Goal: Task Accomplishment & Management: Manage account settings

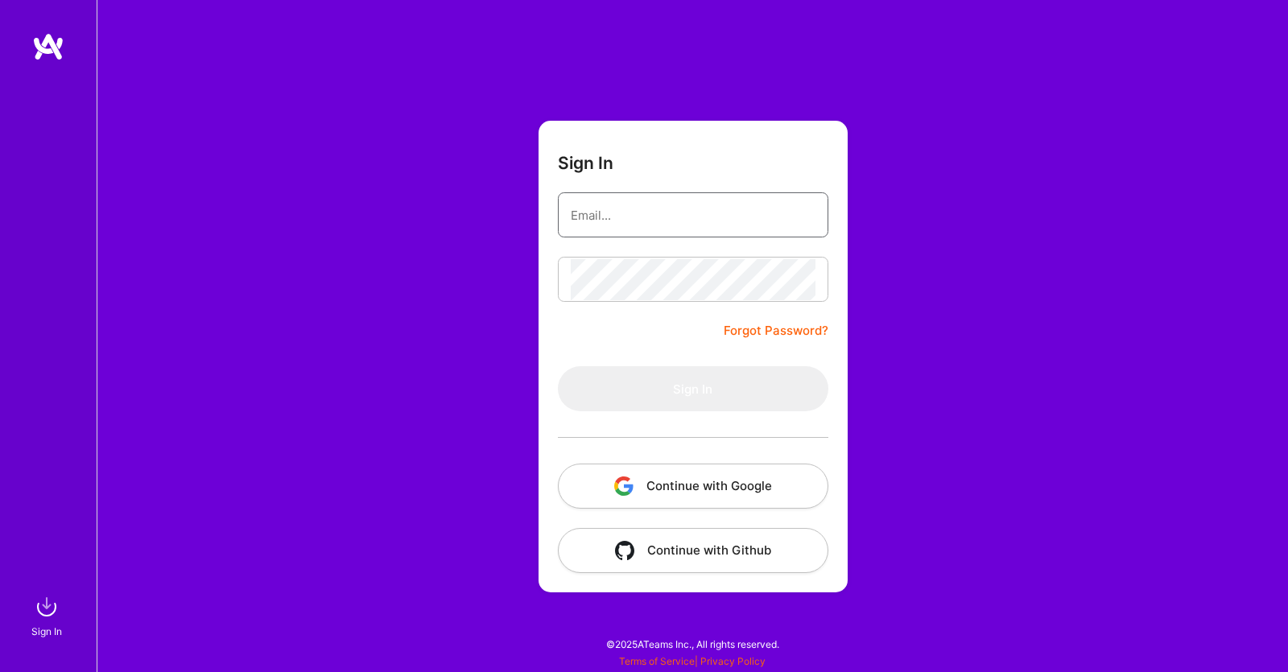
type input "[EMAIL_ADDRESS][DOMAIN_NAME]"
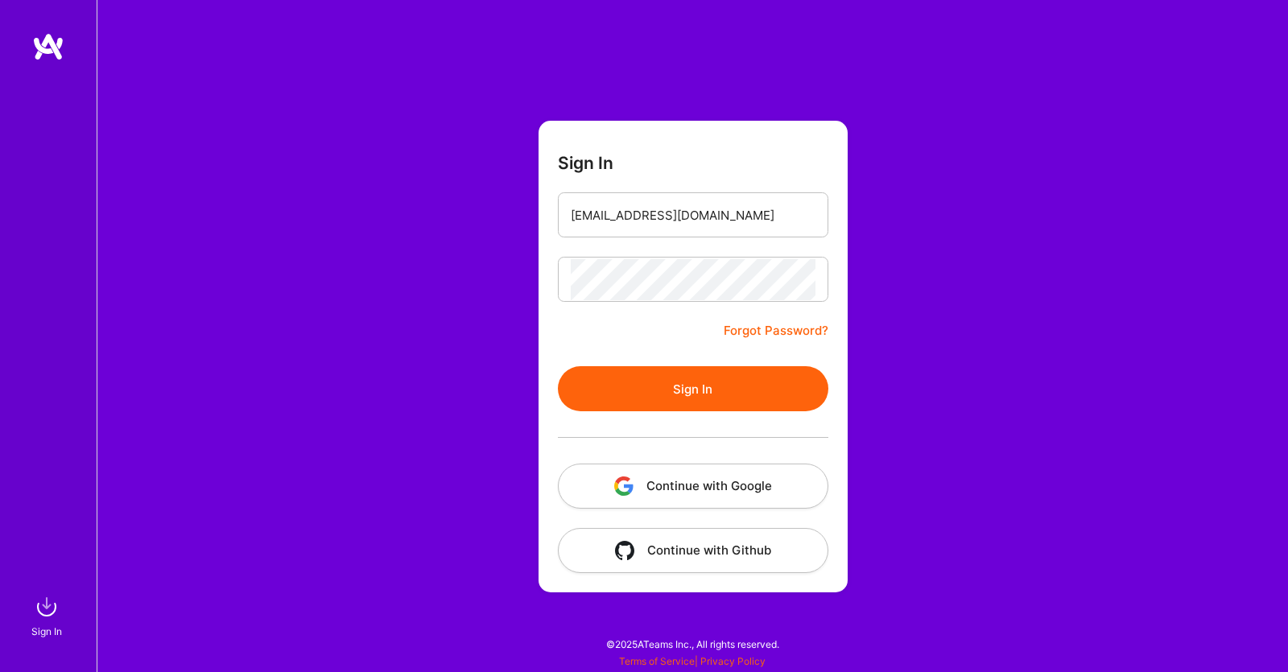
click at [700, 382] on button "Sign In" at bounding box center [693, 388] width 270 height 45
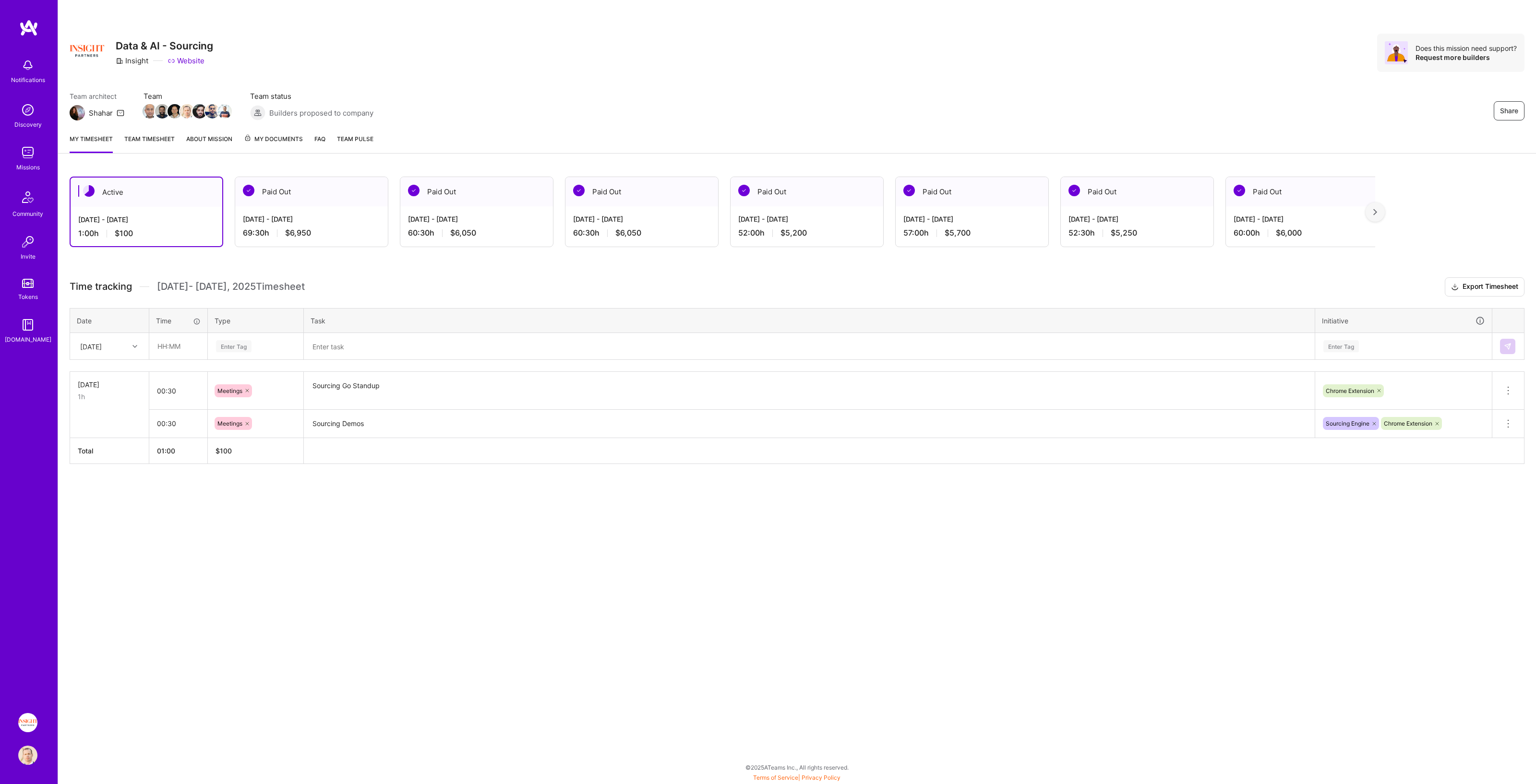
click at [124, 348] on div "[DATE]" at bounding box center [101, 346] width 53 height 16
click at [103, 400] on div "[DATE]" at bounding box center [109, 427] width 78 height 18
click at [119, 349] on div "[DATE]" at bounding box center [101, 346] width 53 height 16
click at [302, 400] on div "Share Data & AI - Sourcing Insight Website Does this mission need support? Requ…" at bounding box center [797, 392] width 1478 height 784
click at [120, 344] on div "[DATE]" at bounding box center [101, 346] width 53 height 16
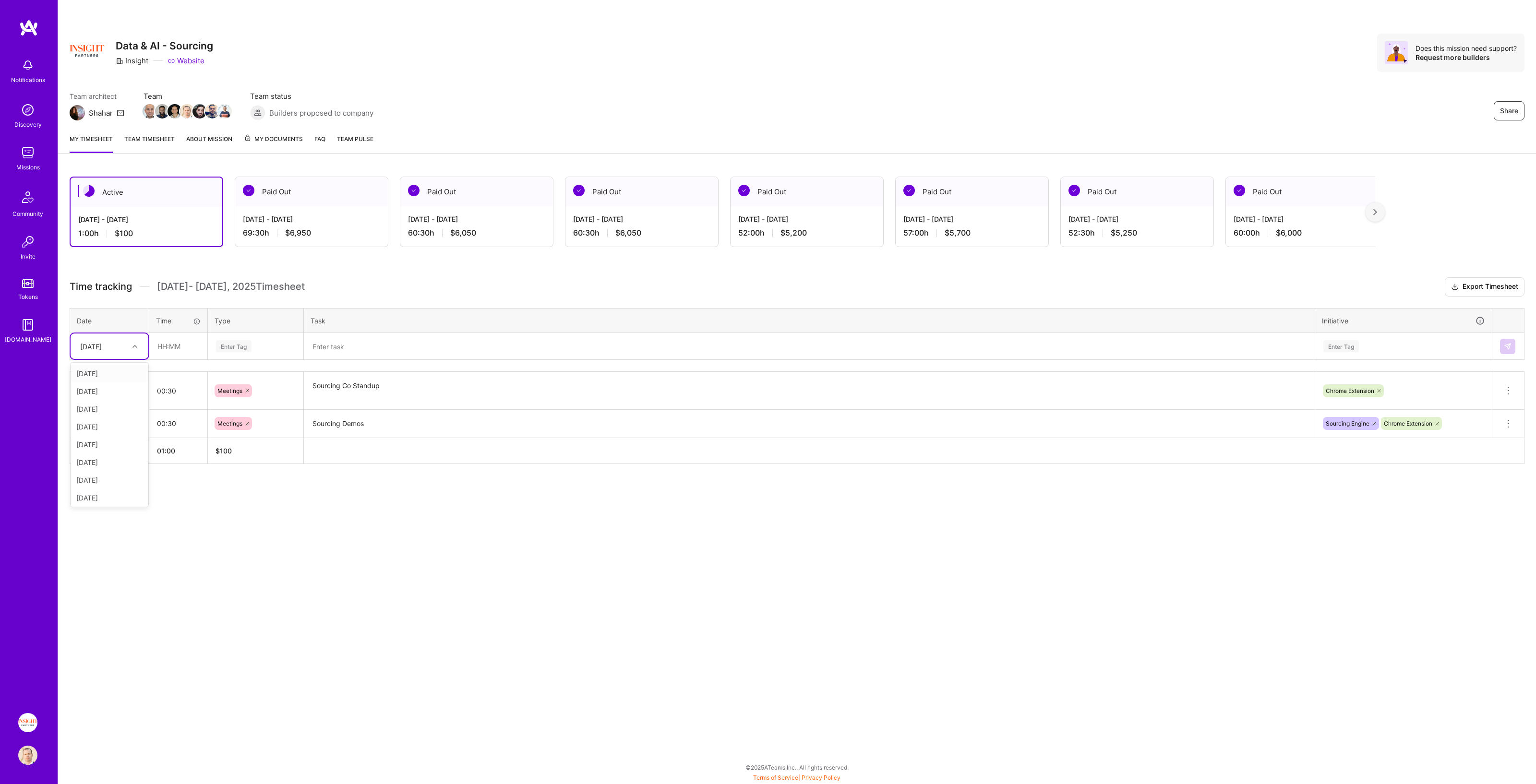
click at [115, 370] on div "[DATE]" at bounding box center [109, 374] width 78 height 18
click at [187, 346] on input "text" at bounding box center [178, 346] width 57 height 26
type input "05:00"
click at [244, 340] on div "Enter Tag" at bounding box center [234, 346] width 36 height 15
click at [252, 400] on span "Engineering" at bounding box center [233, 446] width 41 height 13
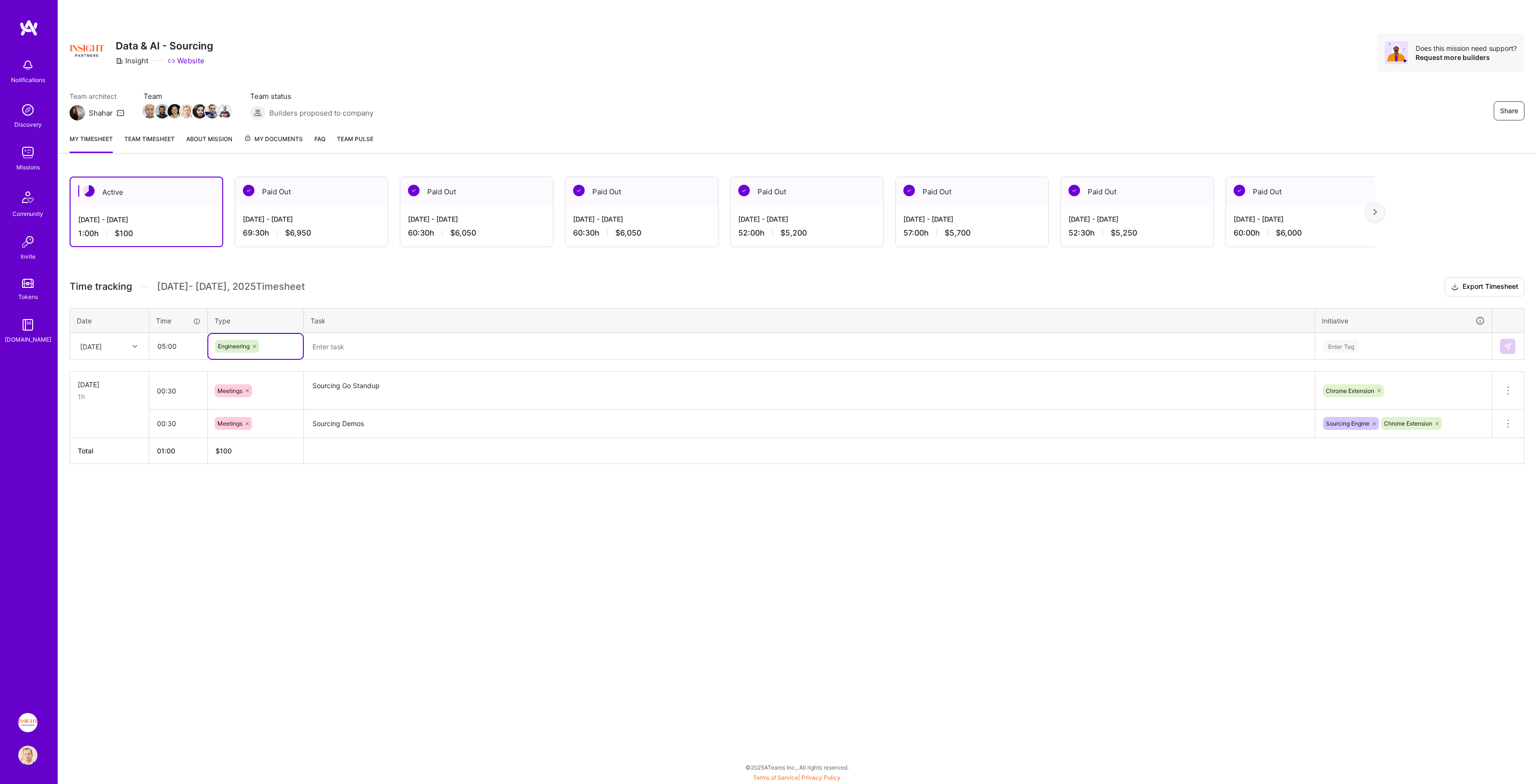
click at [368, 348] on textarea at bounding box center [809, 346] width 1009 height 25
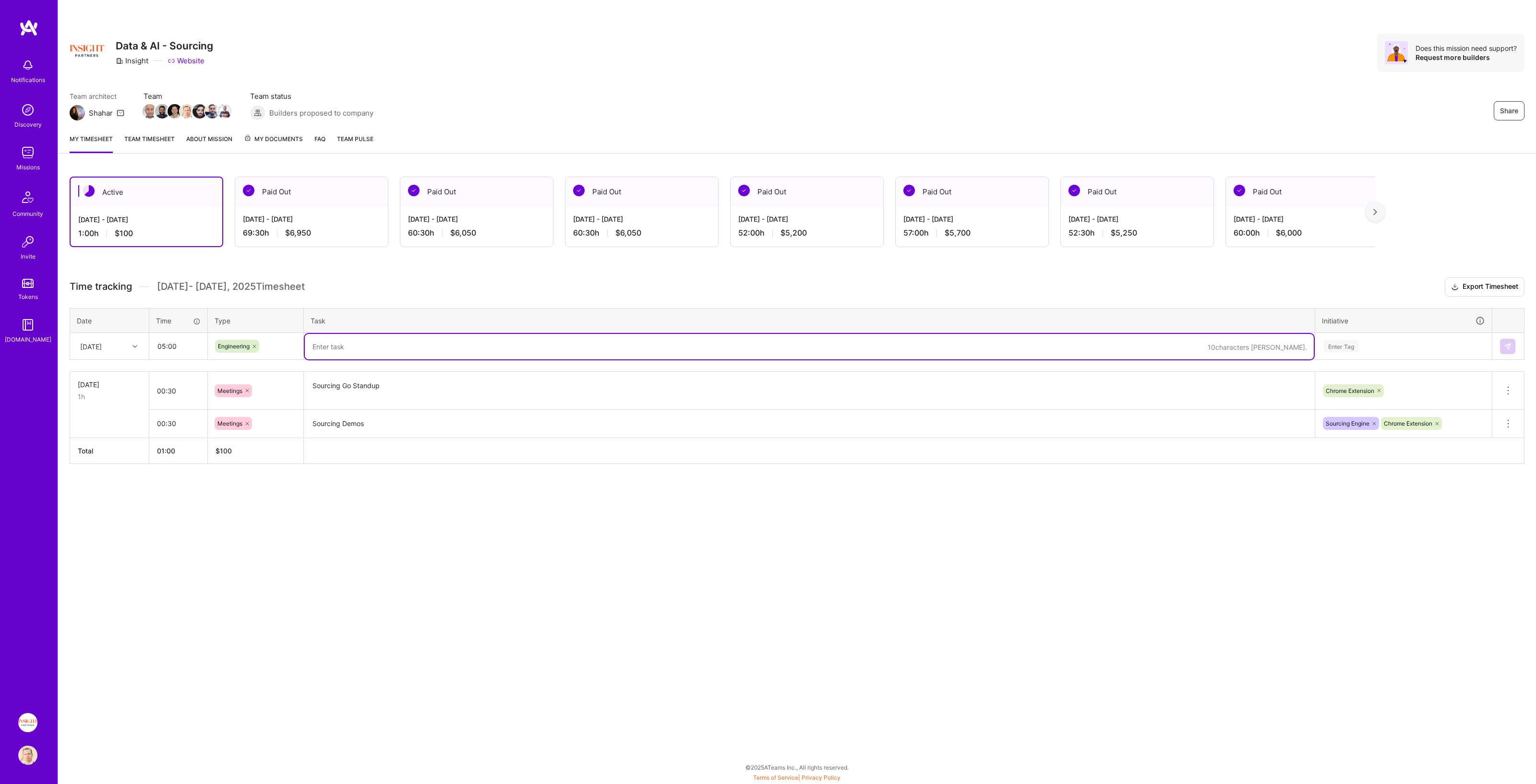
paste textarea "ST-3417"
type textarea "ST-3417 Investigation and quick-fix"
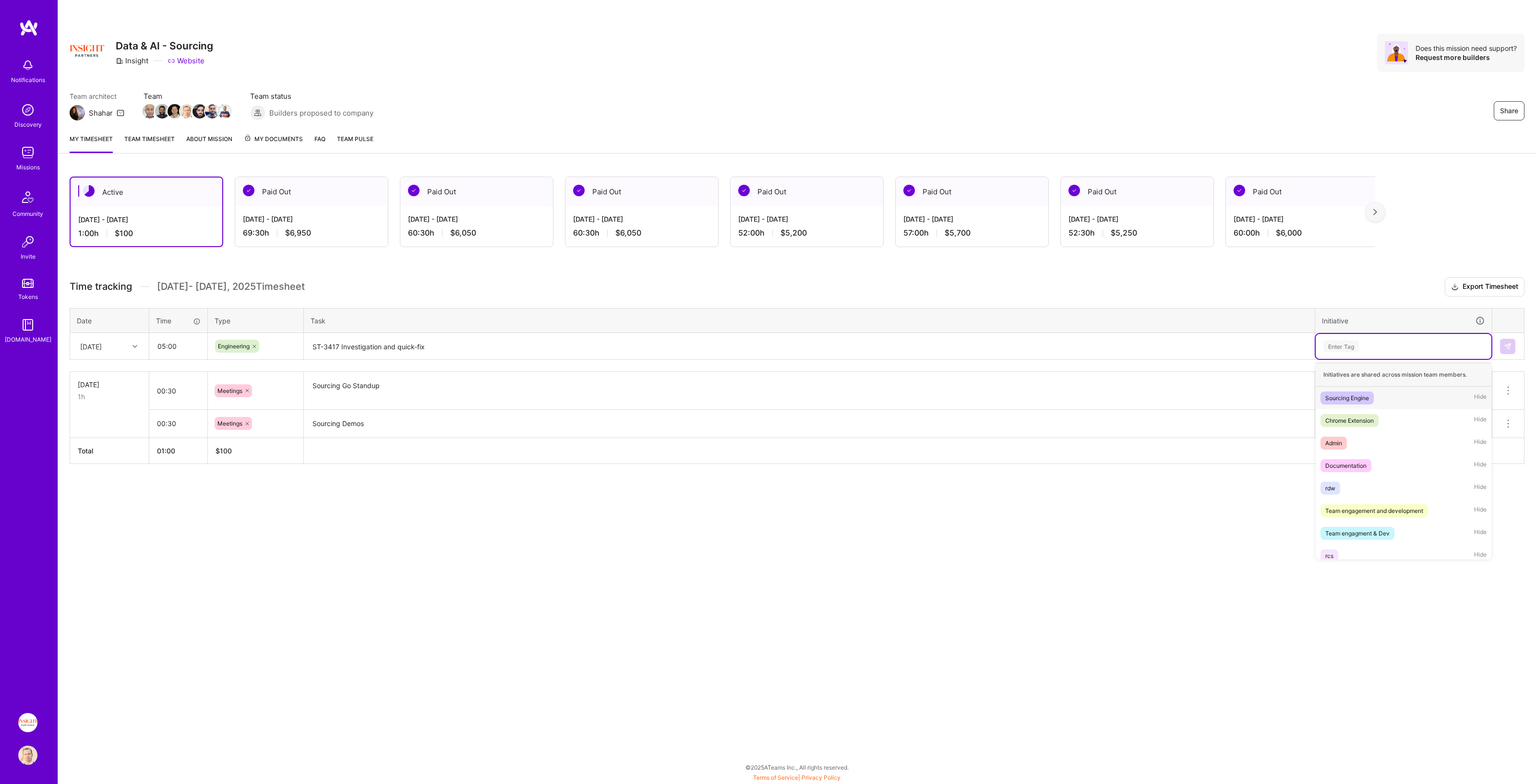
click at [767, 347] on div "Enter Tag" at bounding box center [1341, 346] width 36 height 15
click at [767, 400] on div "Chrome Extension Hide" at bounding box center [1404, 421] width 176 height 23
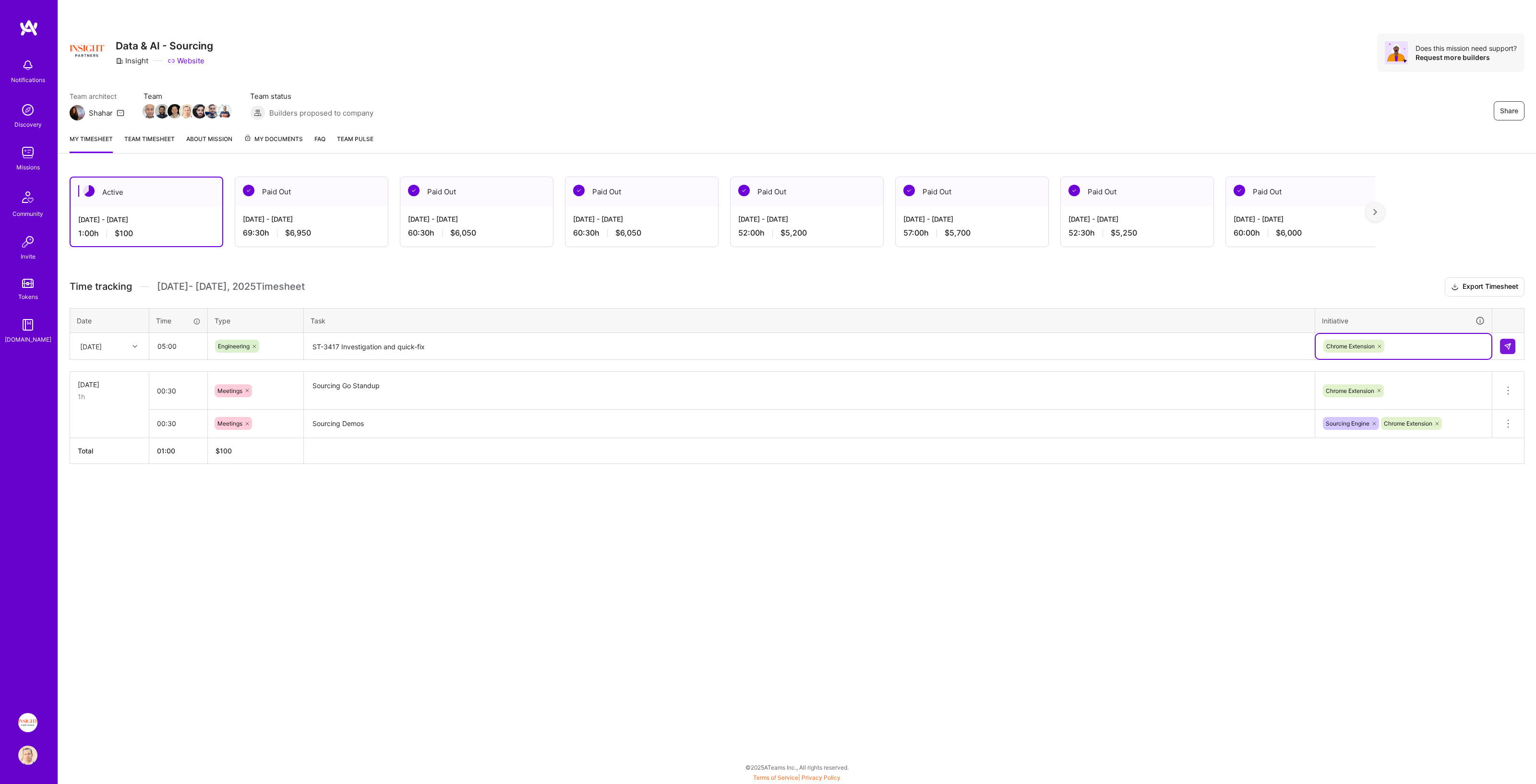
click at [767, 346] on icon at bounding box center [1379, 346] width 3 height 3
click at [767, 343] on div "Enter Tag" at bounding box center [1404, 346] width 162 height 12
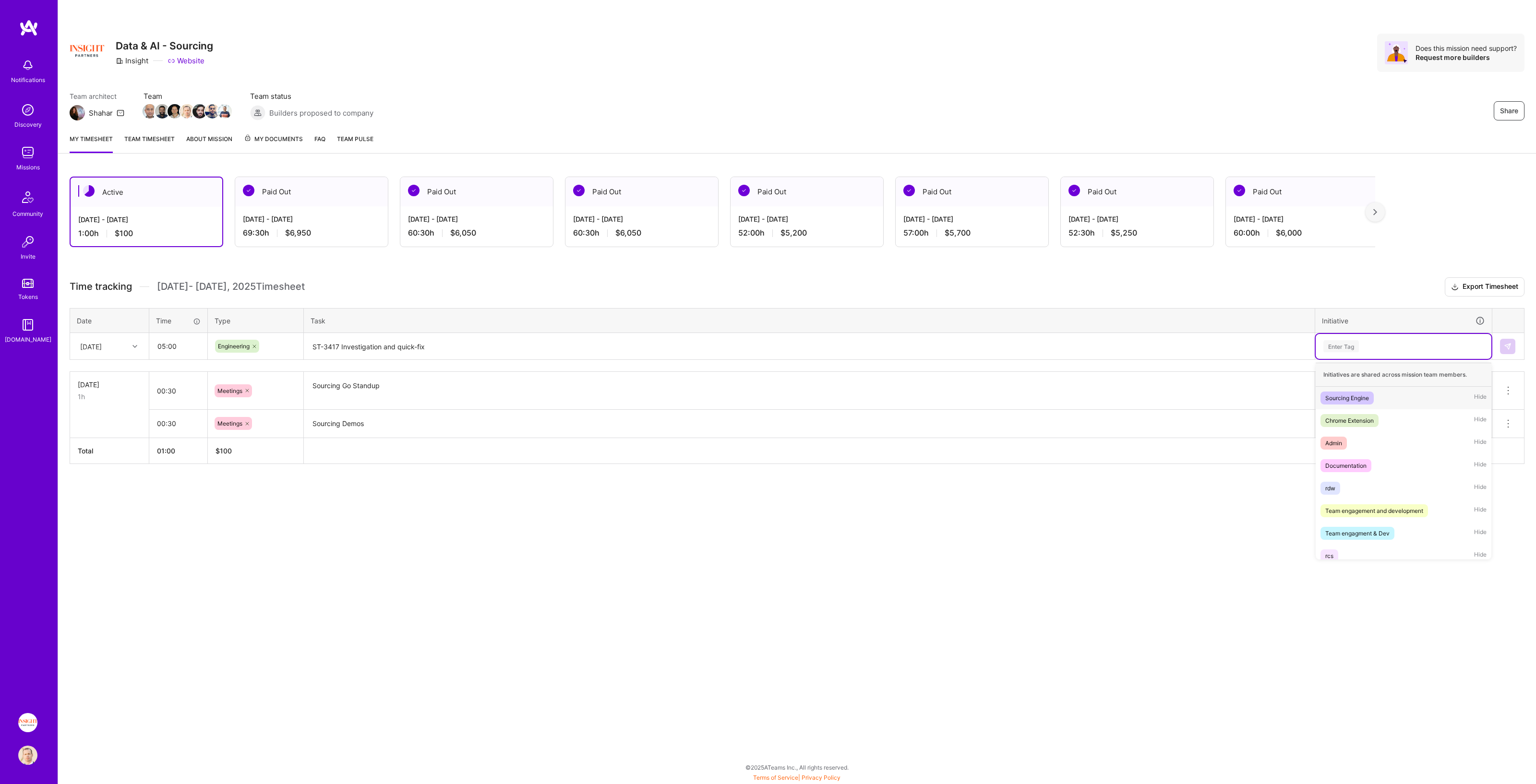
click at [767, 398] on div "Sourcing Engine Hide" at bounding box center [1404, 398] width 176 height 23
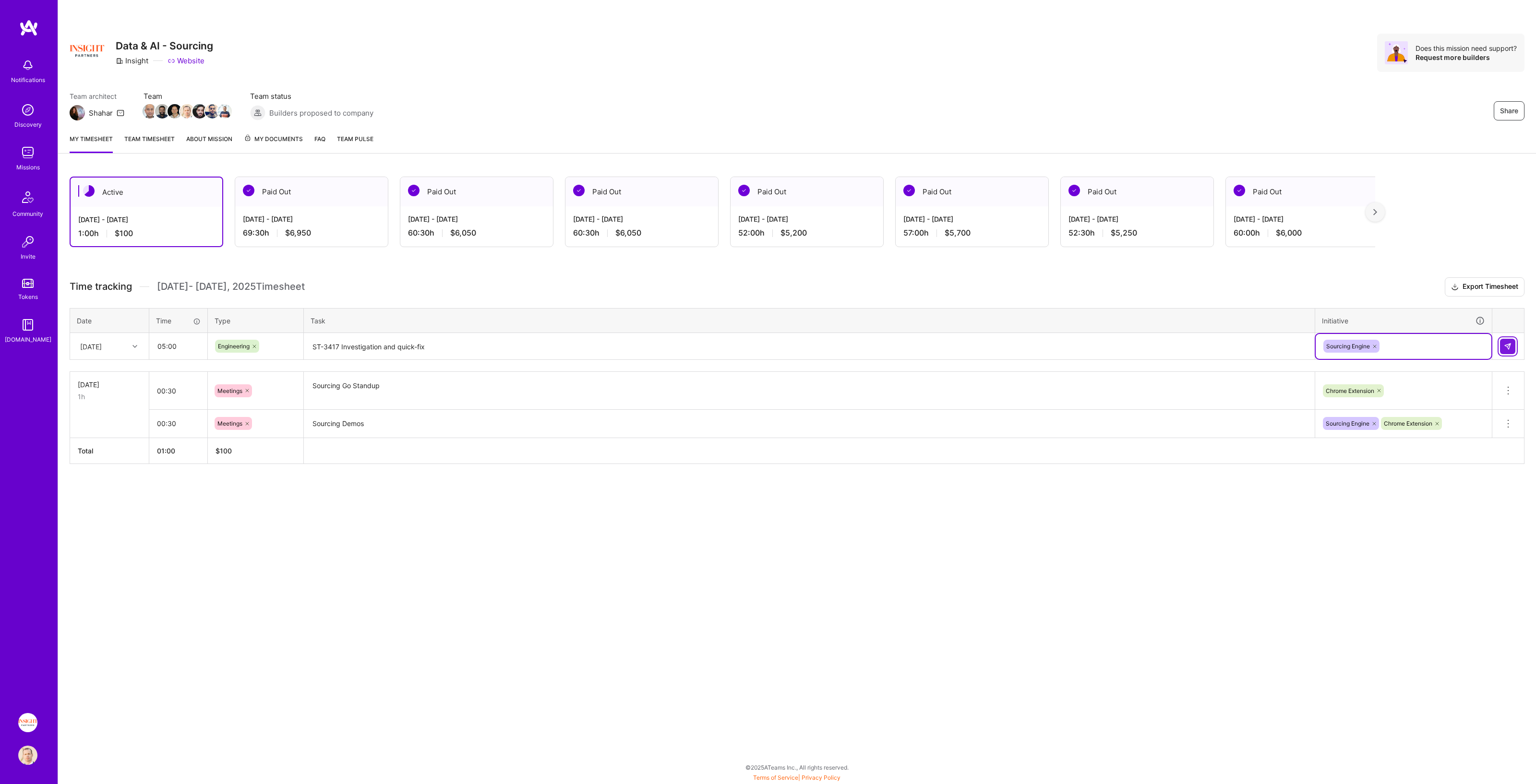
click at [767, 343] on button at bounding box center [1508, 346] width 16 height 16
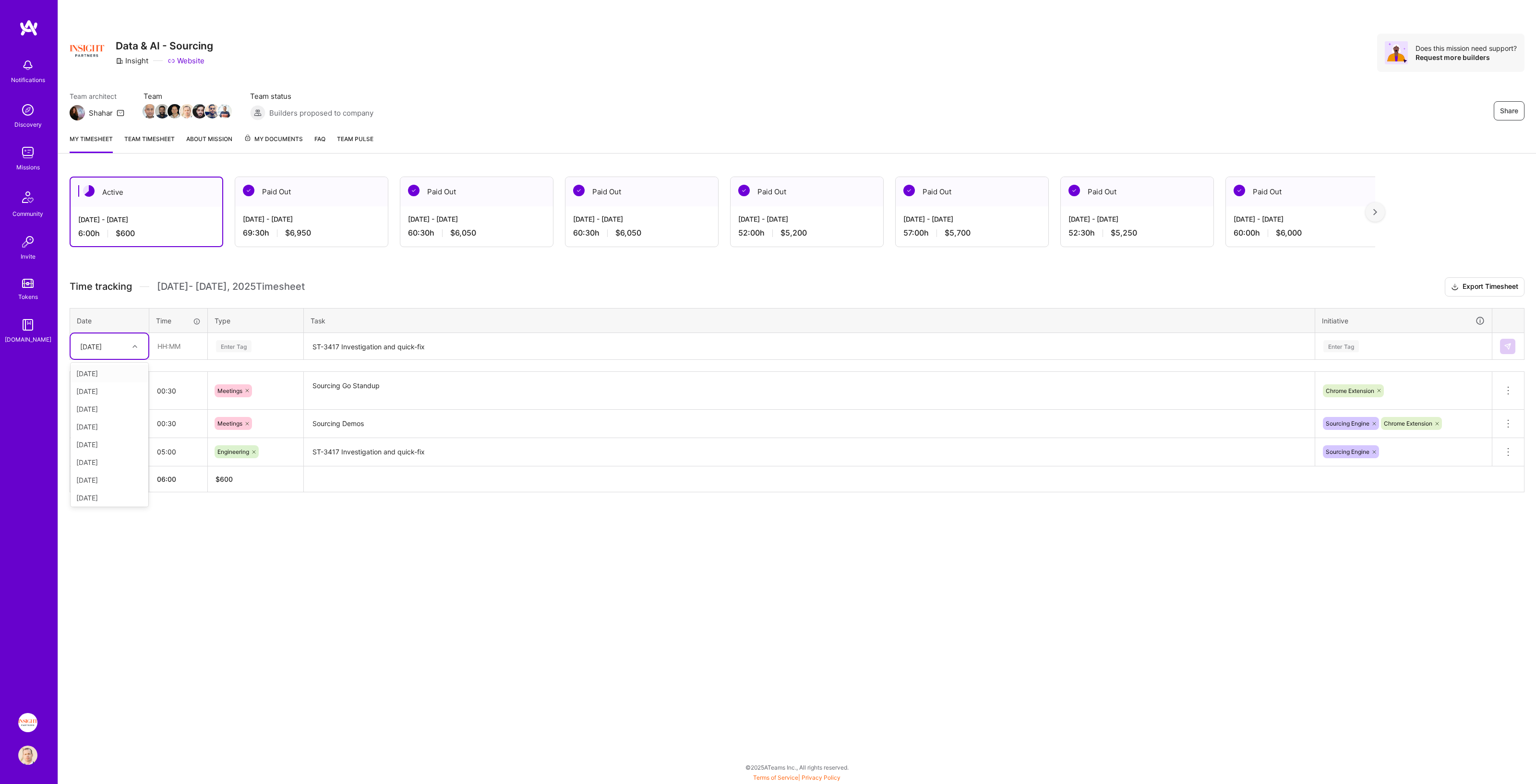
click at [125, 342] on div "[DATE]" at bounding box center [101, 346] width 53 height 16
click at [102, 400] on div "[DATE]" at bounding box center [109, 427] width 78 height 18
click at [262, 345] on div "Enter Tag" at bounding box center [256, 346] width 81 height 12
click at [253, 400] on div "Meetings" at bounding box center [255, 488] width 95 height 23
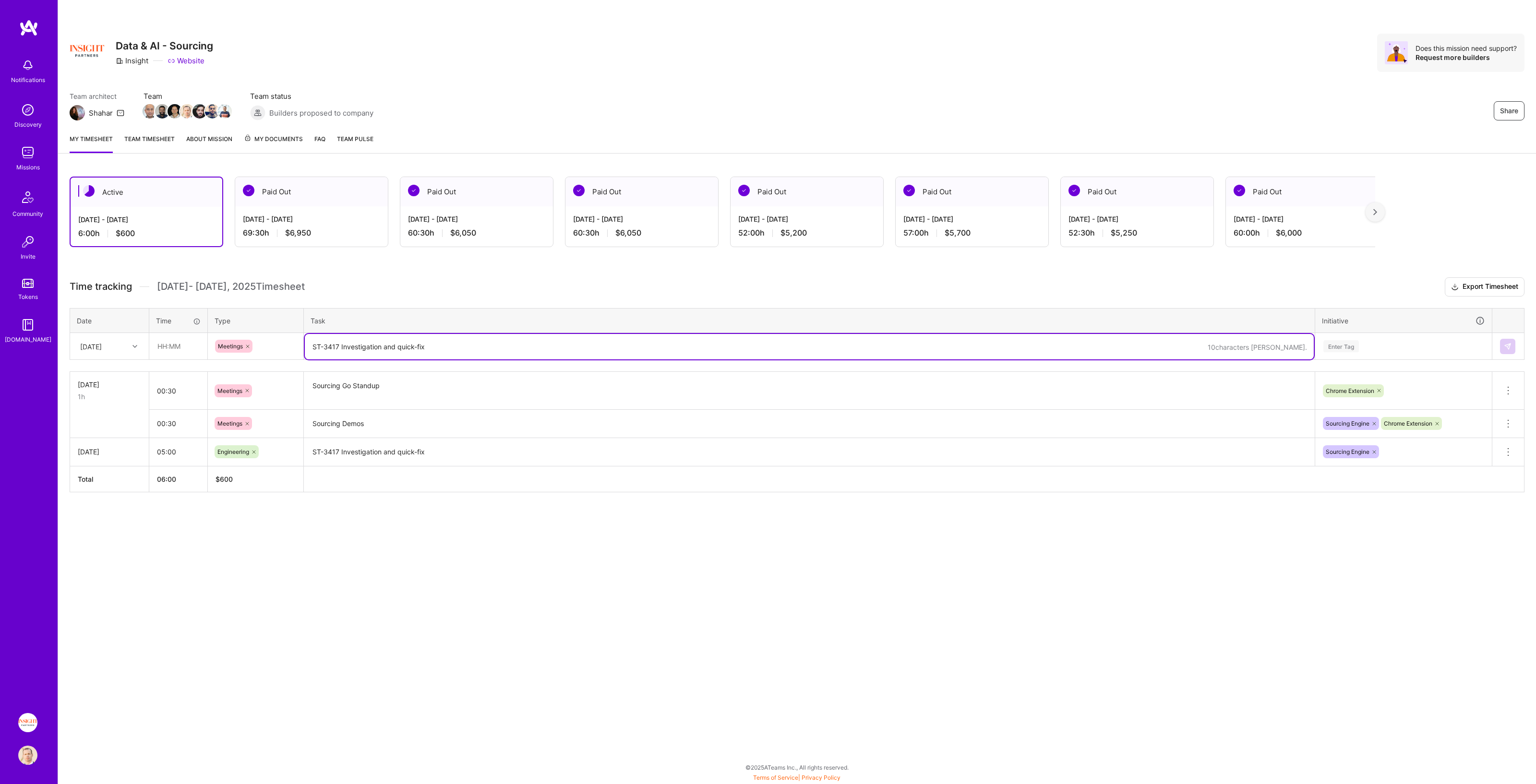
click at [383, 349] on textarea "ST-3417 Investigation and quick-fix" at bounding box center [809, 346] width 1009 height 26
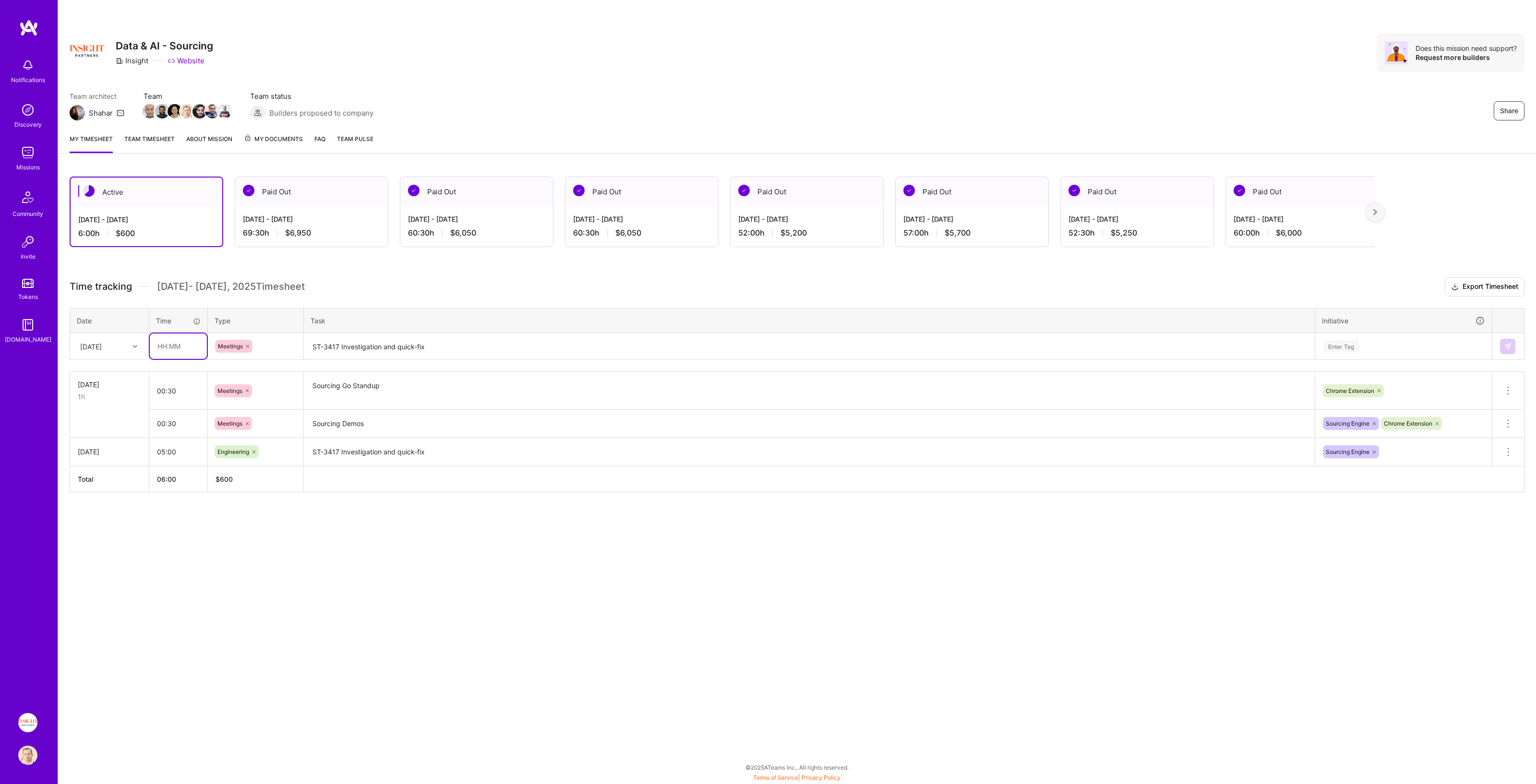
click at [179, 345] on input "text" at bounding box center [178, 346] width 57 height 26
type input "00:30"
click at [354, 337] on textarea "ST-3417 Investigation and quick-fix" at bounding box center [809, 346] width 1009 height 26
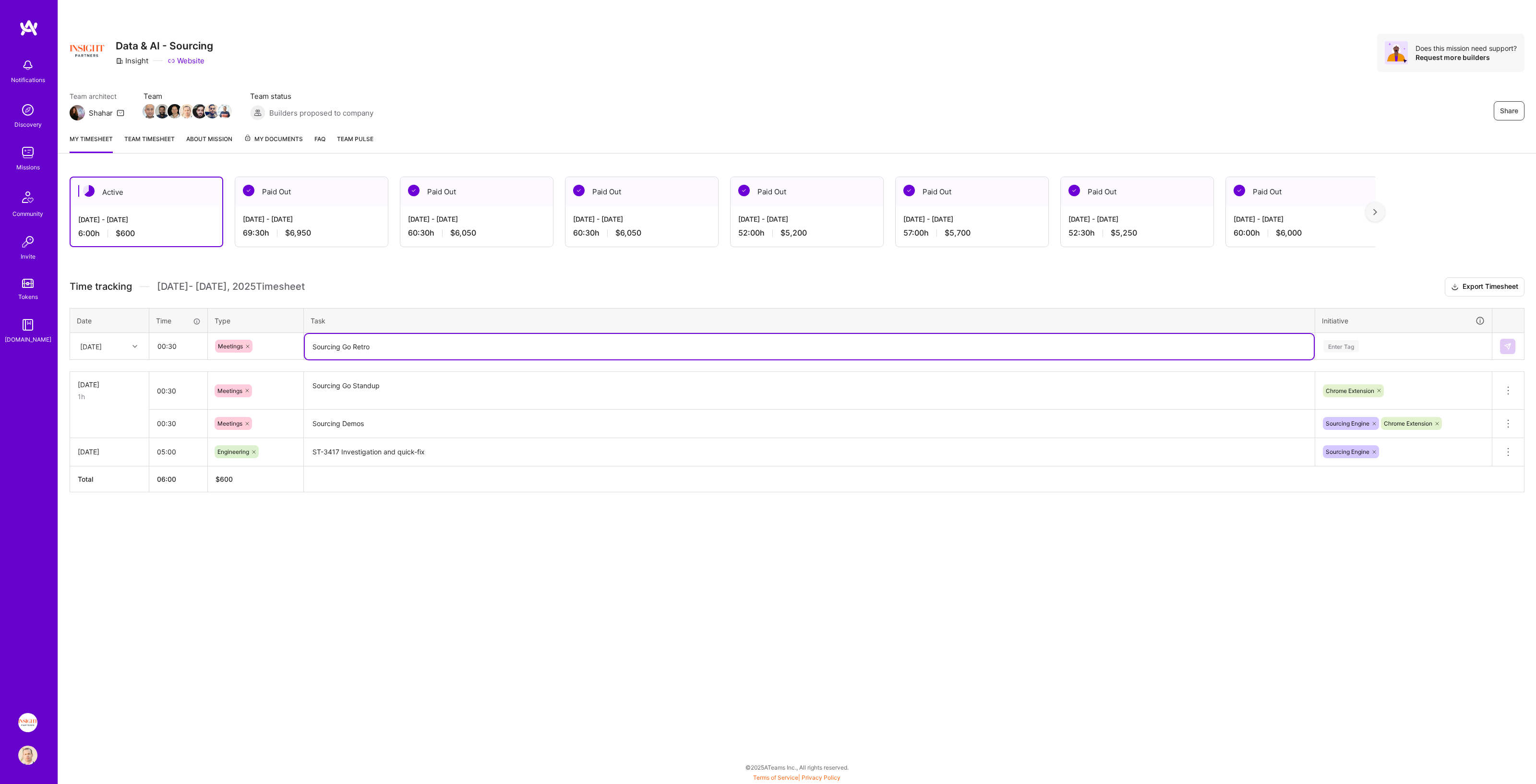
type textarea "Sourcing Go Retro"
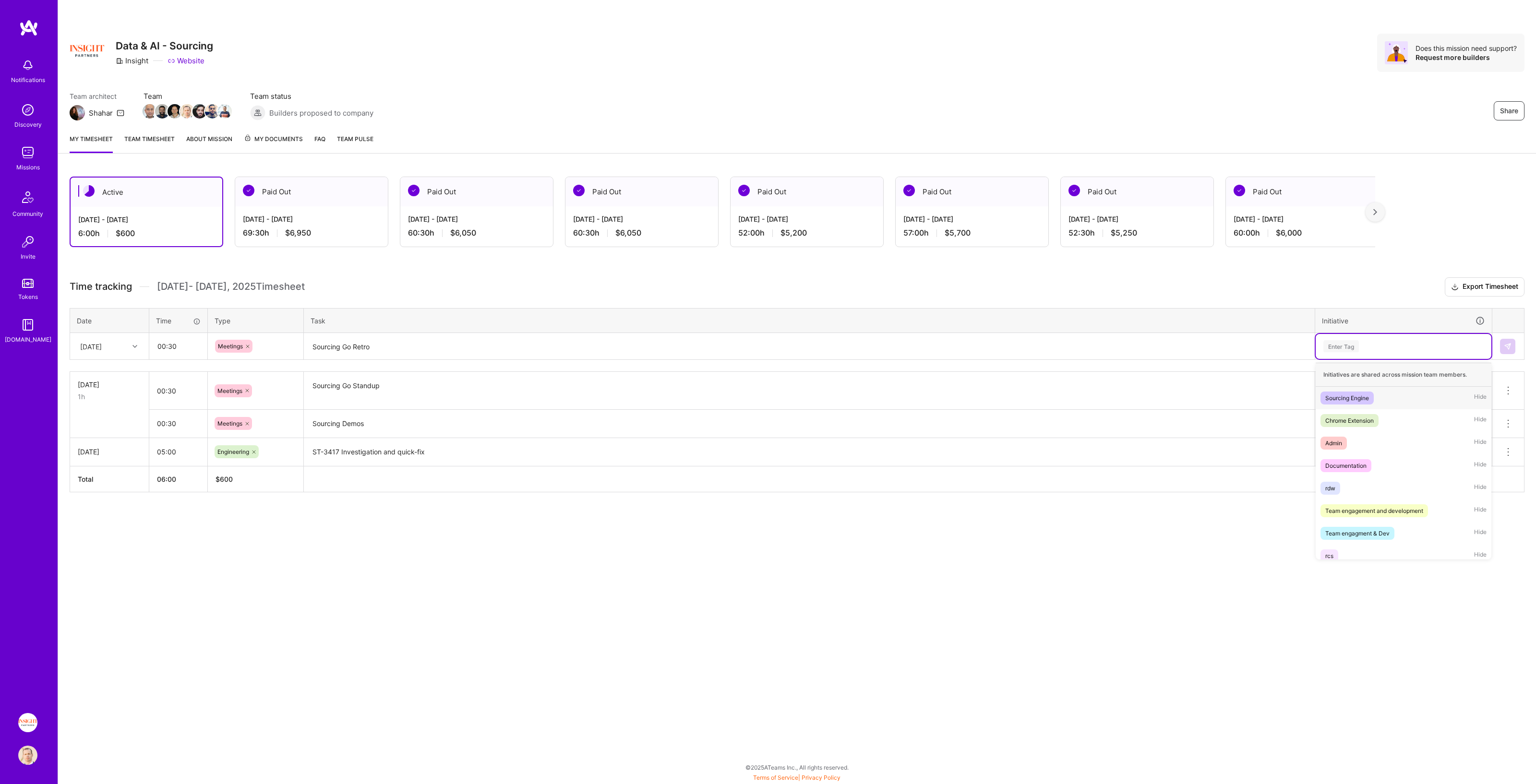
click at [767, 348] on div "Enter Tag" at bounding box center [1404, 346] width 162 height 12
click at [767, 400] on div "Chrome Extension" at bounding box center [1349, 420] width 48 height 10
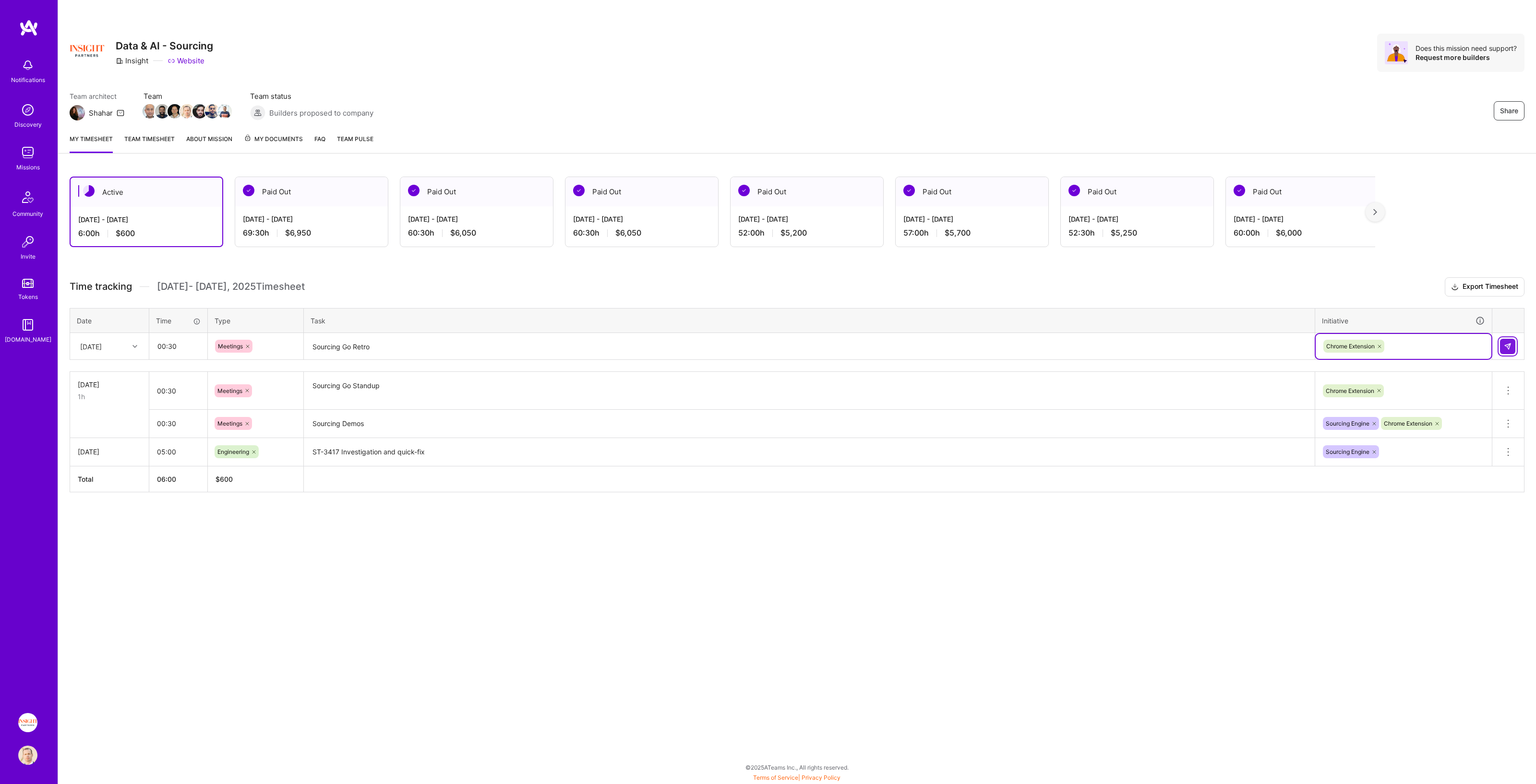
click at [767, 345] on img at bounding box center [1507, 346] width 8 height 8
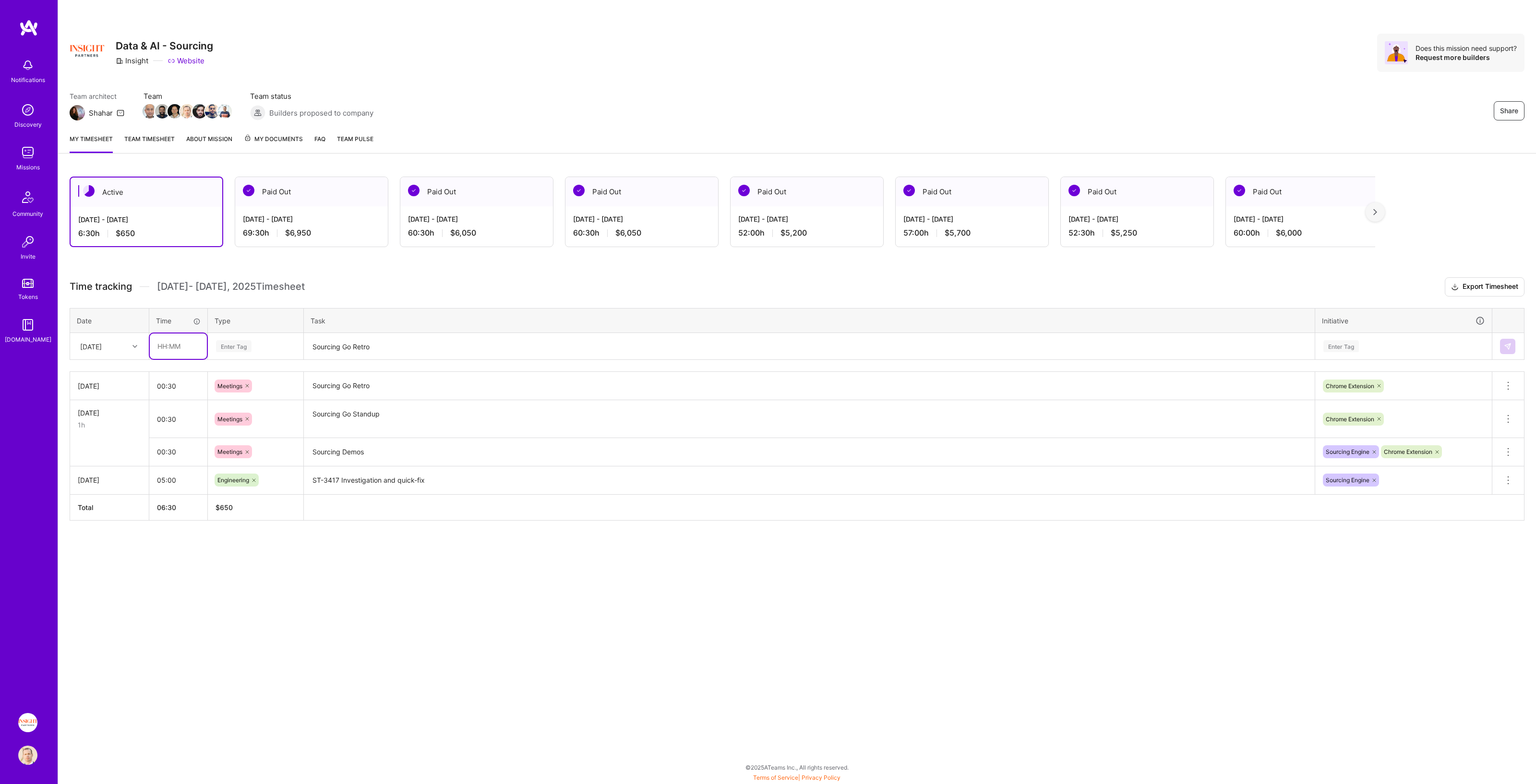
click at [174, 342] on input "text" at bounding box center [178, 346] width 57 height 26
type input "00:30"
click at [270, 353] on div "Enter Tag" at bounding box center [255, 346] width 95 height 25
click at [247, 400] on div "Meetings" at bounding box center [255, 488] width 95 height 23
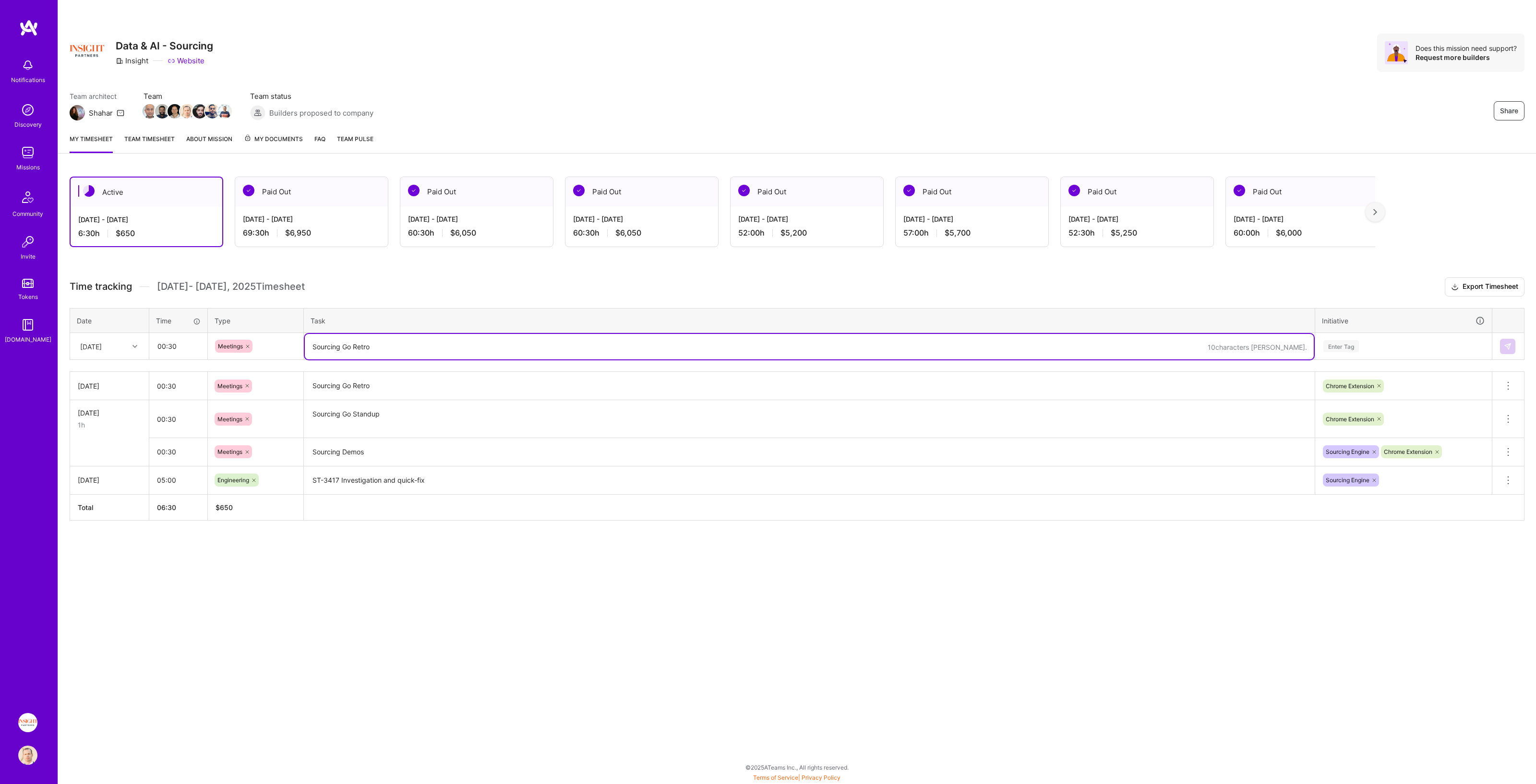
click at [358, 343] on textarea "Sourcing Go Retro" at bounding box center [809, 346] width 1009 height 26
type textarea "Sourcing Go Sprint Kickoff"
click at [767, 334] on div "Enter Tag" at bounding box center [1404, 346] width 176 height 25
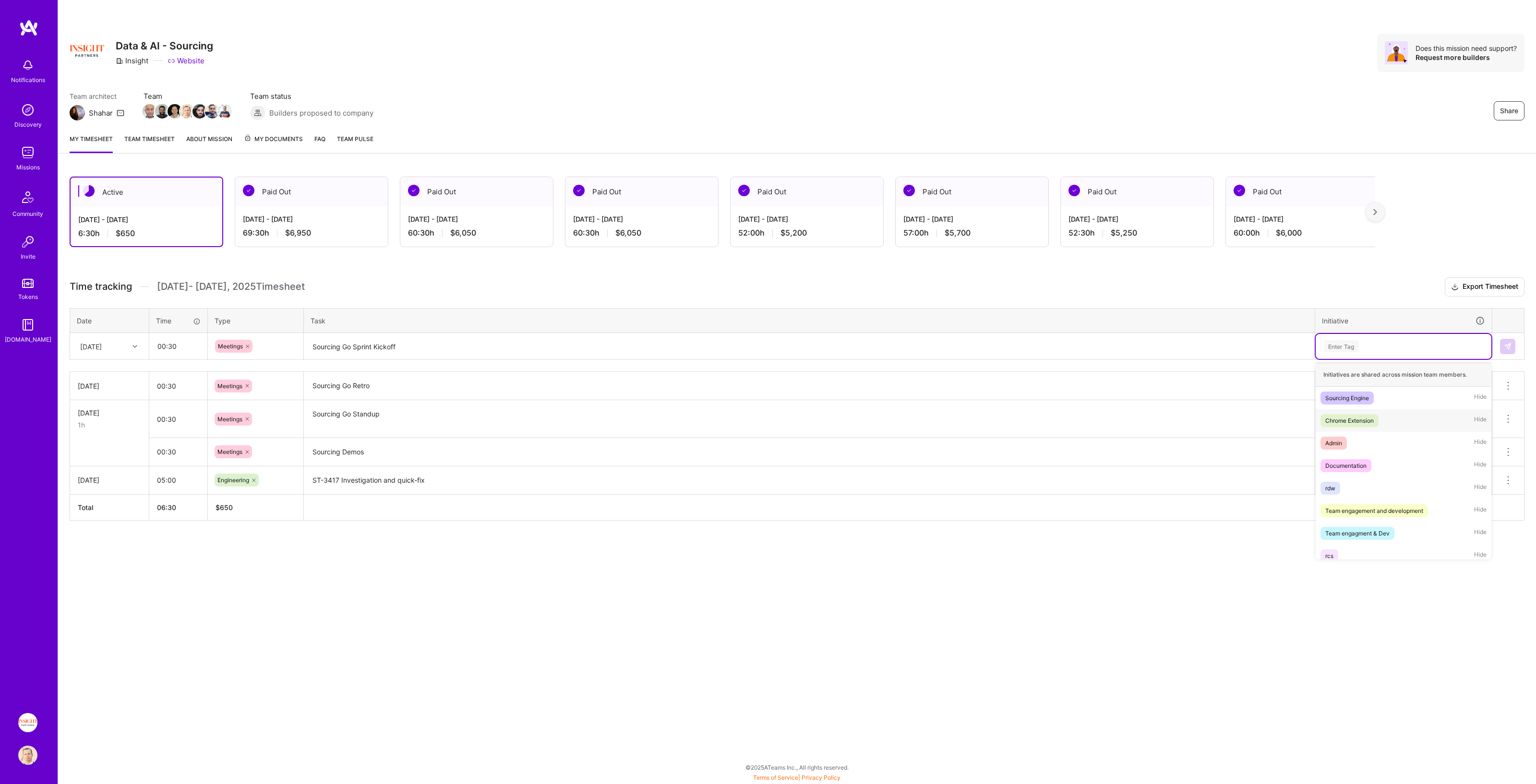
click at [767, 400] on div "Chrome Extension" at bounding box center [1349, 420] width 48 height 10
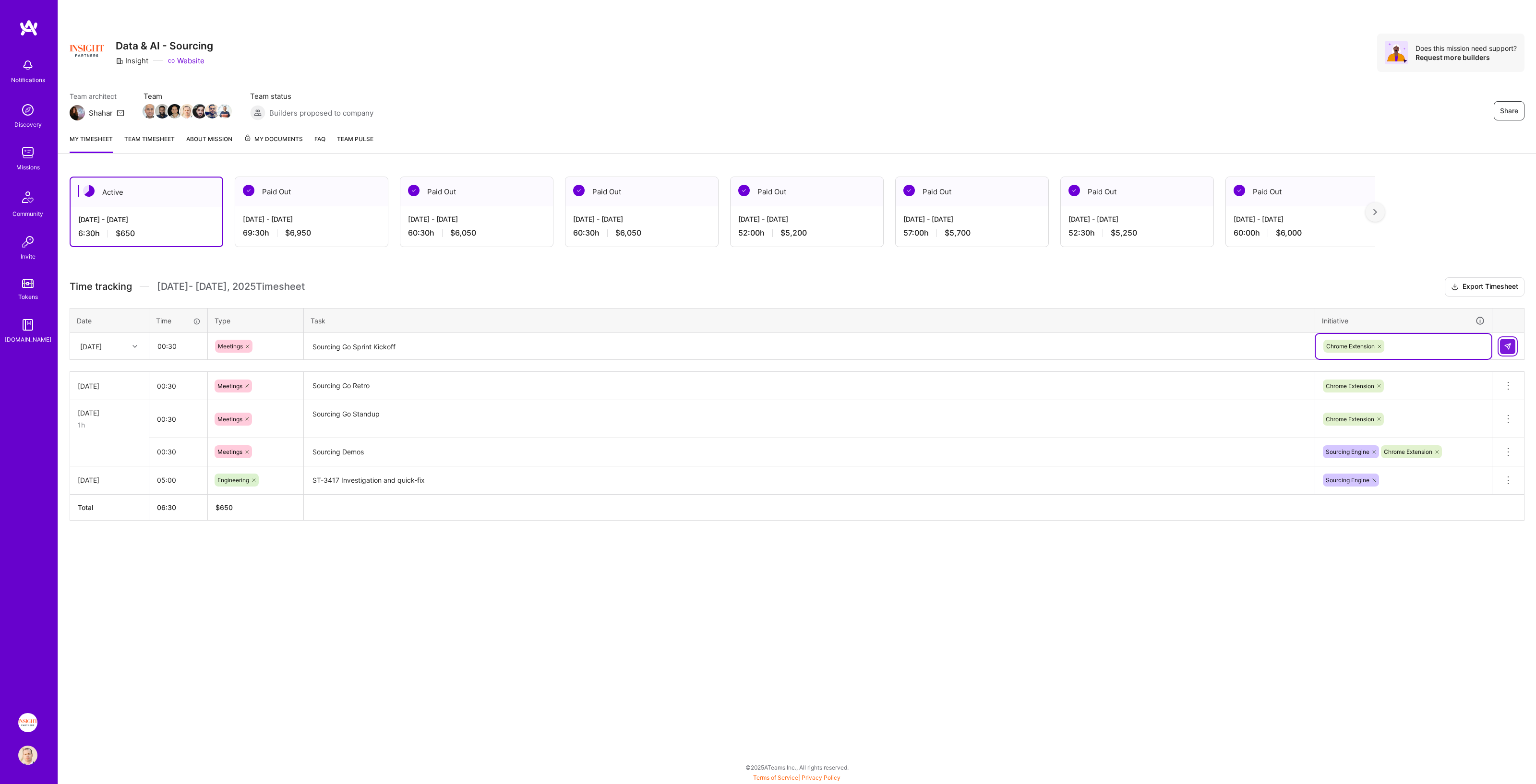
click at [767, 344] on img at bounding box center [1507, 346] width 8 height 8
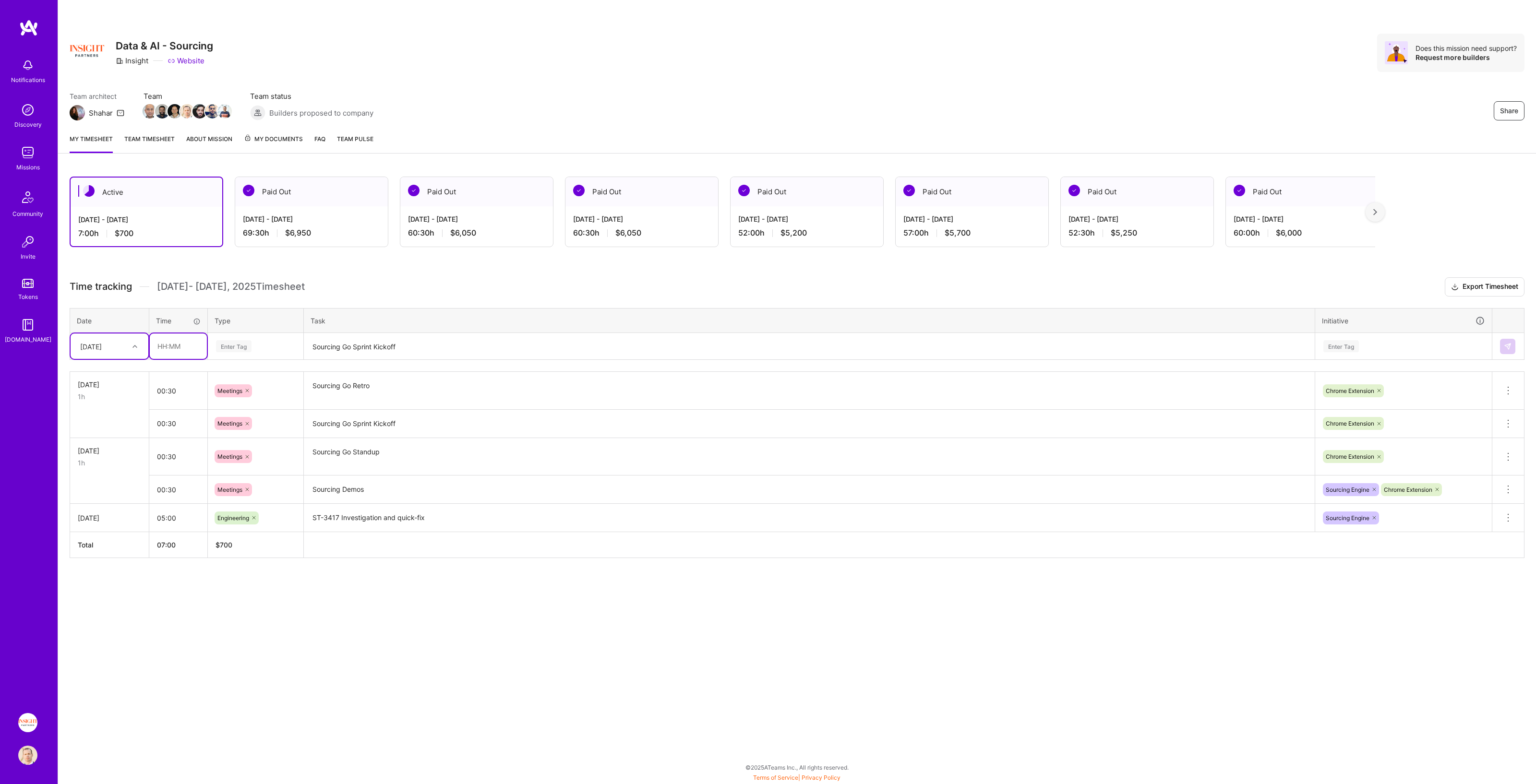
click at [183, 345] on input "text" at bounding box center [178, 346] width 57 height 26
type input "00:30"
click at [250, 342] on div "Enter Tag" at bounding box center [234, 346] width 36 height 15
click at [244, 400] on span "Meetings" at bounding box center [230, 488] width 35 height 13
click at [357, 333] on td "Sourcing Go Sprint Kickoff" at bounding box center [810, 346] width 1011 height 27
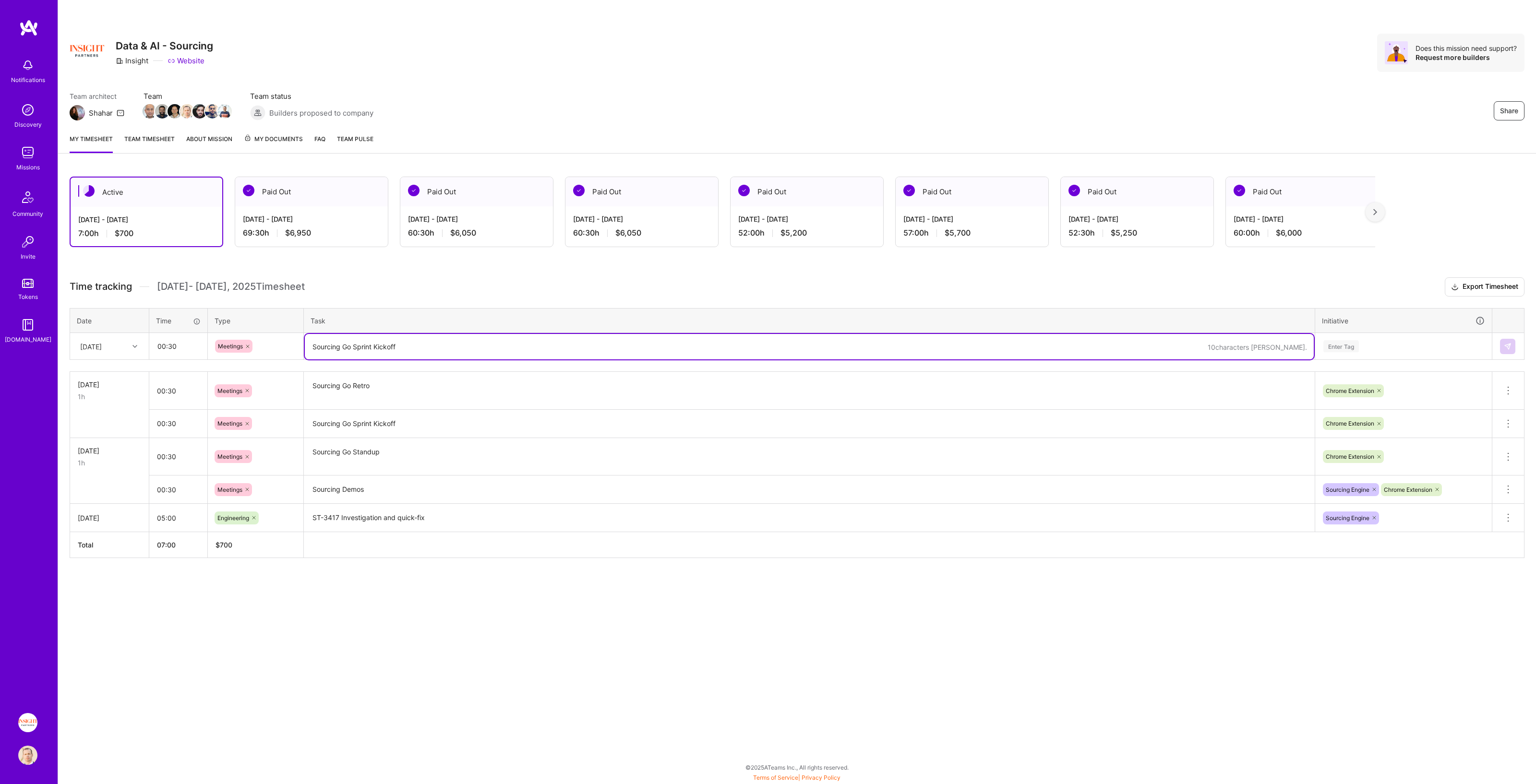
click at [361, 352] on textarea "Sourcing Go Sprint Kickoff" at bounding box center [809, 346] width 1009 height 26
paste textarea "Sourcing Go Sprint Kickoff"
click at [346, 346] on textarea "Sourcing Go Sprint Kickoff" at bounding box center [809, 346] width 1009 height 26
type textarea "Sourcing Home Sprint Kickoff"
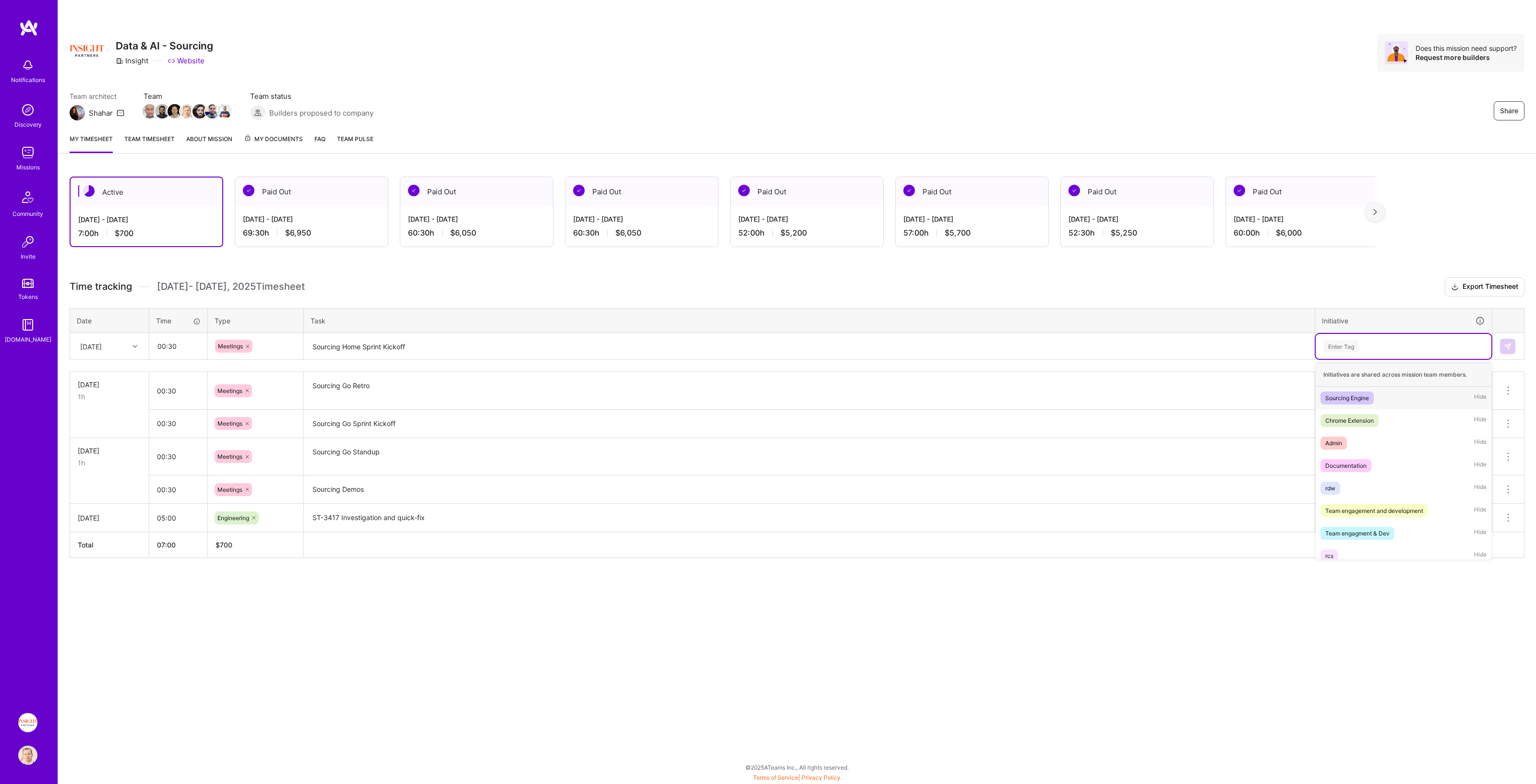
click at [767, 349] on div "Enter Tag" at bounding box center [1404, 346] width 162 height 12
click at [767, 400] on div "Sourcing Engine" at bounding box center [1347, 398] width 44 height 10
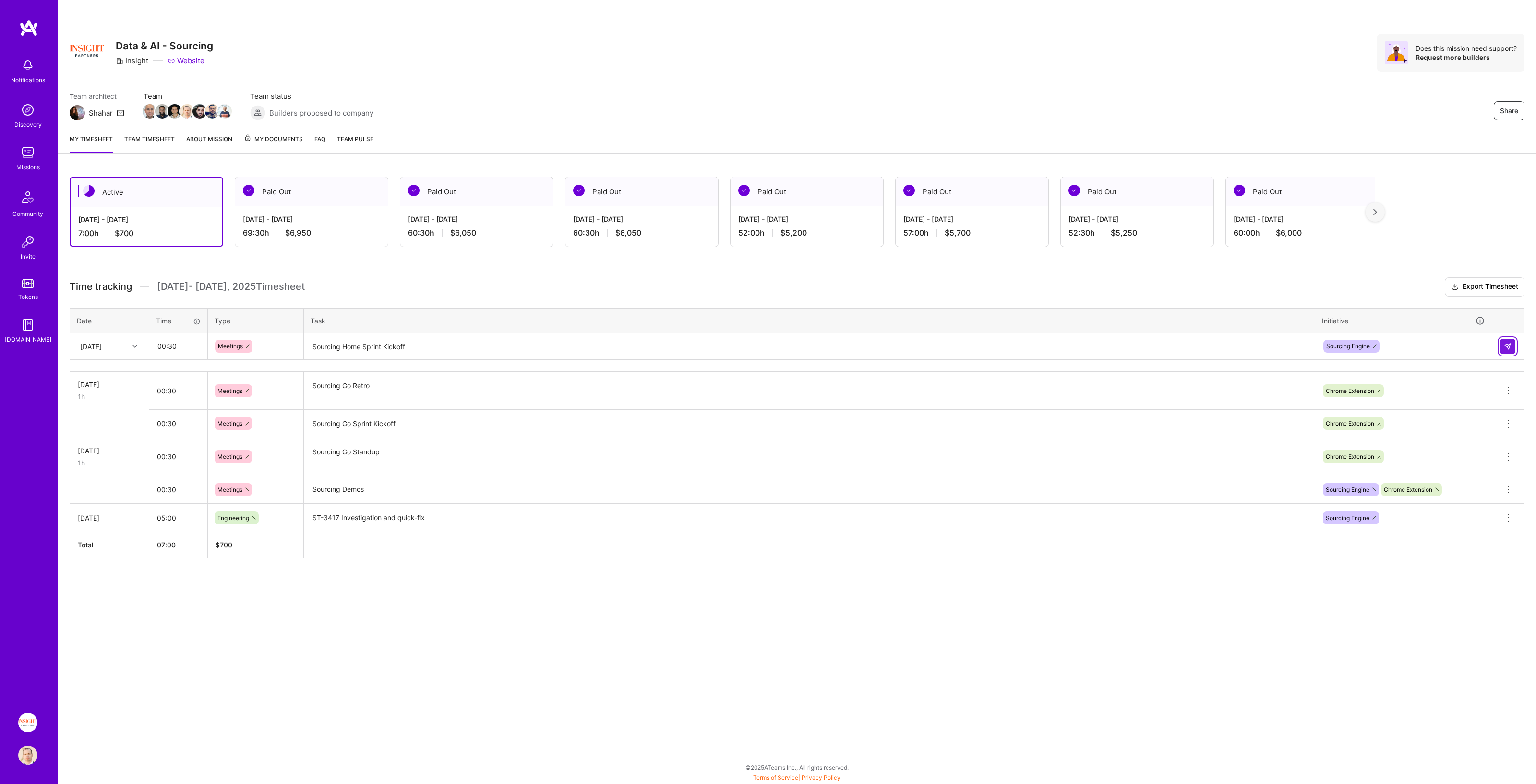
click at [767, 344] on button at bounding box center [1508, 346] width 16 height 16
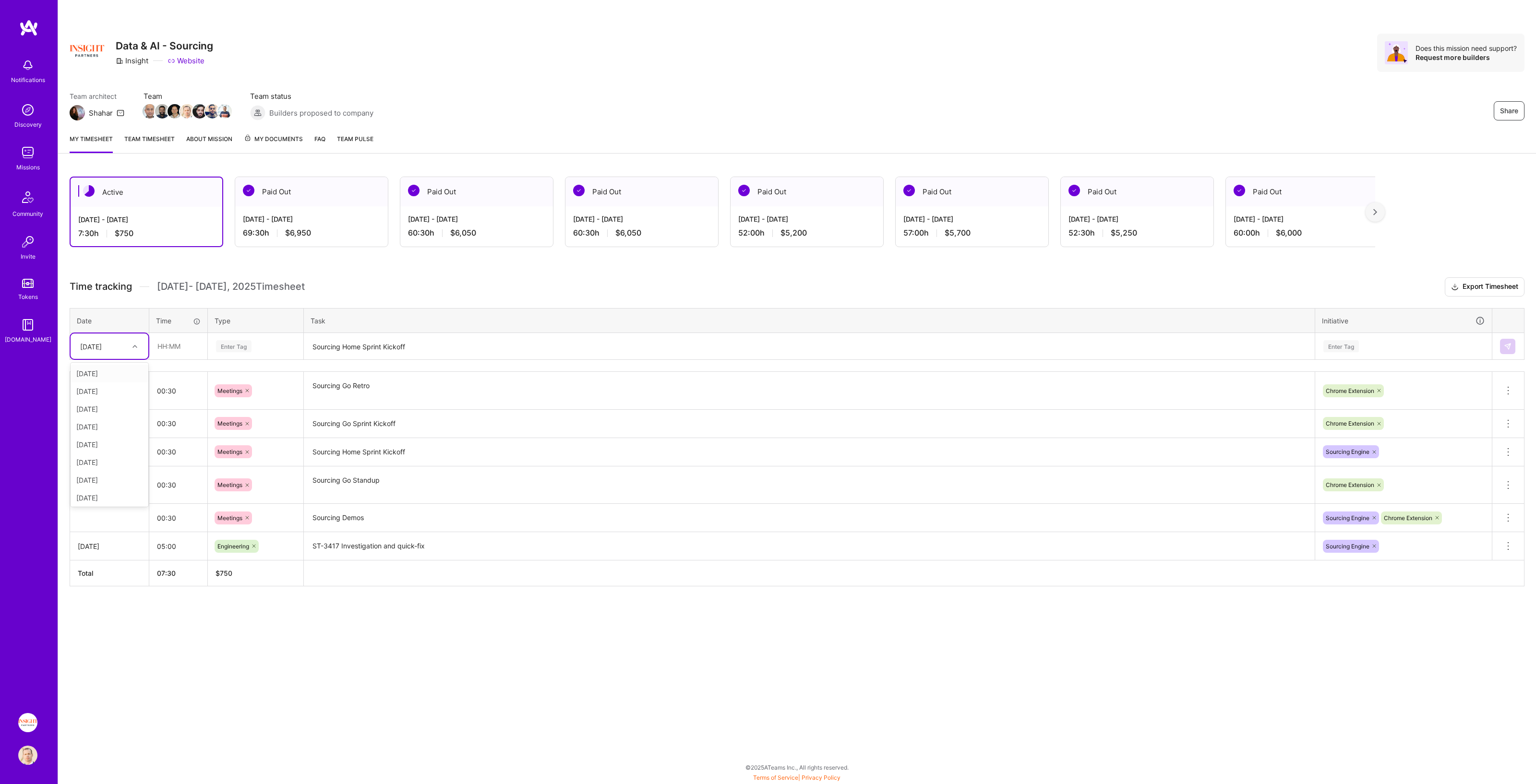
click at [102, 348] on div "[DATE]" at bounding box center [91, 346] width 21 height 10
click at [100, 400] on div "[DATE]" at bounding box center [109, 445] width 78 height 18
click at [186, 350] on input "text" at bounding box center [178, 346] width 57 height 26
type input "00:30"
click at [253, 342] on div "Enter Tag" at bounding box center [256, 346] width 81 height 12
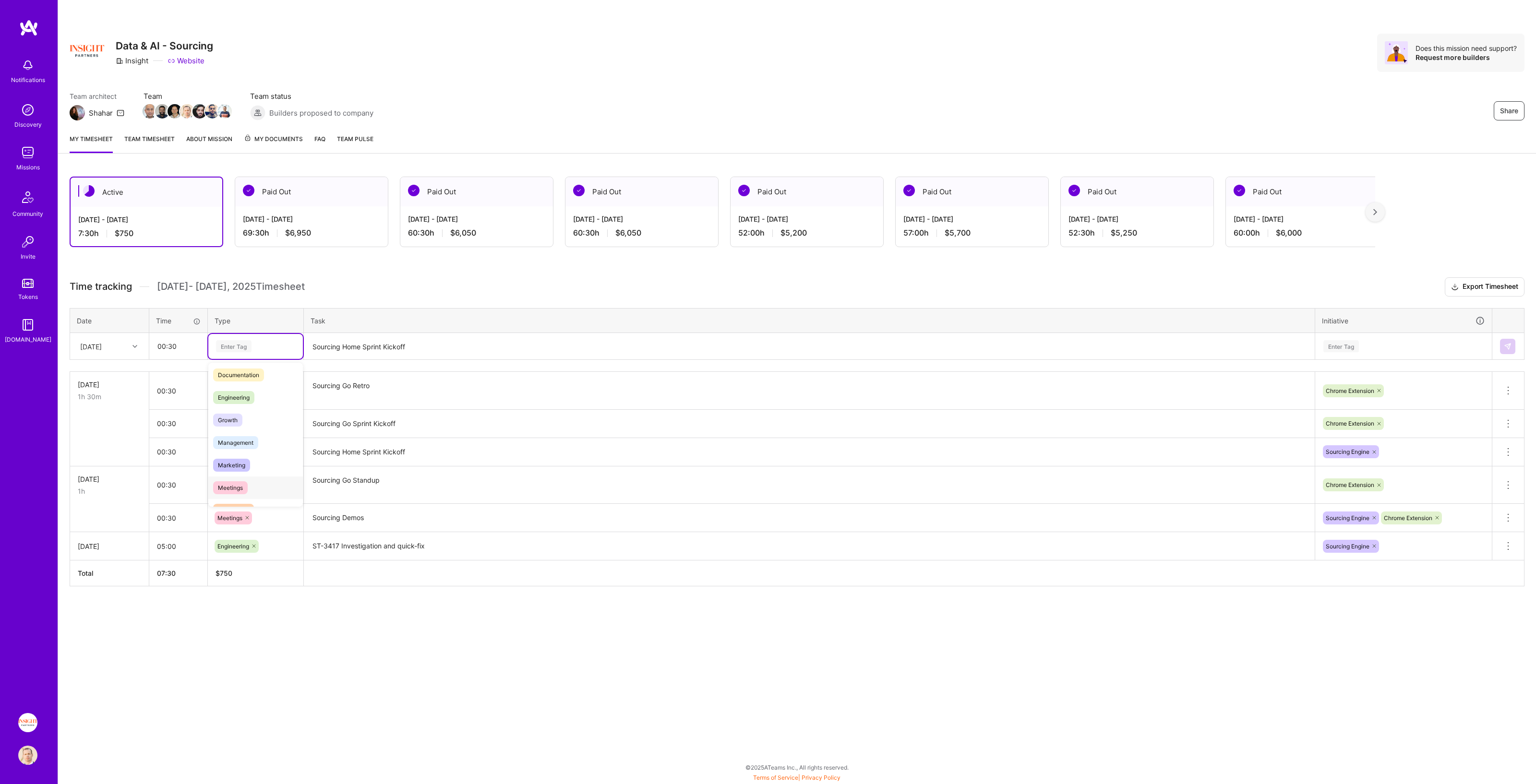
click at [258, 400] on div "Meetings" at bounding box center [255, 488] width 95 height 23
click at [336, 339] on textarea "Sourcing Home Sprint Kickoff" at bounding box center [809, 346] width 1009 height 26
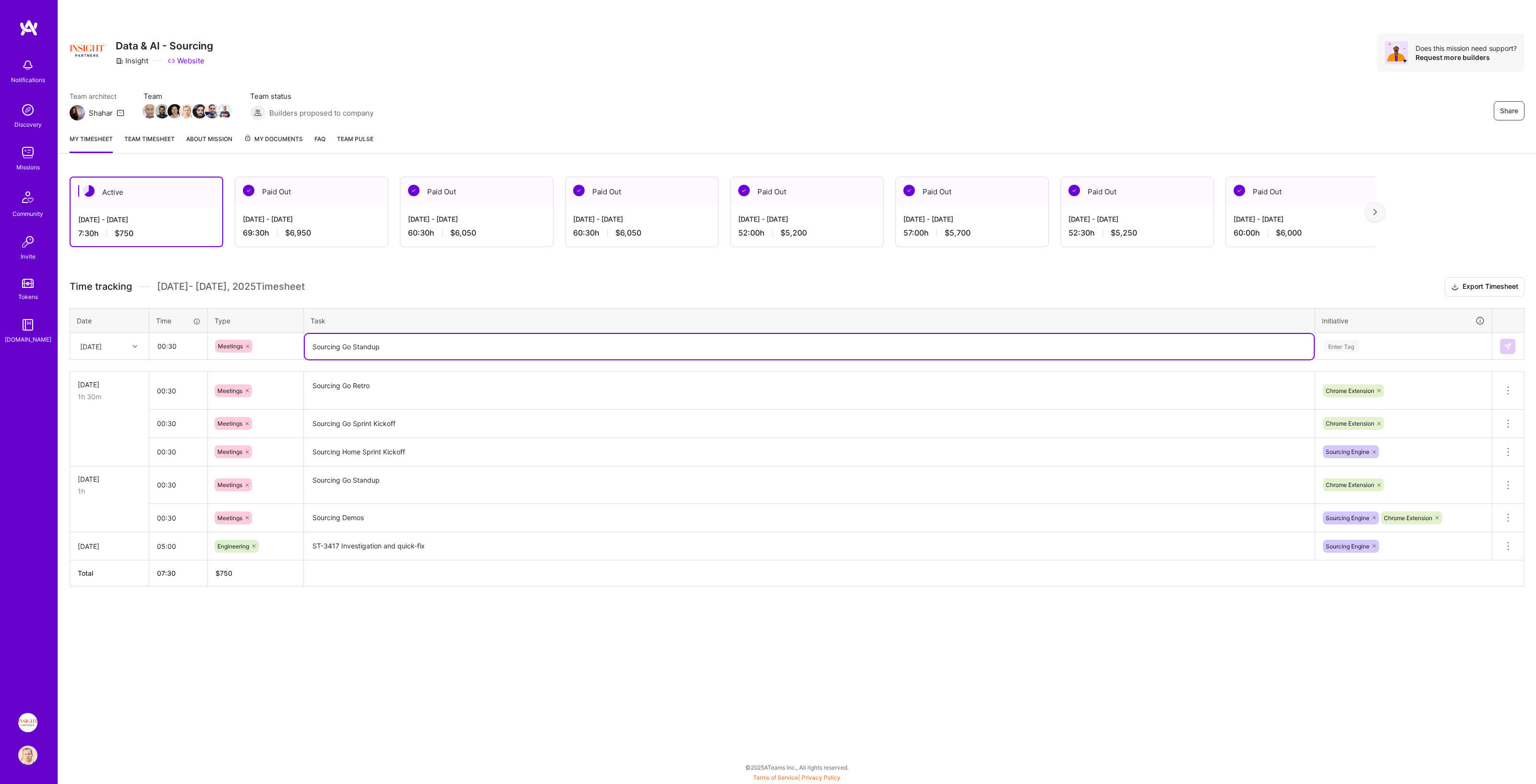
type textarea "Sourcing Go Standup"
click at [767, 351] on div "Enter Tag" at bounding box center [1404, 346] width 162 height 12
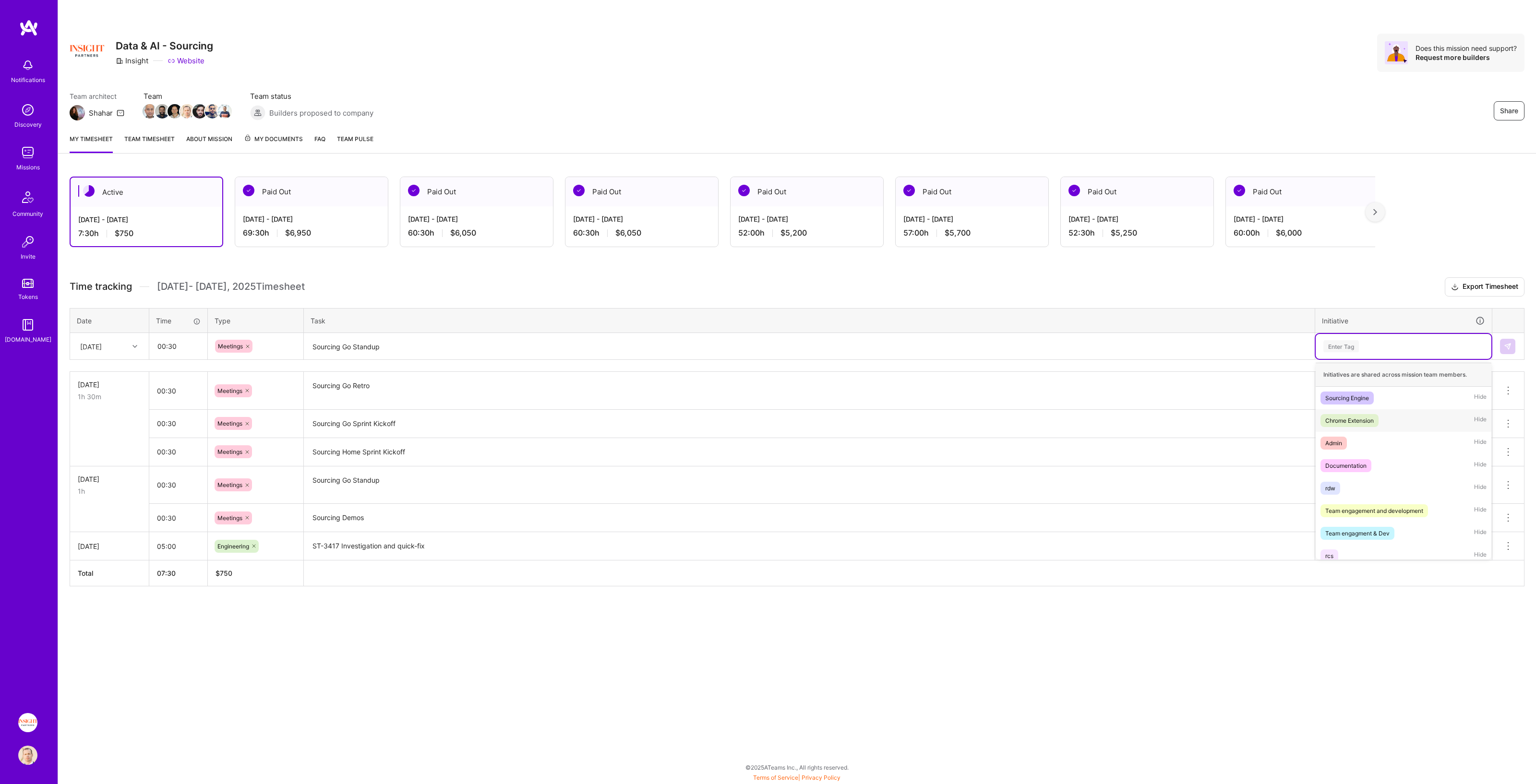
click at [767, 400] on div "Chrome Extension" at bounding box center [1349, 420] width 48 height 10
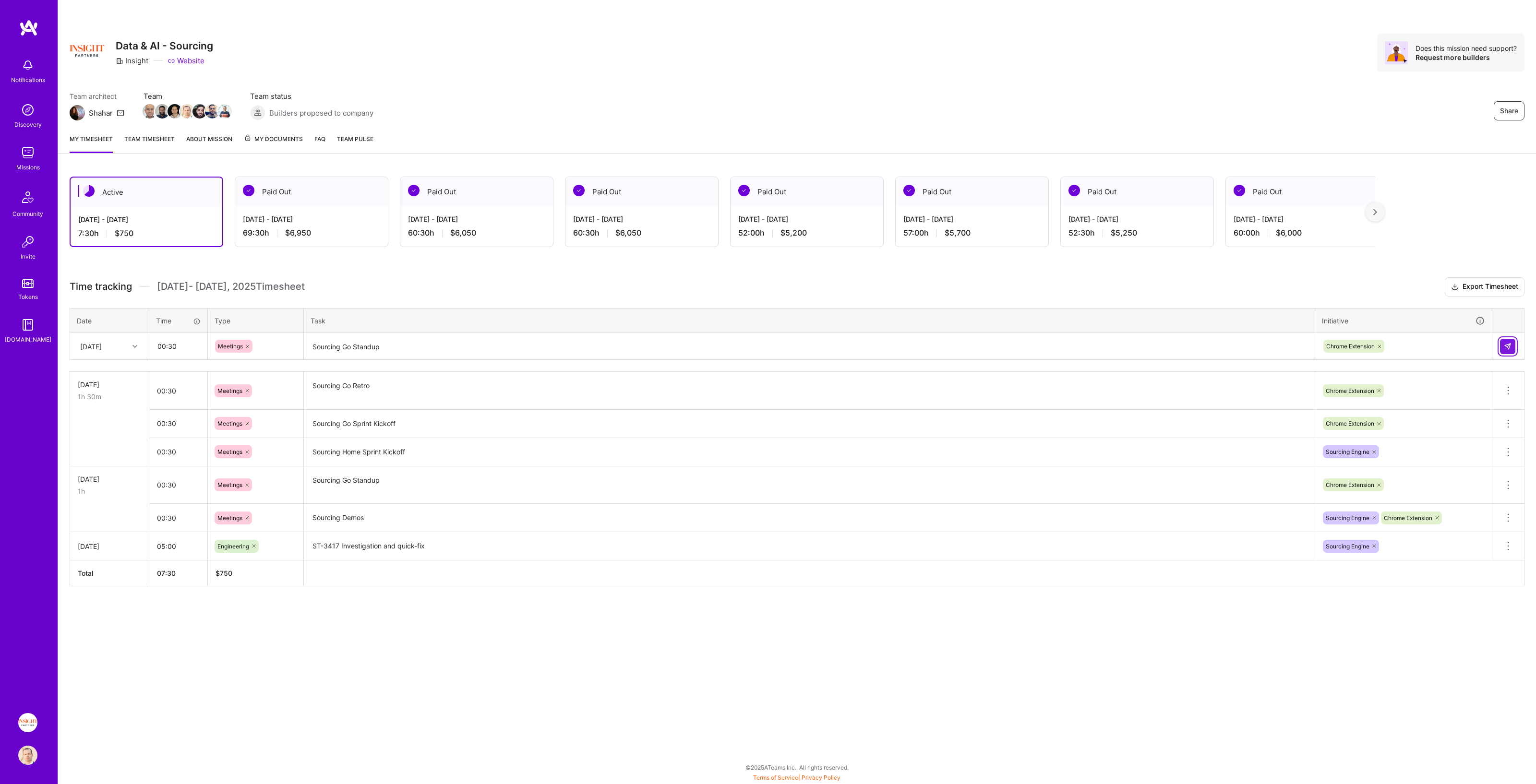
click at [767, 343] on img at bounding box center [1507, 346] width 8 height 8
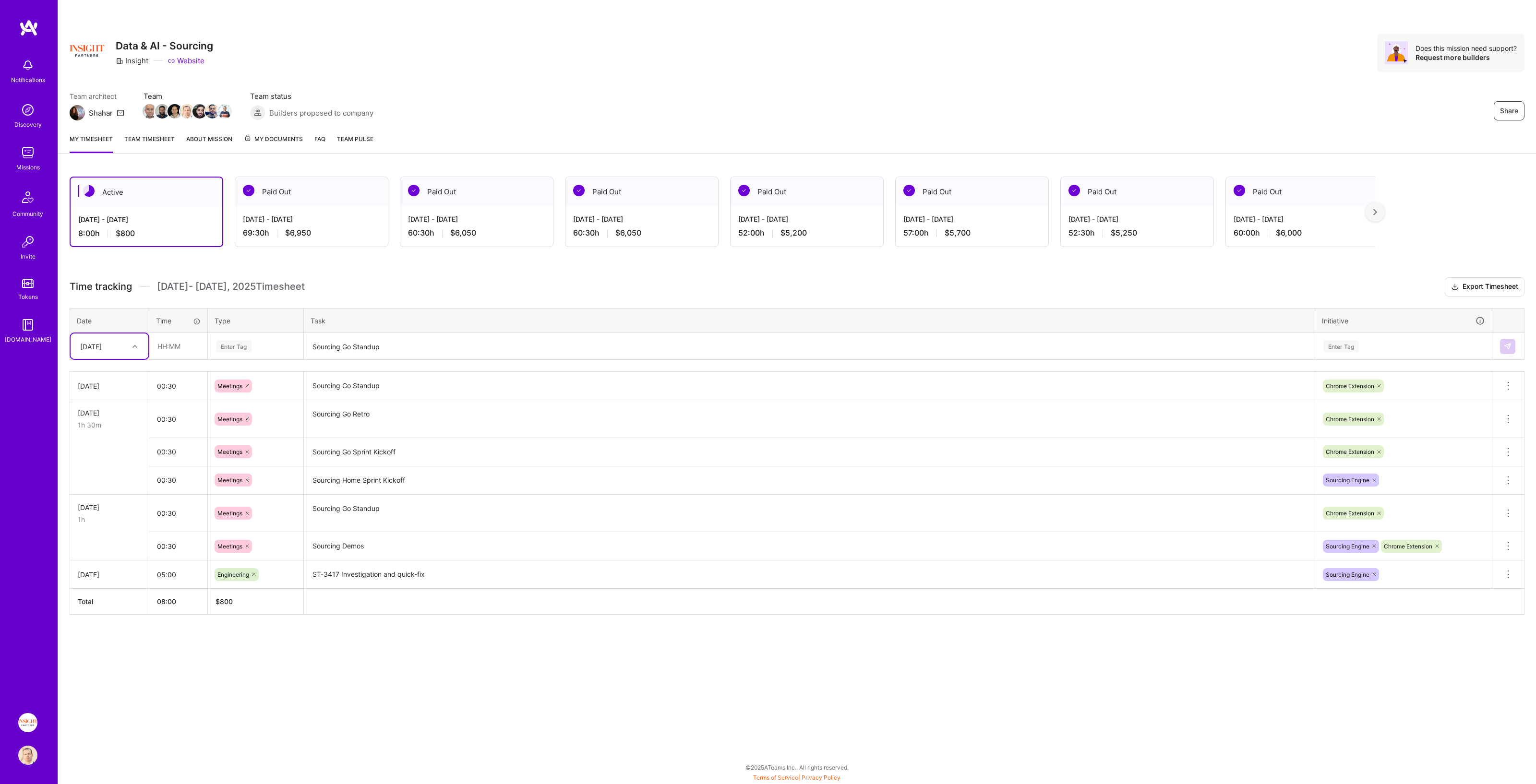
click at [102, 341] on div "[DATE]" at bounding box center [91, 346] width 21 height 10
click at [104, 400] on div "[DATE]" at bounding box center [109, 463] width 78 height 18
click at [188, 341] on input "text" at bounding box center [178, 346] width 57 height 26
type input "00:30"
click at [251, 345] on div "Enter Tag" at bounding box center [234, 346] width 36 height 15
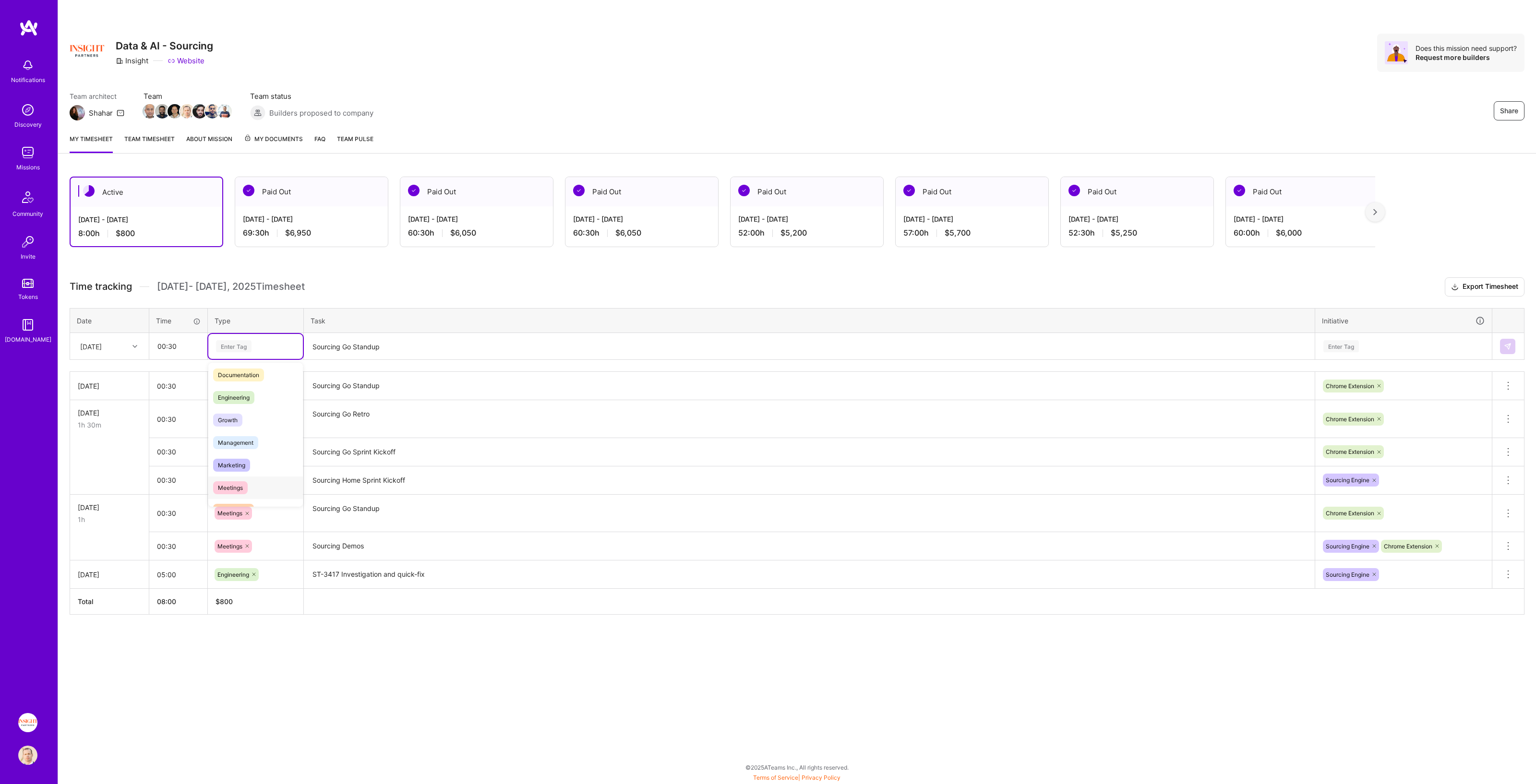
click at [252, 400] on div "Meetings" at bounding box center [255, 488] width 95 height 23
click at [354, 346] on textarea "Sourcing Go Standup" at bounding box center [809, 346] width 1009 height 26
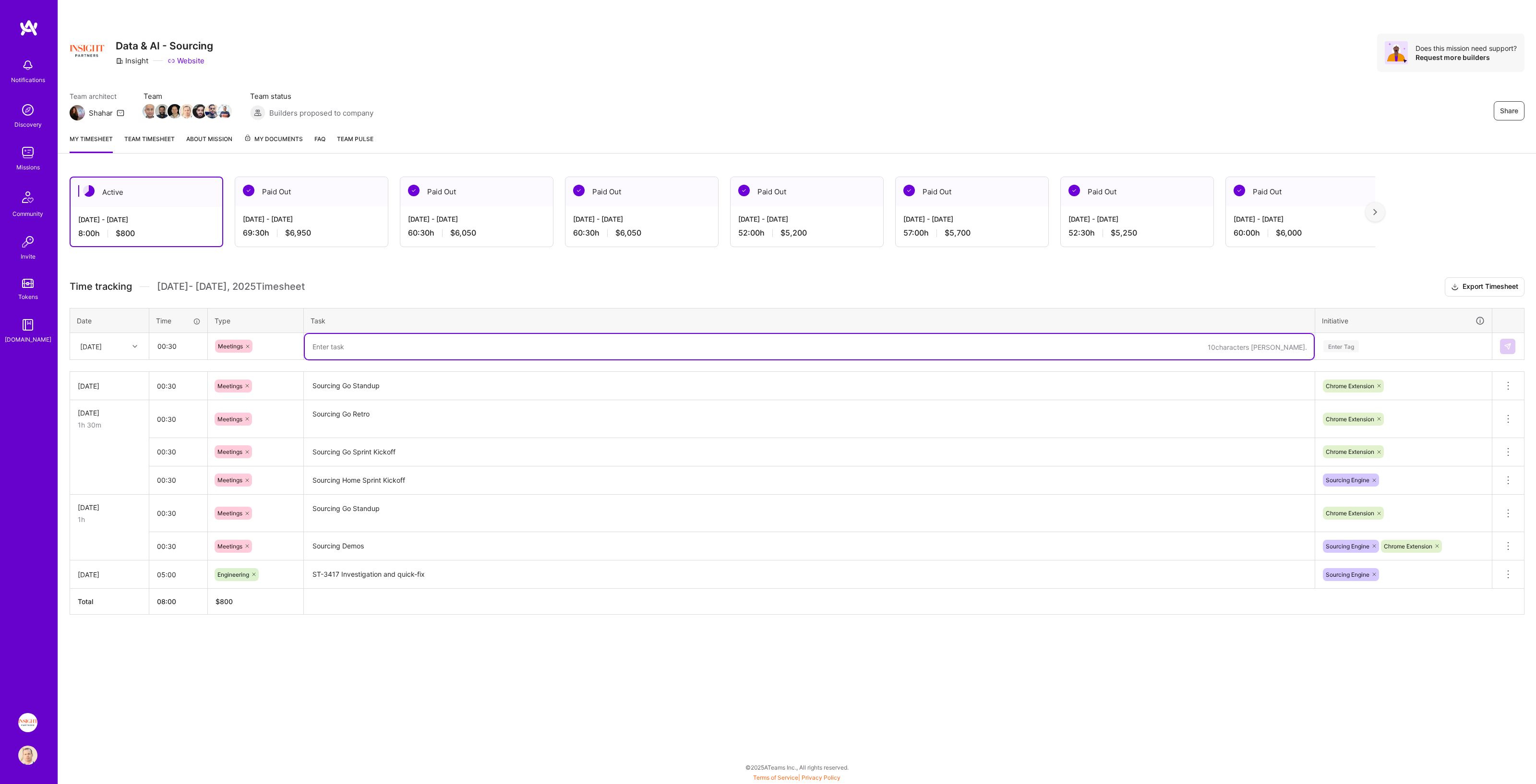
paste textarea "Sourcing Go Standup"
type textarea "Sourcing Go Standup"
click at [767, 343] on div "Enter Tag" at bounding box center [1341, 346] width 36 height 15
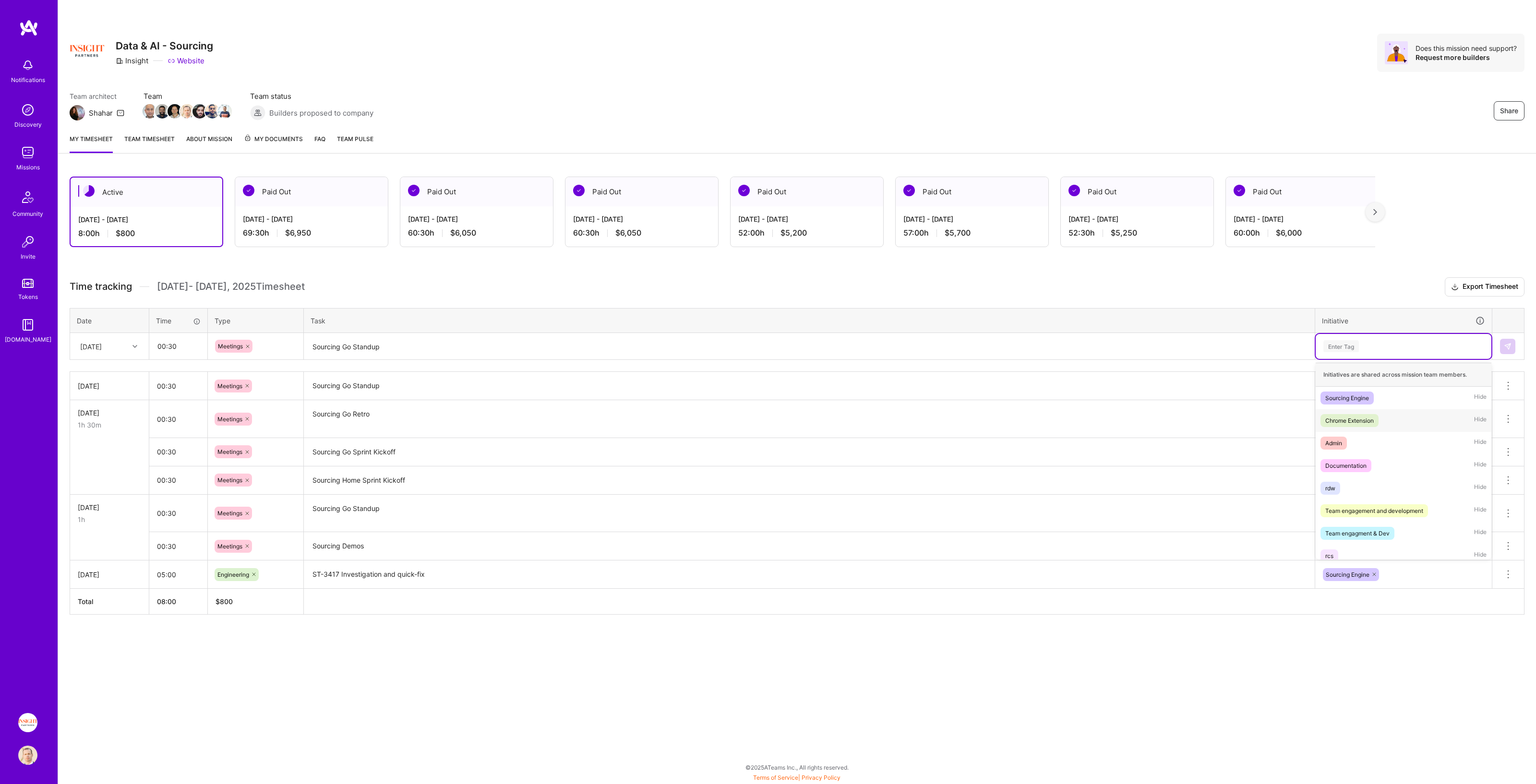
click at [767, 400] on div "Chrome Extension" at bounding box center [1349, 420] width 48 height 10
click at [767, 346] on button at bounding box center [1508, 346] width 16 height 16
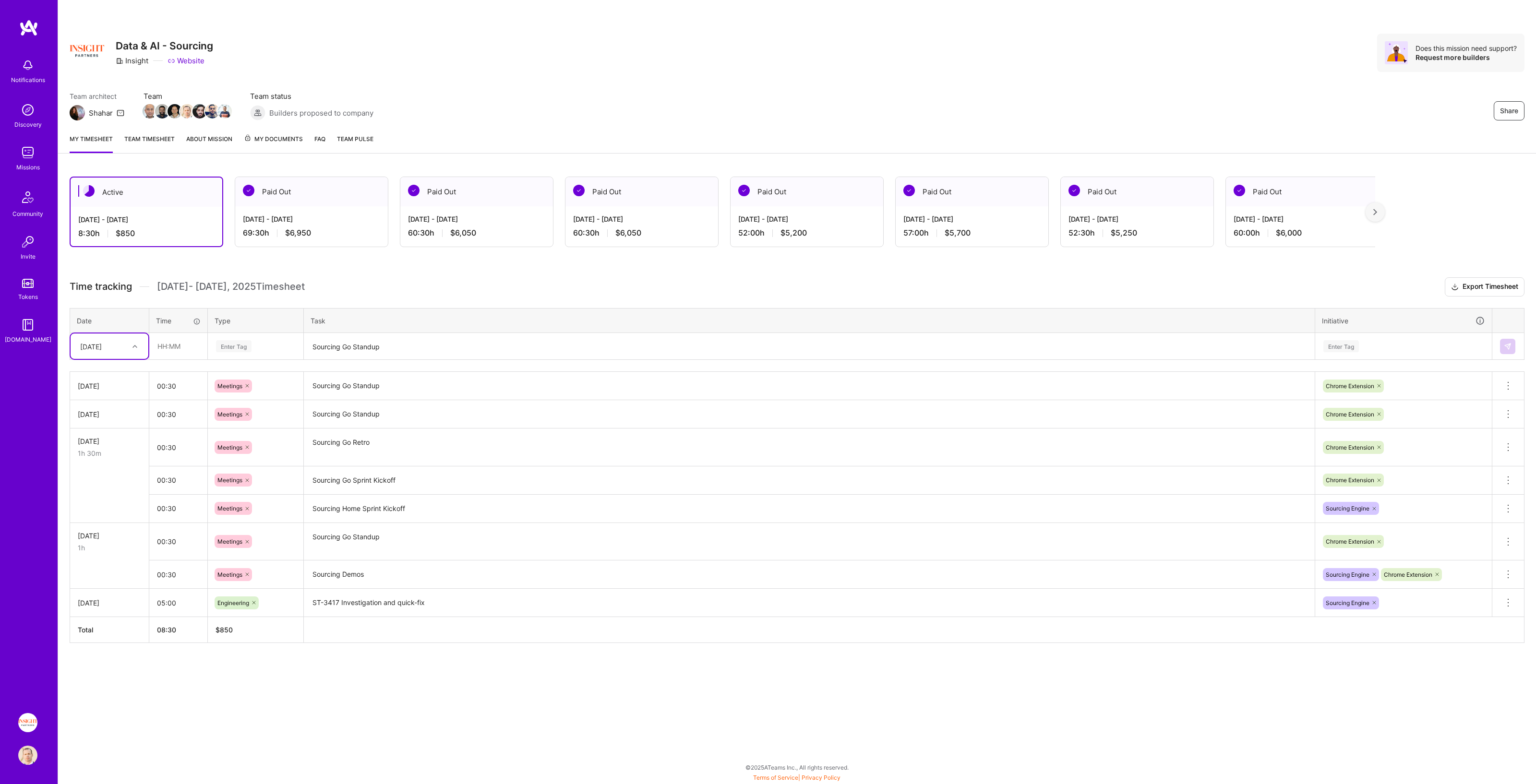
click at [97, 341] on div "[DATE]" at bounding box center [91, 346] width 21 height 10
click at [102, 400] on div "[DATE]" at bounding box center [109, 485] width 78 height 18
click at [190, 343] on input "text" at bounding box center [178, 346] width 57 height 26
type input "00:30"
click at [245, 339] on div "Enter Tag" at bounding box center [234, 346] width 36 height 15
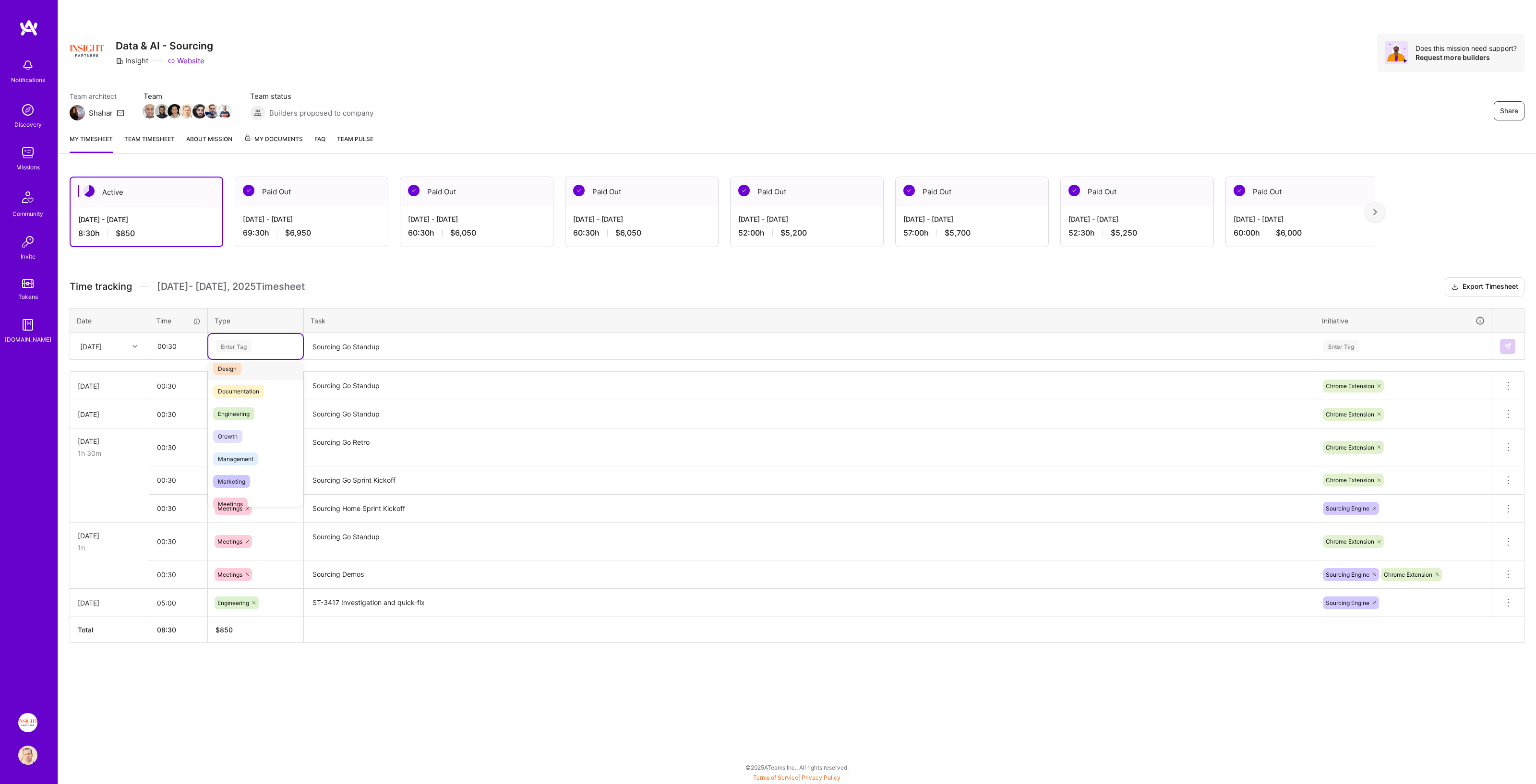
scroll to position [96, 0]
click at [253, 400] on div "Meetings" at bounding box center [255, 440] width 95 height 23
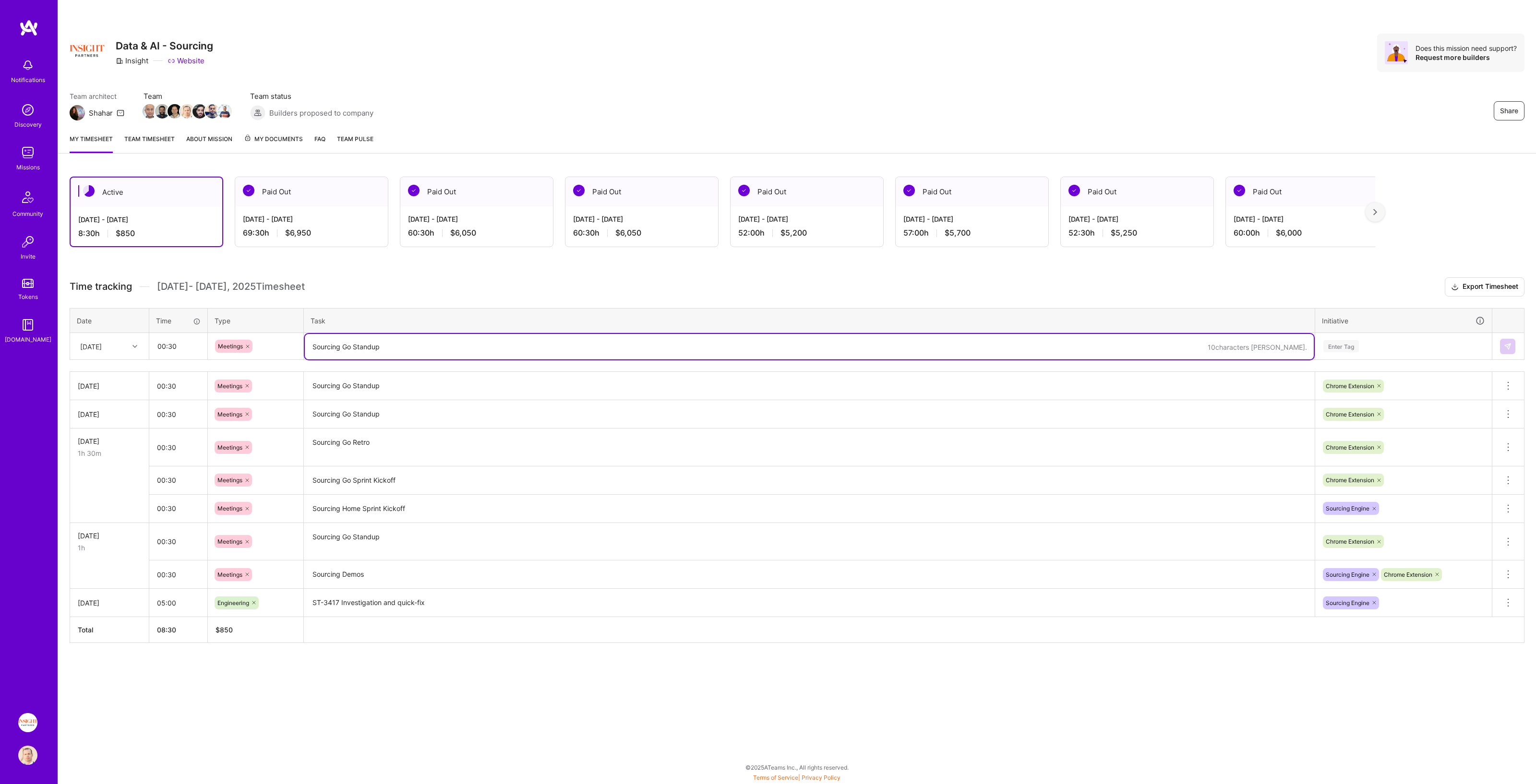
click at [361, 345] on textarea "Sourcing Go Standup" at bounding box center [809, 346] width 1009 height 26
click at [355, 345] on textarea "Sourcing Go Standup" at bounding box center [809, 346] width 1009 height 26
paste textarea "Sourcing Go Standup"
type textarea "Sourcing Go Standup"
click at [767, 341] on div "Enter Tag" at bounding box center [1404, 346] width 162 height 12
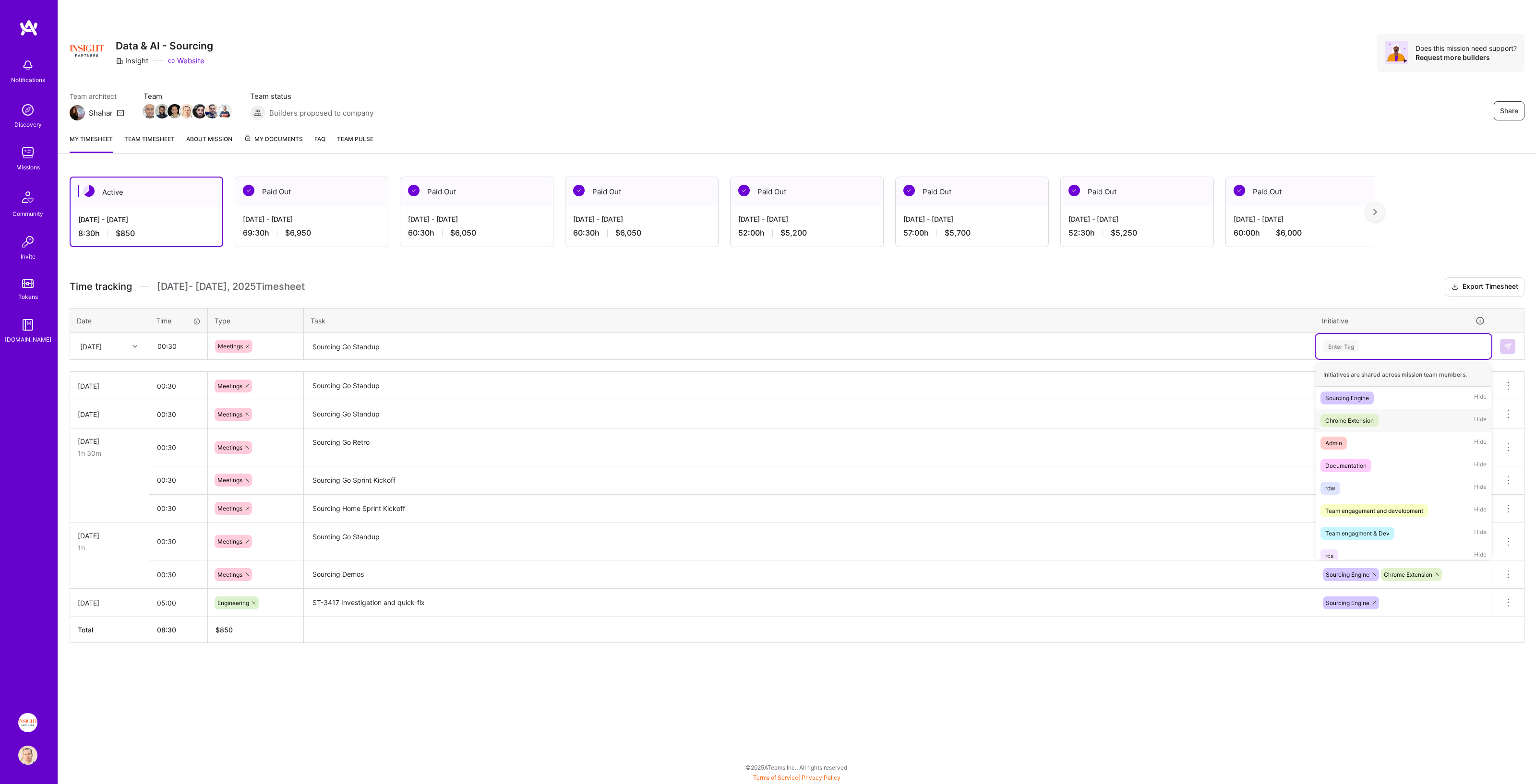
click at [767, 400] on div "Chrome Extension Hide" at bounding box center [1404, 421] width 176 height 23
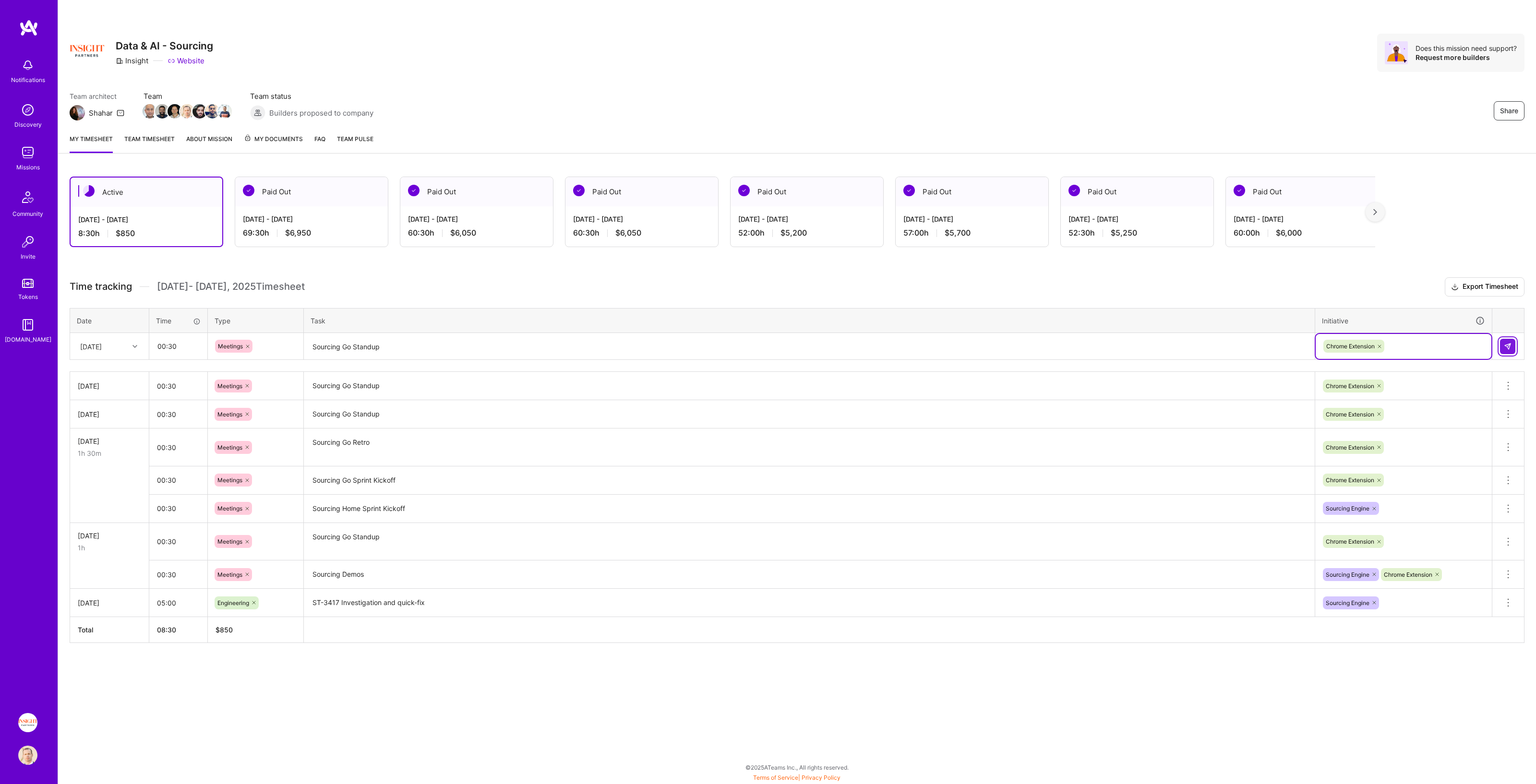
click at [767, 344] on img at bounding box center [1507, 346] width 8 height 8
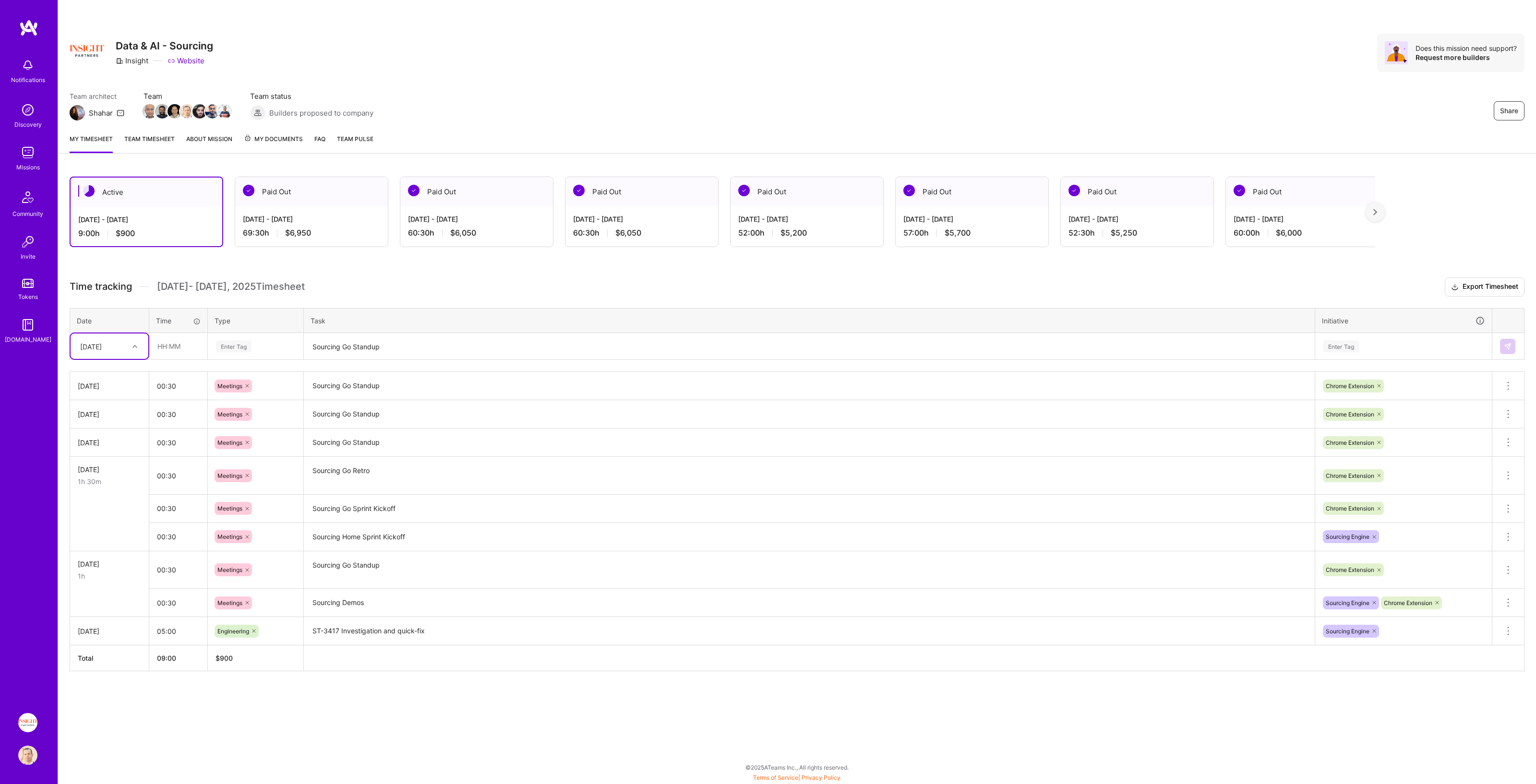
click at [97, 346] on div "[DATE]" at bounding box center [91, 346] width 21 height 10
click at [102, 400] on div "[DATE]" at bounding box center [109, 496] width 78 height 18
click at [168, 349] on input "text" at bounding box center [178, 346] width 57 height 26
type input "00:30"
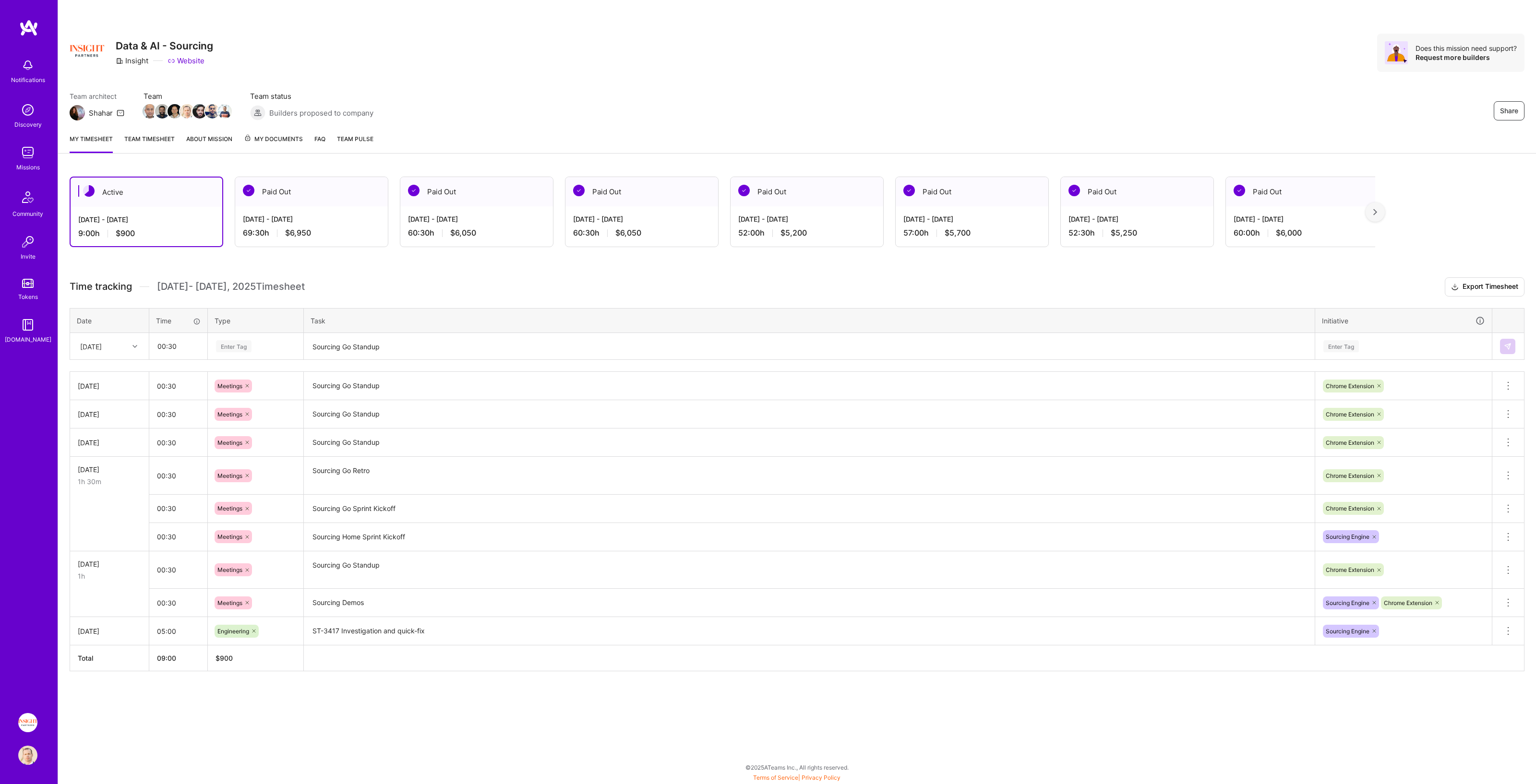
click at [289, 349] on div "Enter Tag" at bounding box center [256, 346] width 81 height 12
click at [252, 384] on div "Meetings" at bounding box center [255, 392] width 95 height 23
click at [349, 349] on textarea "Sourcing Go Standup" at bounding box center [809, 346] width 1009 height 26
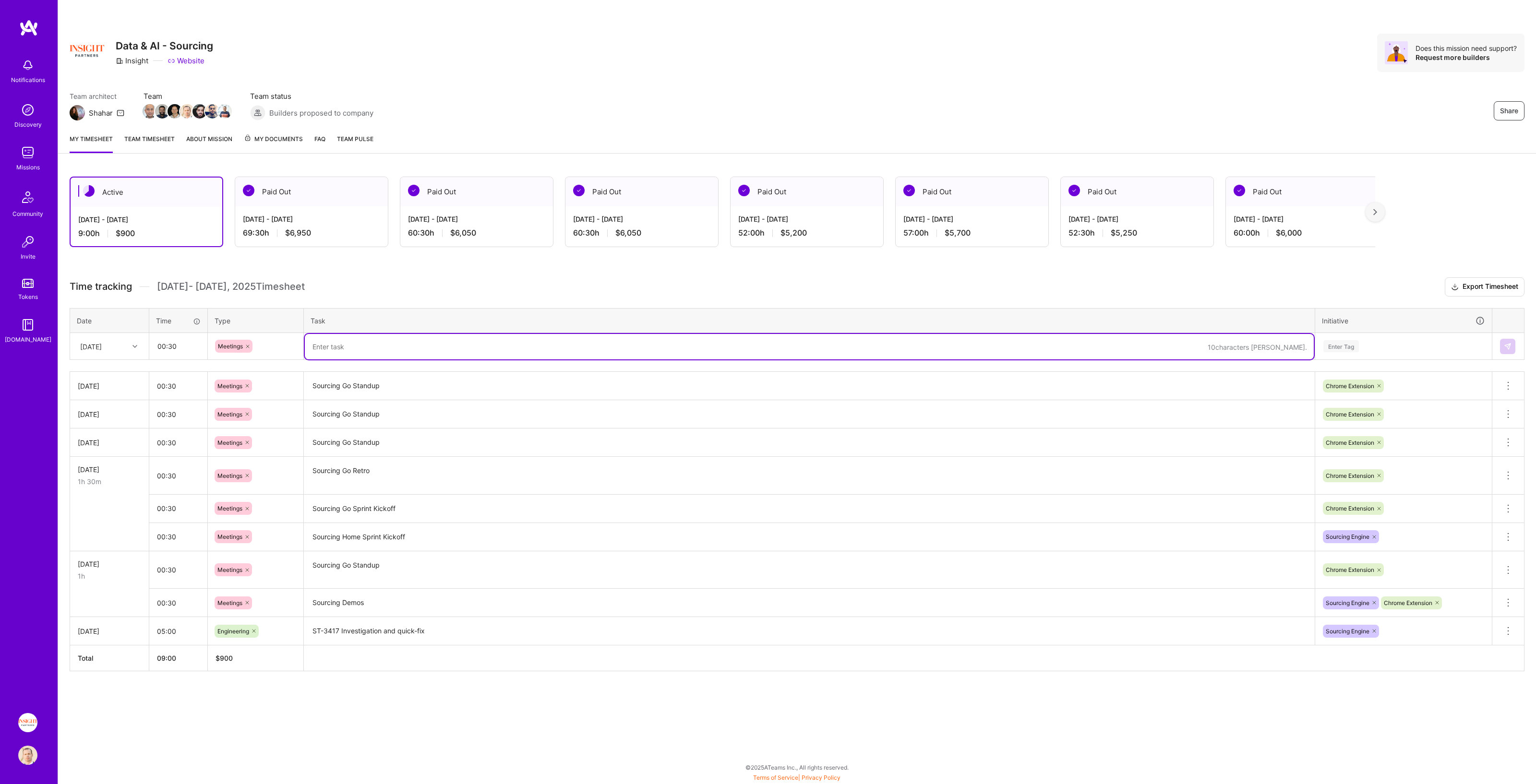
paste textarea "Sourcing Go Standup"
type textarea "Sourcing Go Standup"
click at [767, 351] on div "Enter Tag" at bounding box center [1404, 346] width 162 height 12
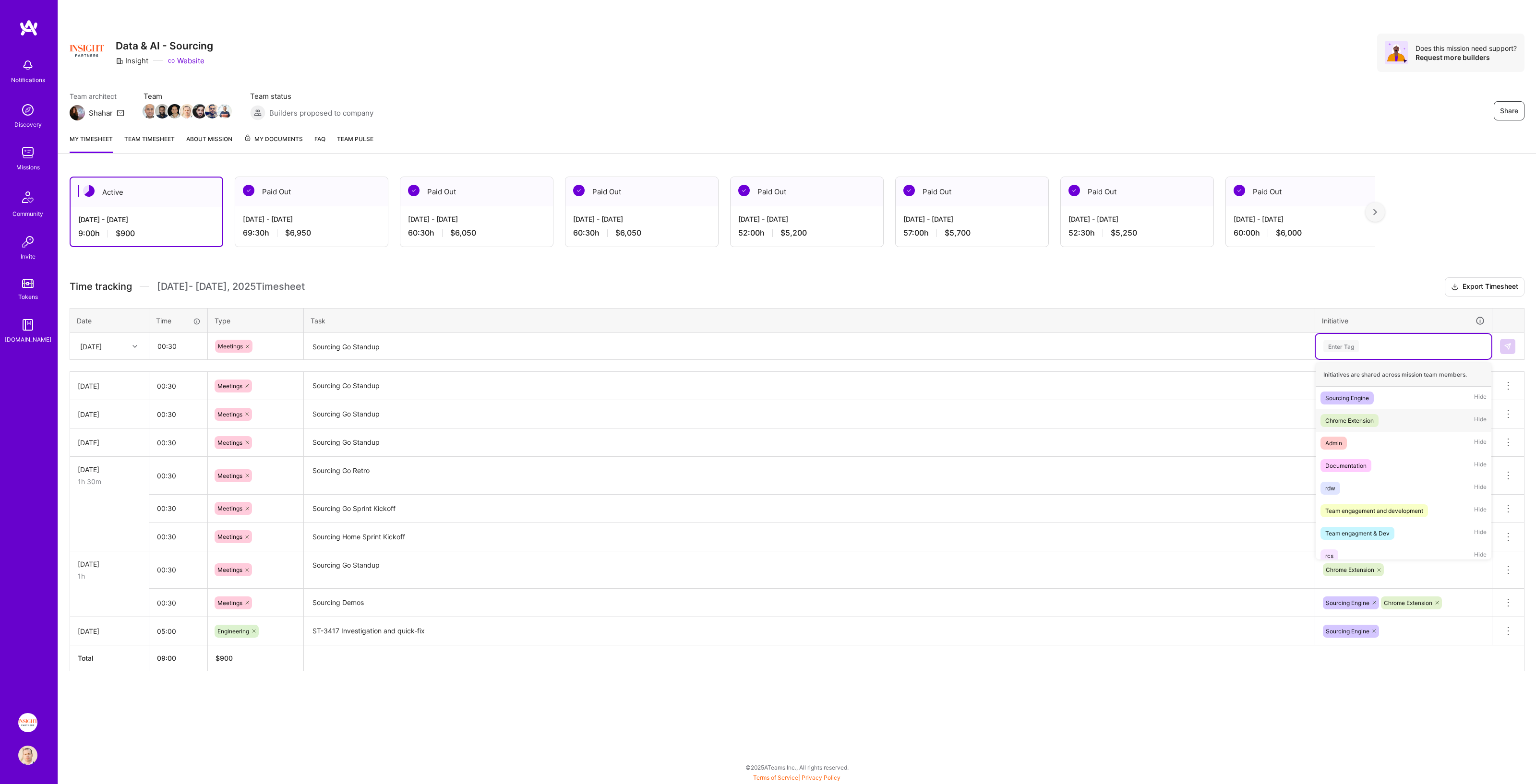
click at [767, 400] on div "Chrome Extension Hide" at bounding box center [1404, 421] width 176 height 23
click at [767, 348] on img at bounding box center [1507, 346] width 8 height 8
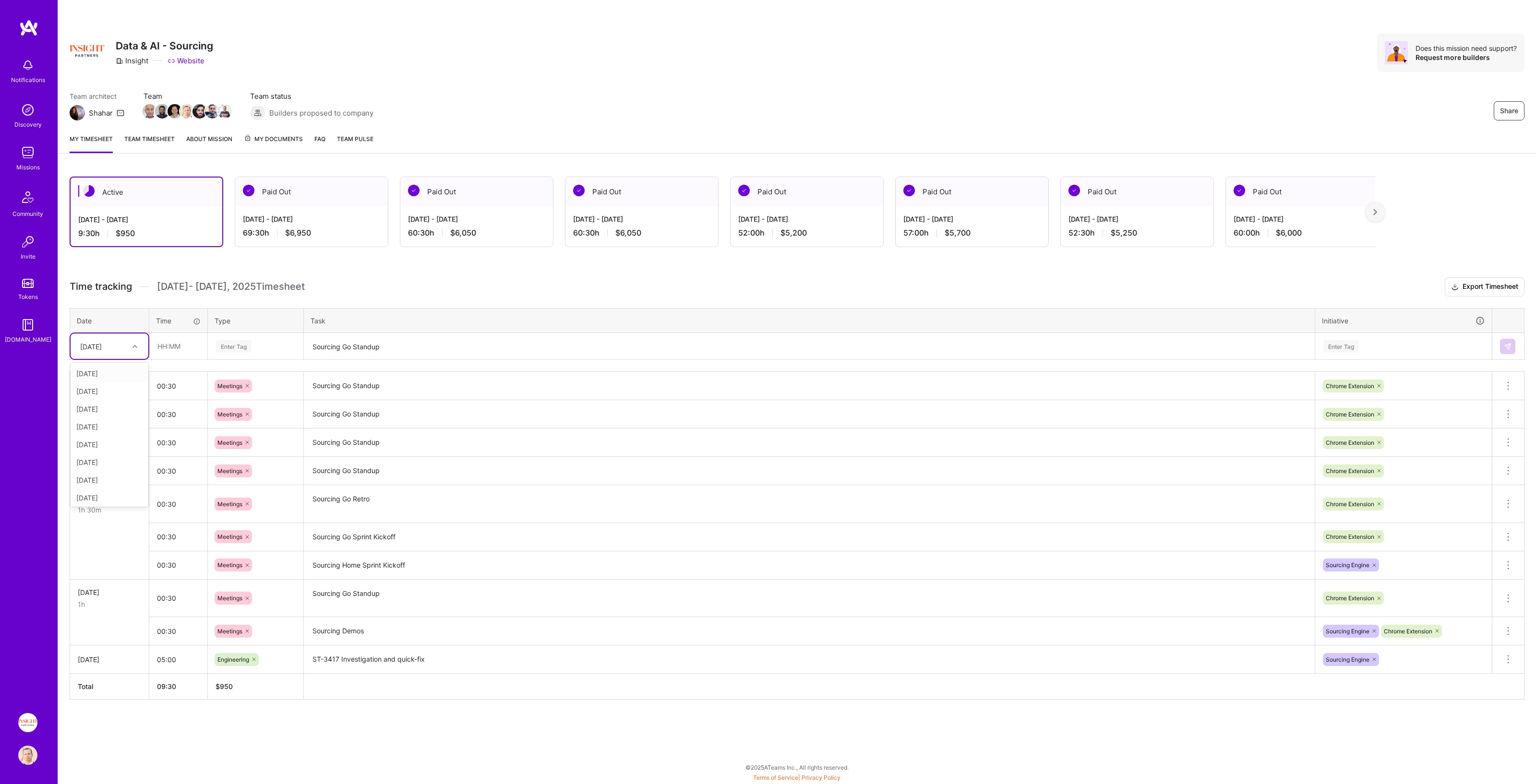
click at [135, 349] on div at bounding box center [136, 346] width 15 height 13
click at [101, 400] on div "[DATE]" at bounding box center [109, 496] width 78 height 18
click at [187, 343] on input "text" at bounding box center [178, 346] width 57 height 26
type input "01:00"
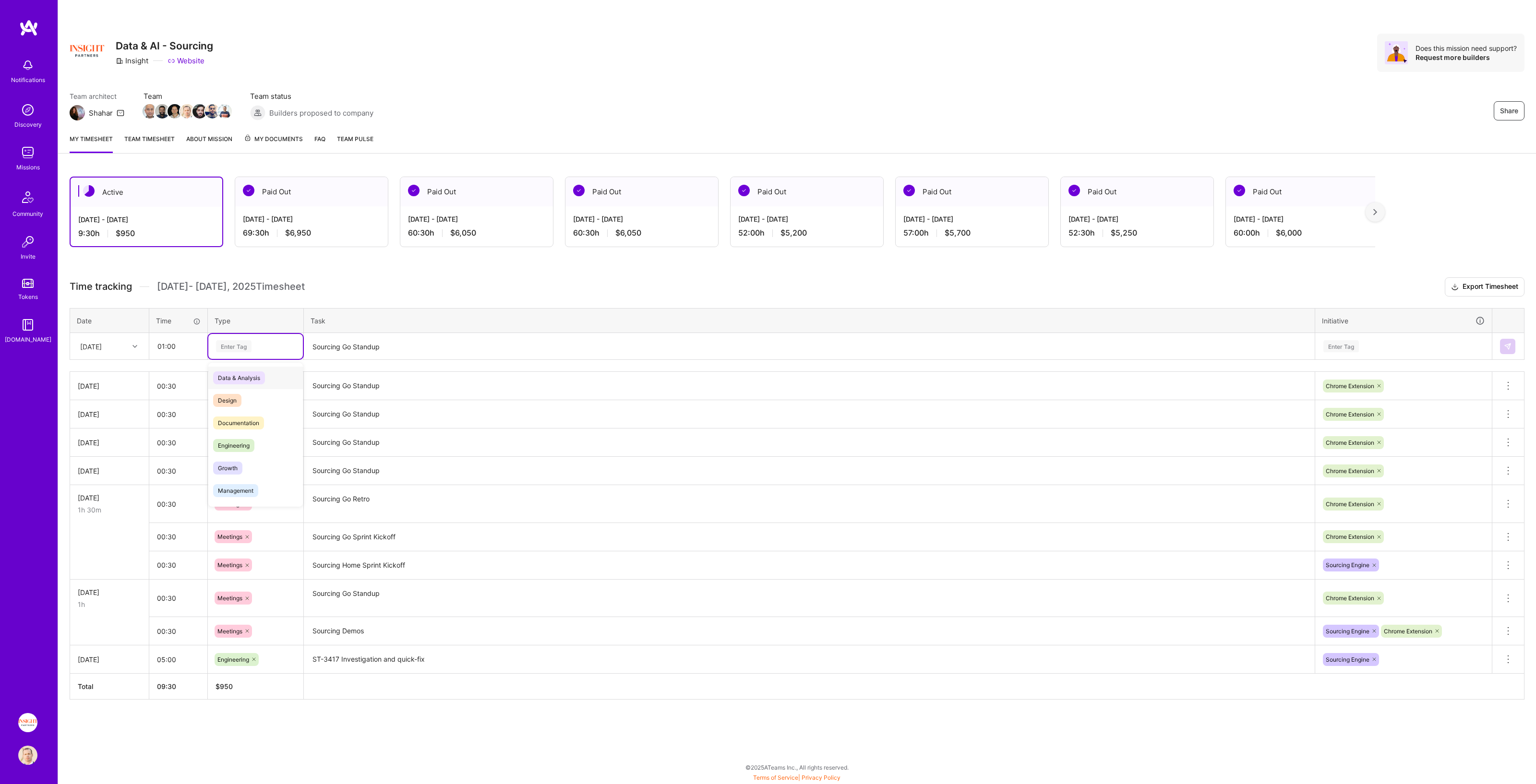
click at [252, 342] on div "Enter Tag" at bounding box center [256, 346] width 81 height 12
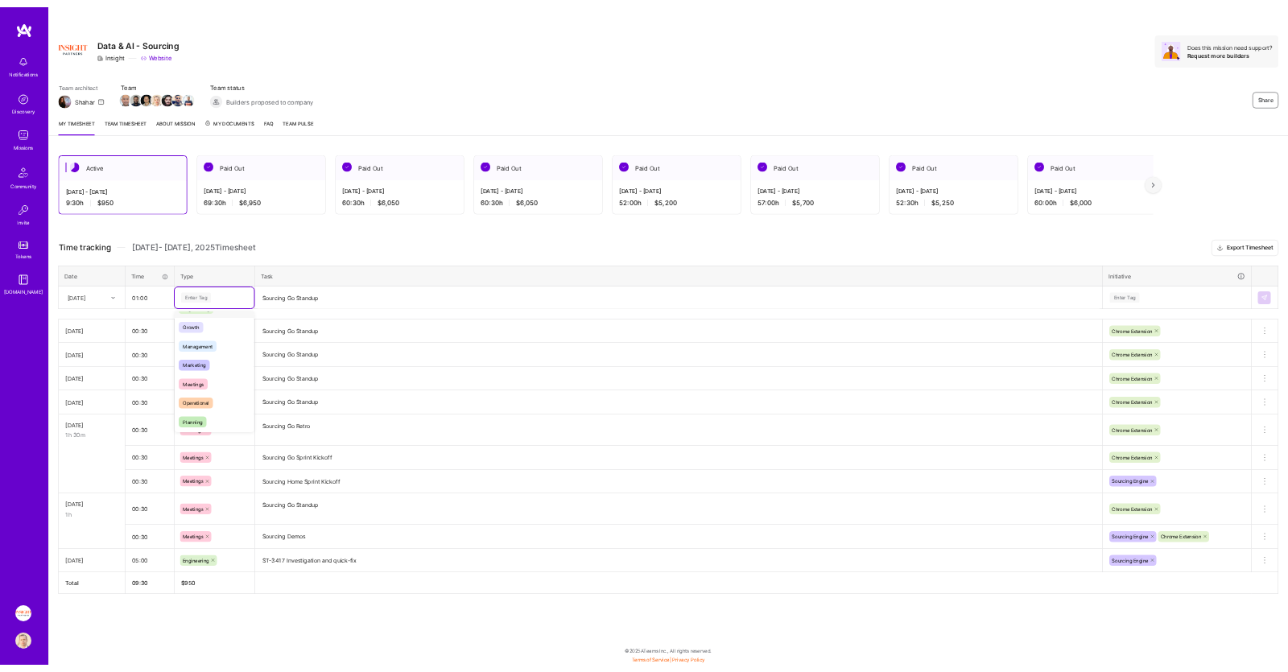
scroll to position [161, 0]
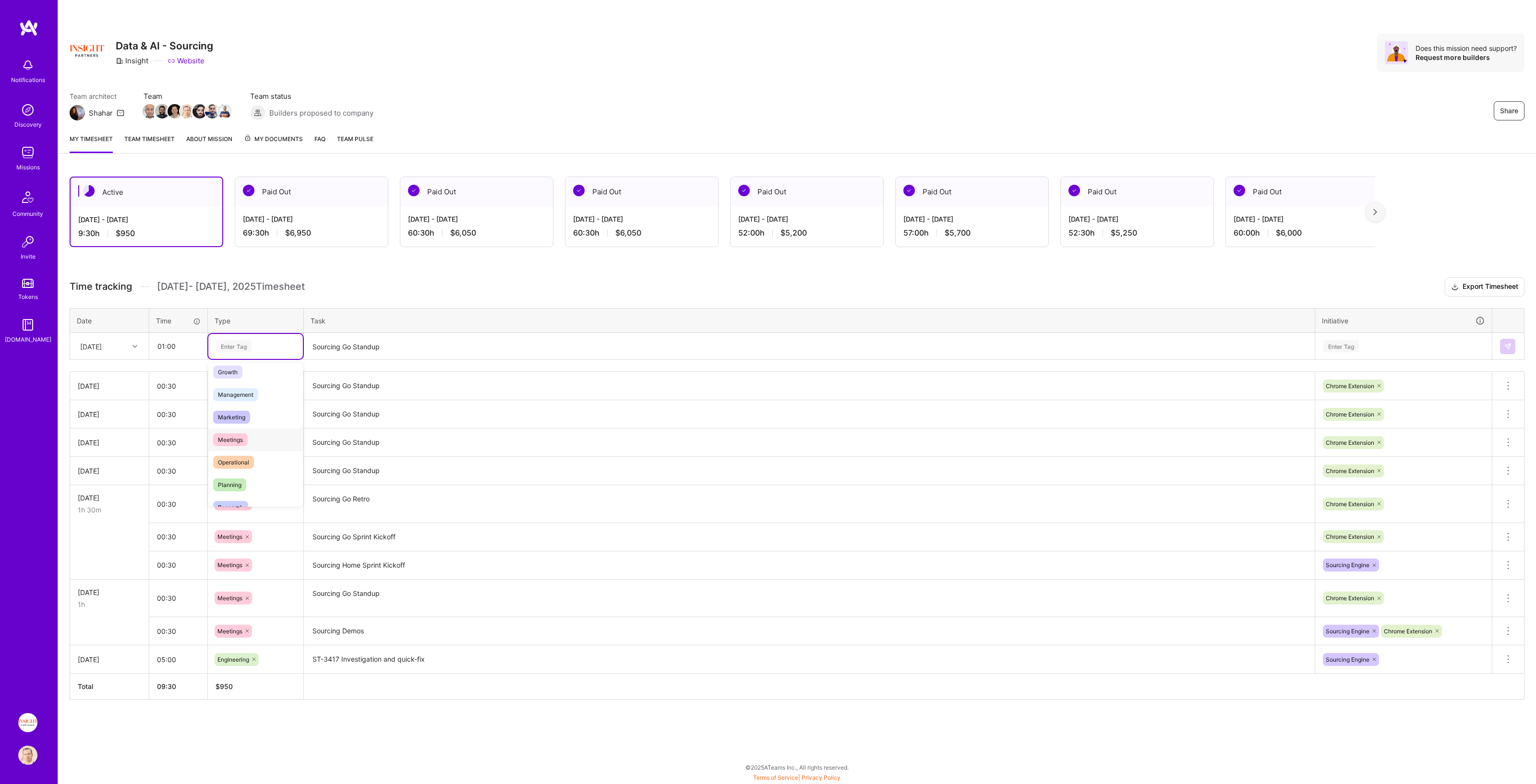
click at [250, 400] on div "Meetings" at bounding box center [255, 440] width 95 height 23
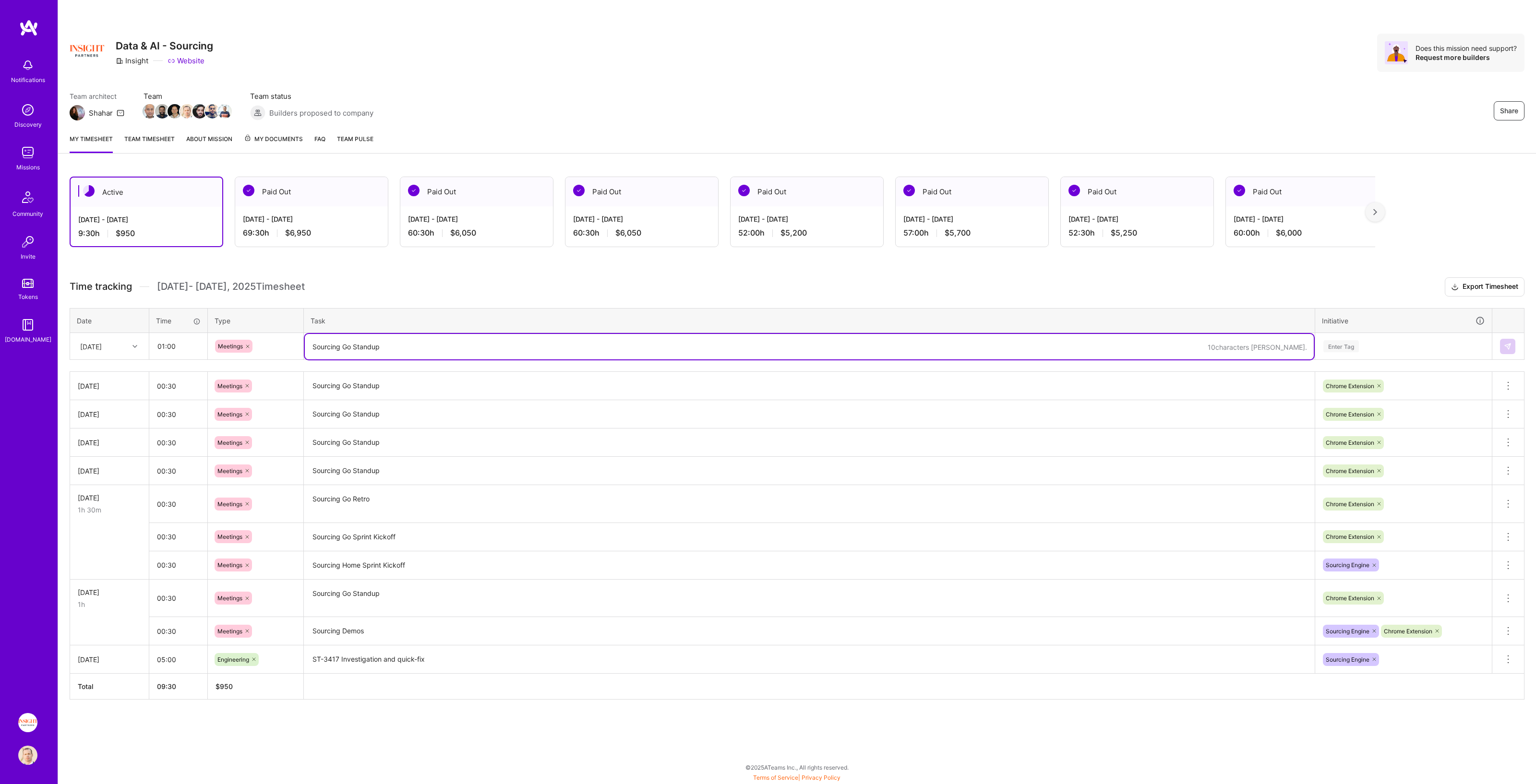
click at [319, 334] on textarea "Sourcing Go Standup" at bounding box center [809, 346] width 1009 height 26
type textarea "Sourcing Sprint Planning"
click at [767, 352] on div "Enter Tag" at bounding box center [1404, 346] width 176 height 25
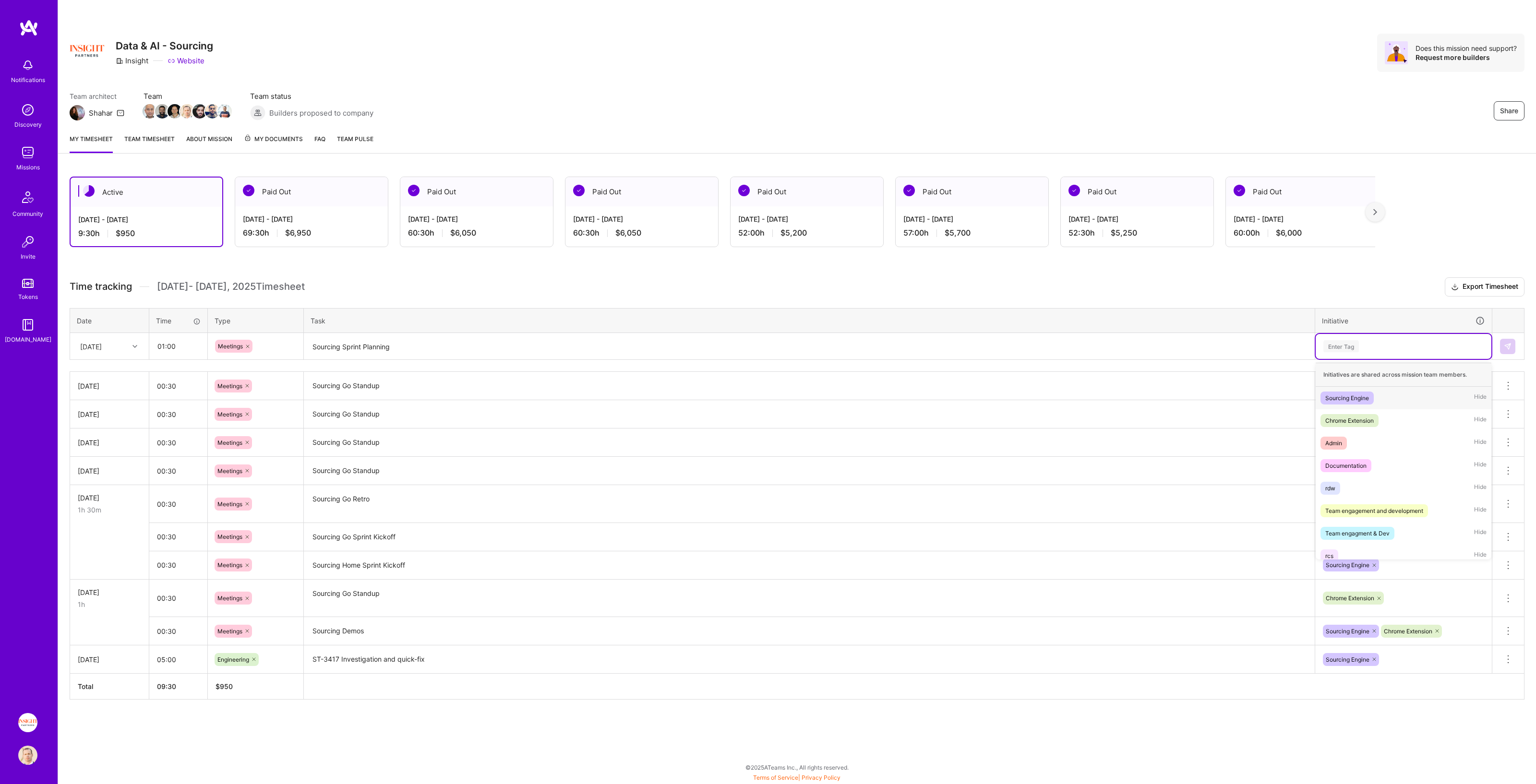
click at [767, 400] on span "Sourcing Engine" at bounding box center [1347, 398] width 53 height 13
click at [767, 347] on div "Sourcing Engine" at bounding box center [1404, 346] width 162 height 15
click at [767, 392] on div "Chrome Extension Hide" at bounding box center [1404, 398] width 176 height 23
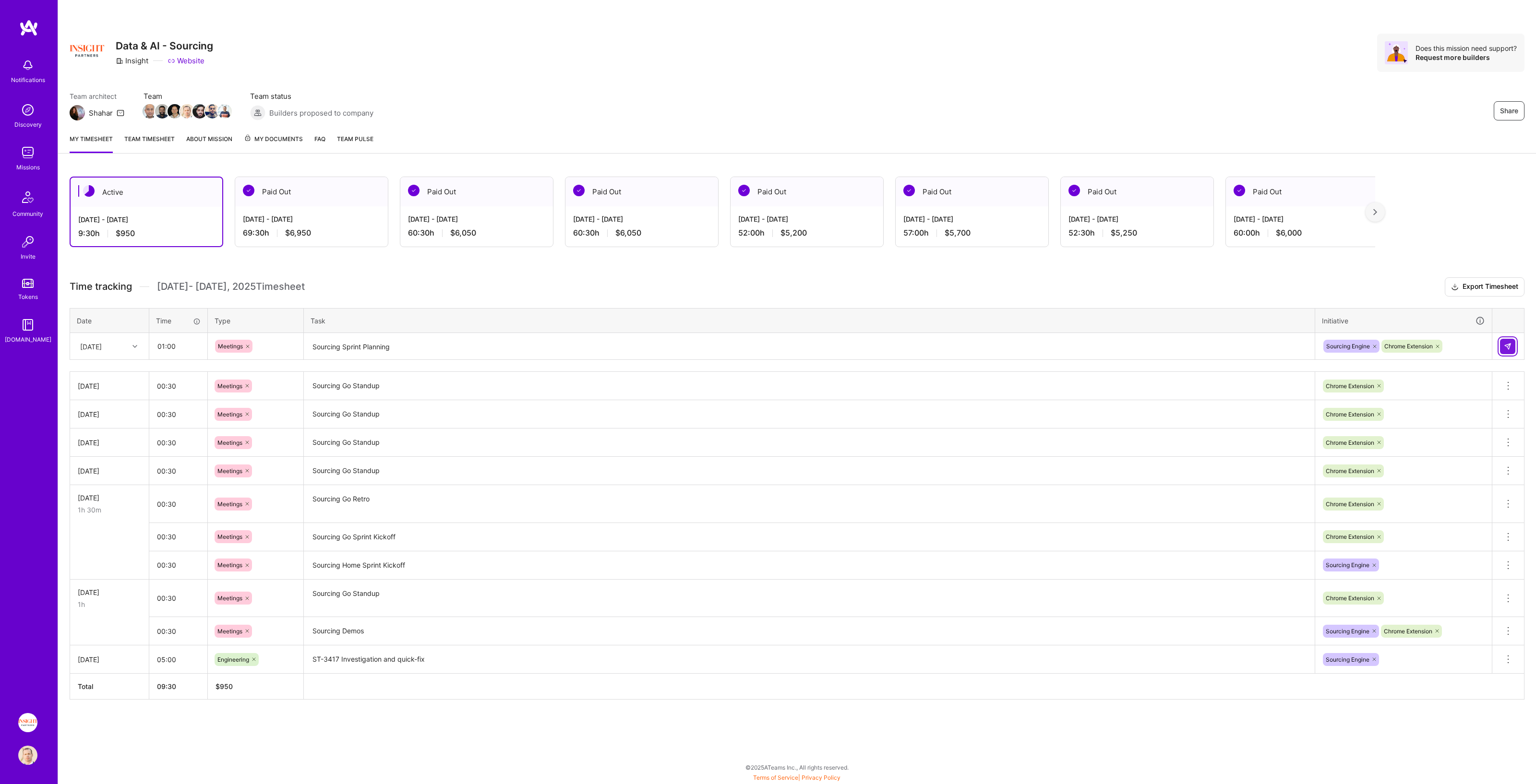
click at [767, 344] on img at bounding box center [1507, 346] width 8 height 8
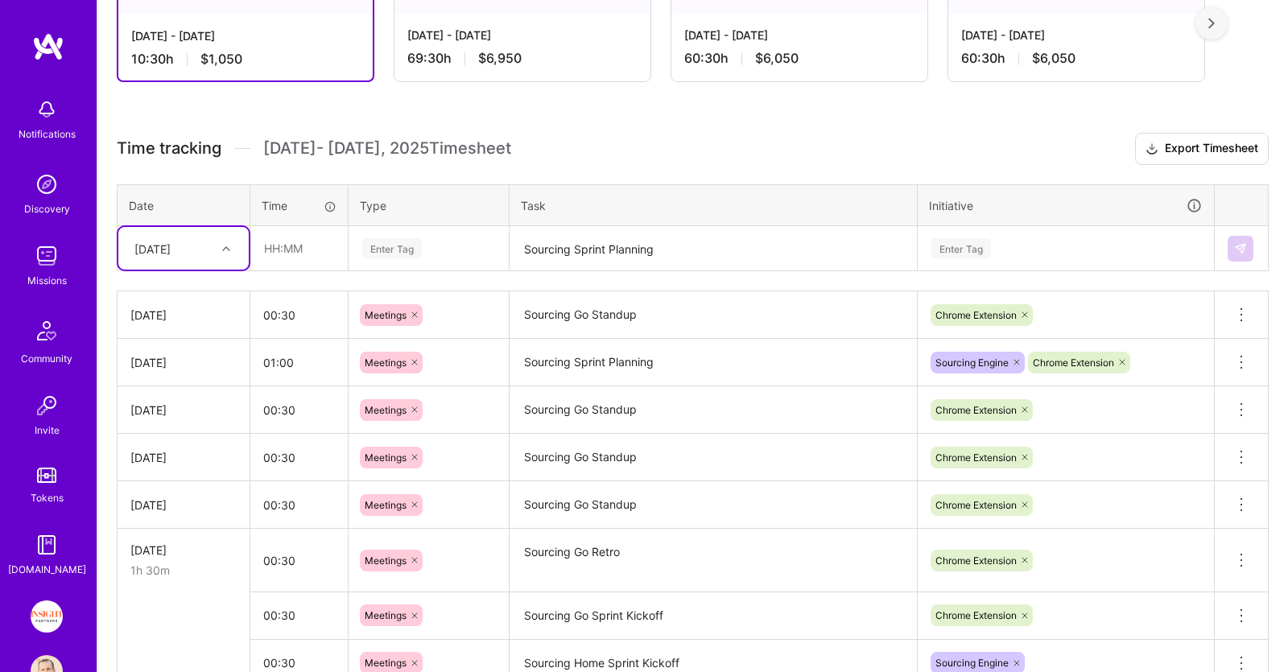
scroll to position [338, 0]
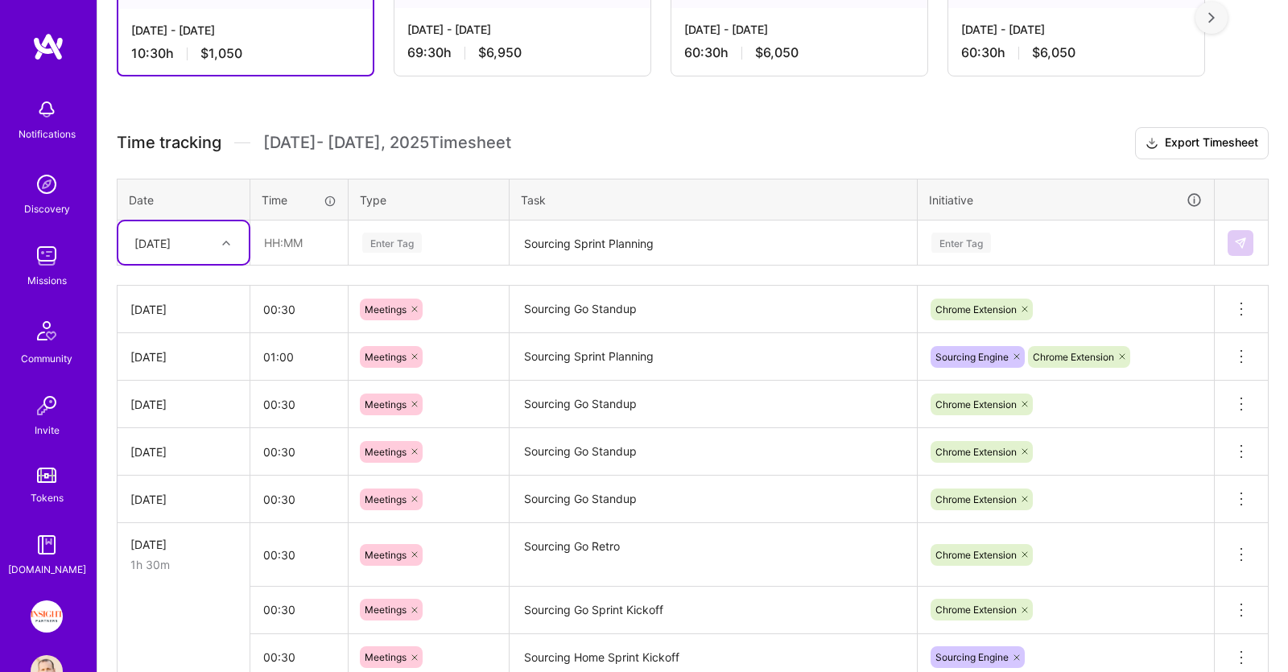
click at [224, 239] on icon at bounding box center [226, 243] width 8 height 8
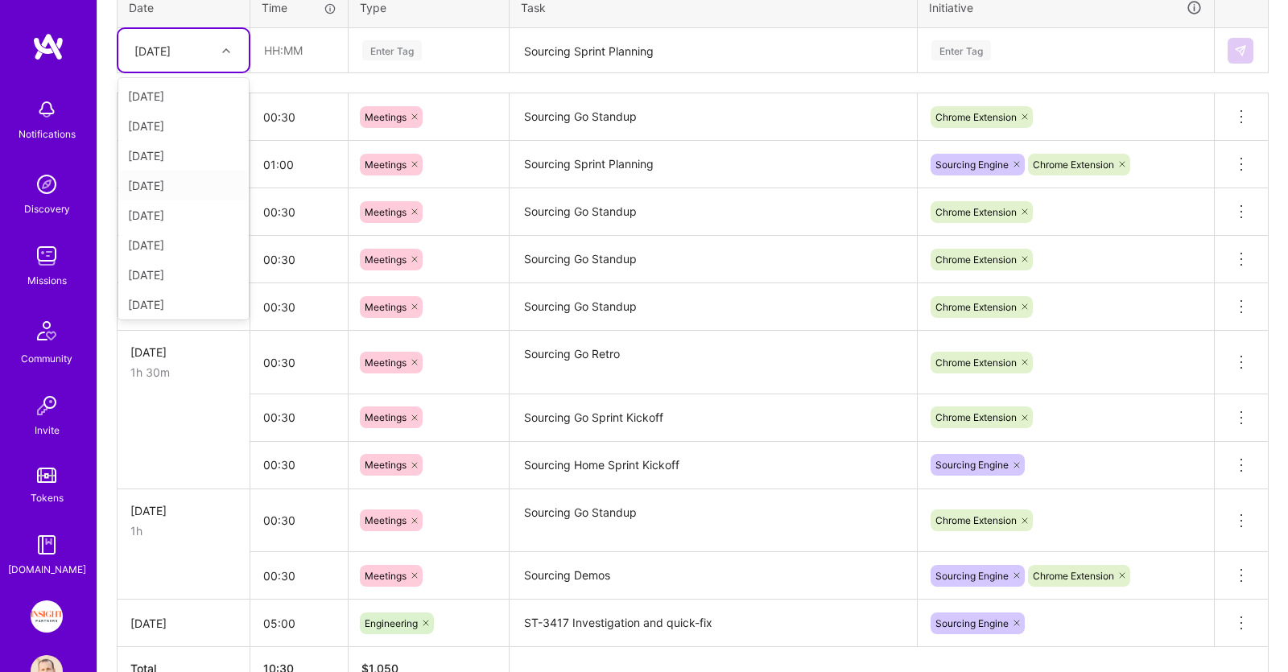
scroll to position [371, 0]
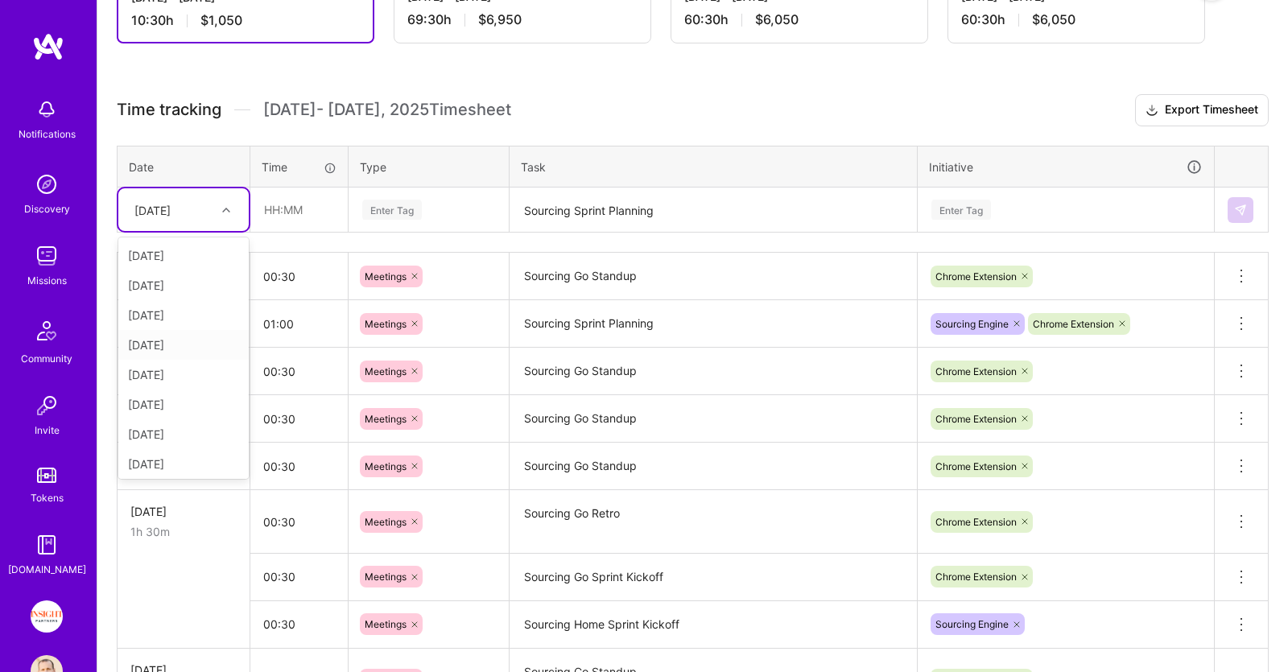
click at [159, 342] on div "[DATE]" at bounding box center [183, 345] width 130 height 30
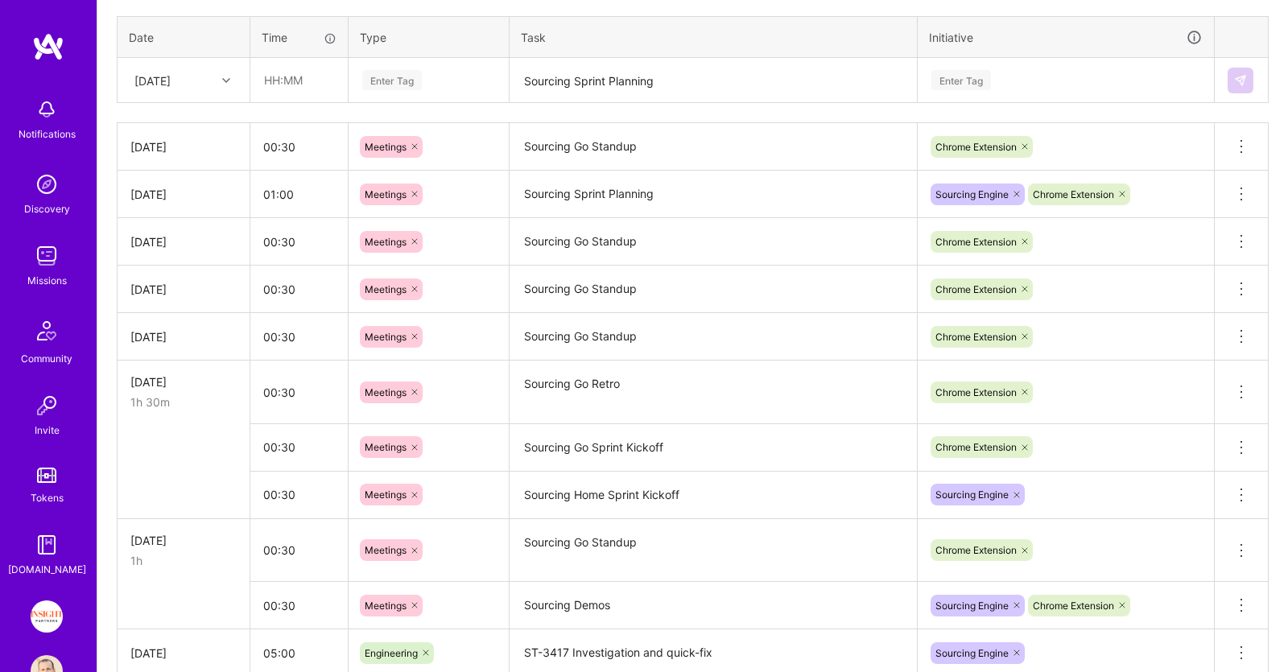
scroll to position [540, 0]
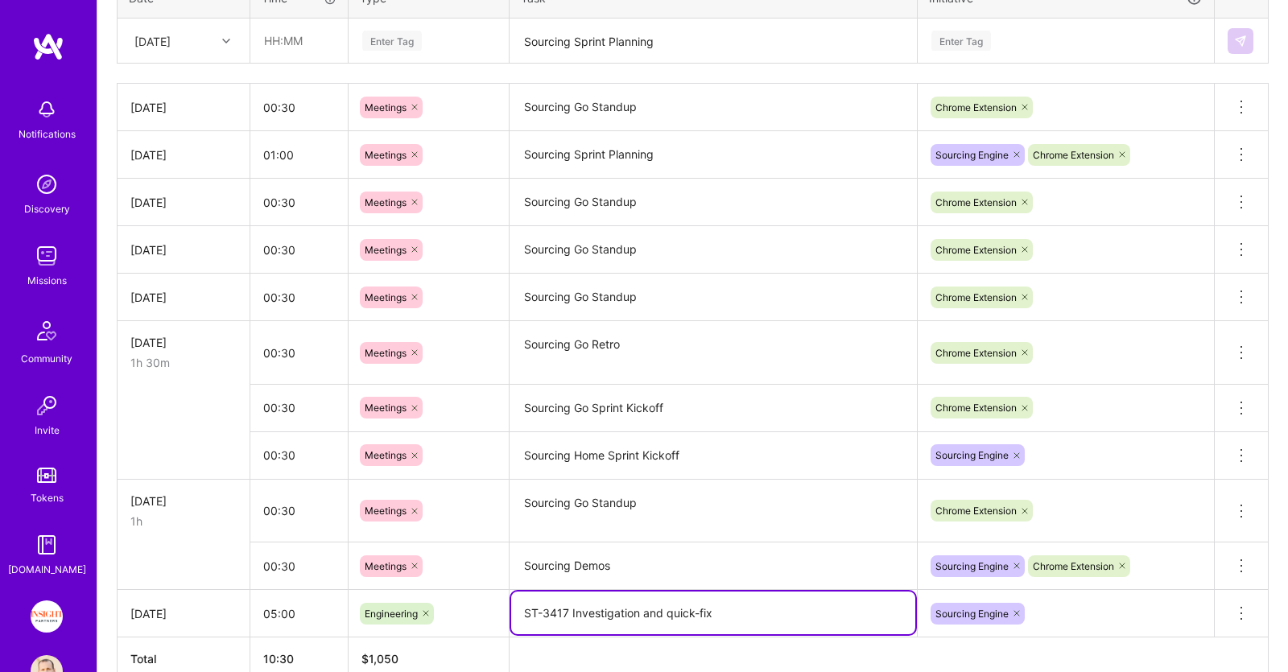
drag, startPoint x: 525, startPoint y: 611, endPoint x: 719, endPoint y: 630, distance: 194.9
click at [719, 630] on textarea "ST-3417 Investigation and quick-fix" at bounding box center [713, 613] width 404 height 43
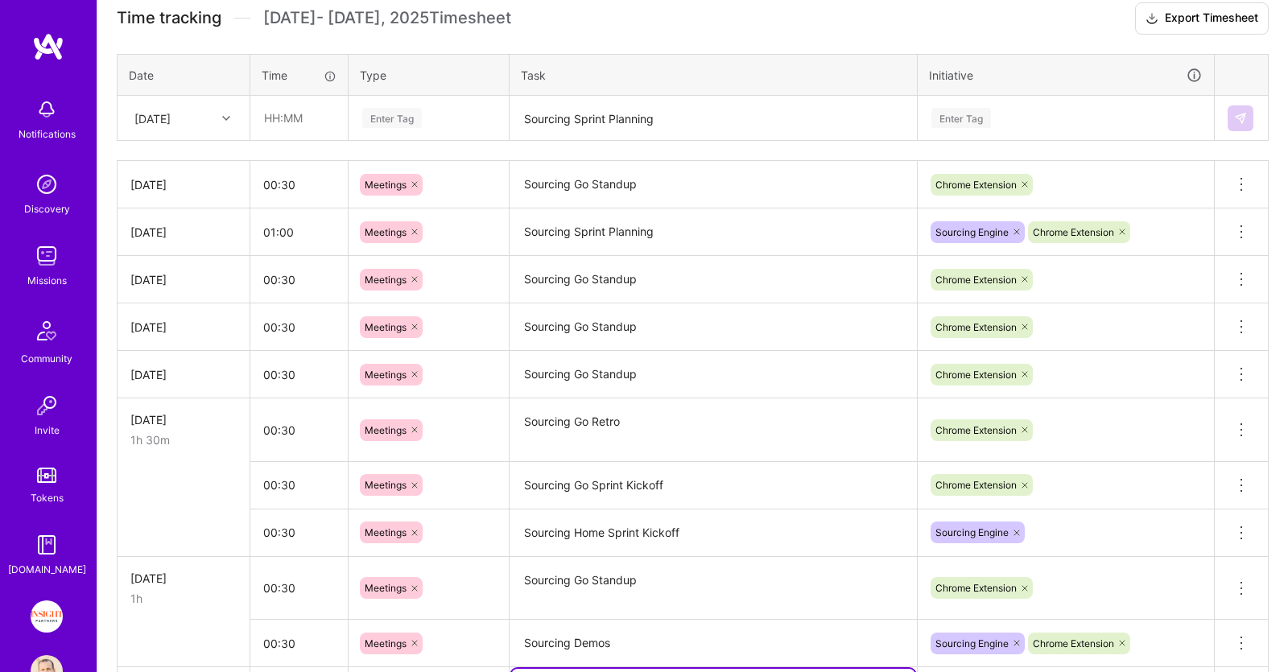
scroll to position [371, 0]
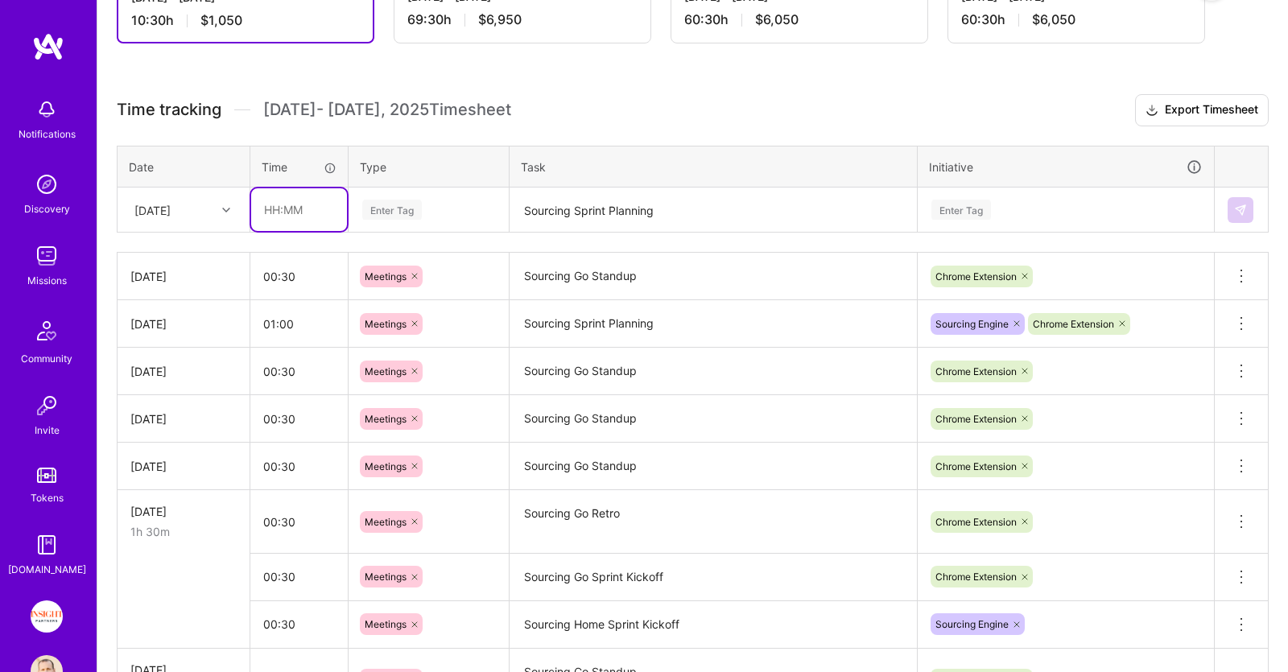
click at [320, 203] on input "text" at bounding box center [299, 209] width 96 height 43
type input "04:00"
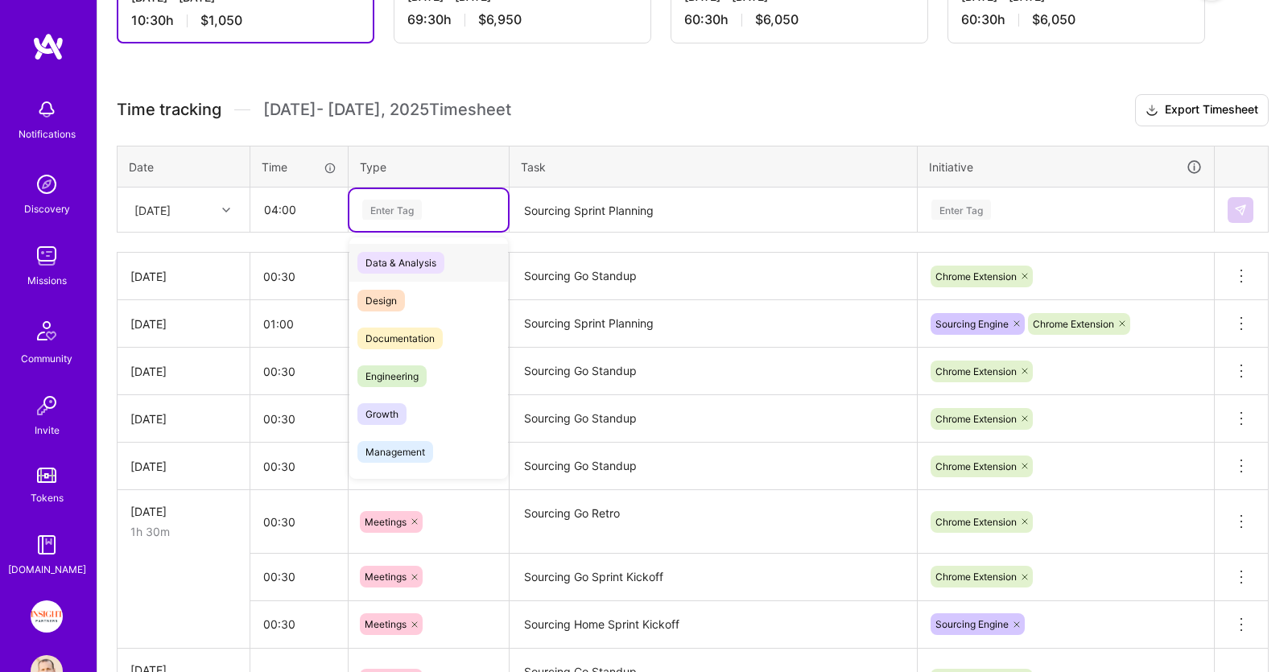
click at [444, 201] on div "Enter Tag" at bounding box center [429, 210] width 136 height 20
click at [425, 374] on span "Engineering" at bounding box center [391, 376] width 69 height 22
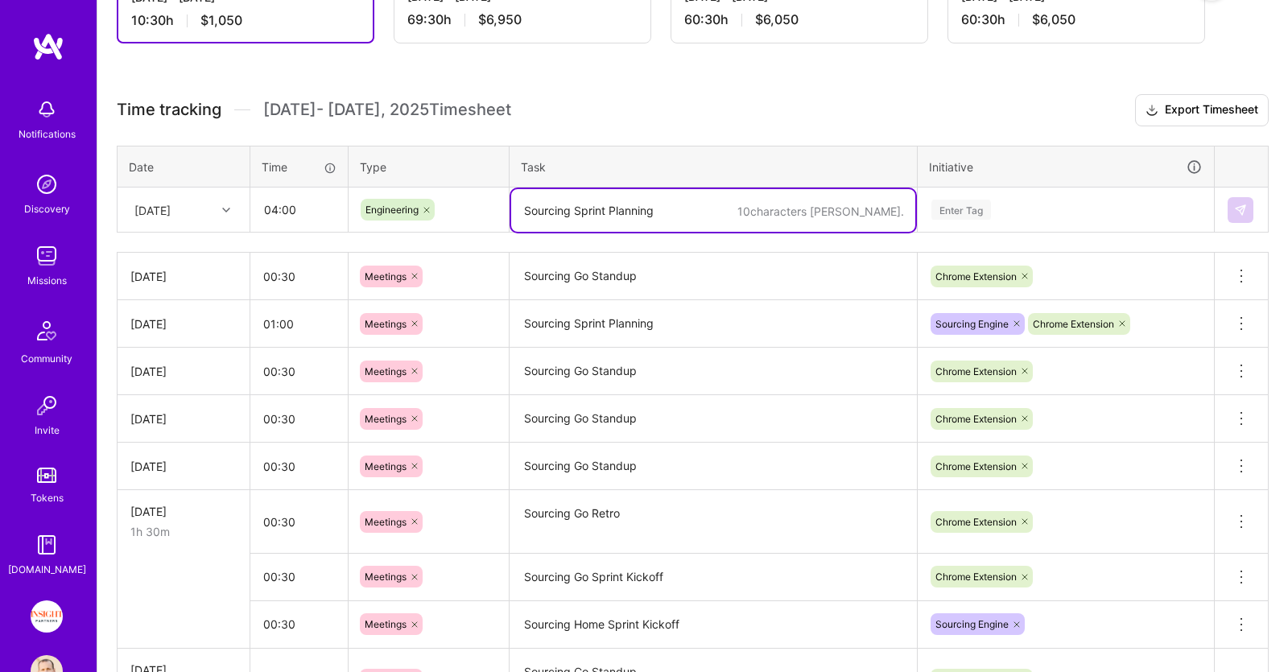
click at [637, 221] on textarea "Sourcing Sprint Planning" at bounding box center [713, 210] width 404 height 43
paste textarea "ST-3417 Investigation and quick-fix"
drag, startPoint x: 640, startPoint y: 208, endPoint x: 770, endPoint y: 210, distance: 129.6
click at [770, 210] on textarea "ST-3417 Investigation and quick-fix" at bounding box center [713, 210] width 404 height 43
type textarea "ST-3417 Investigation"
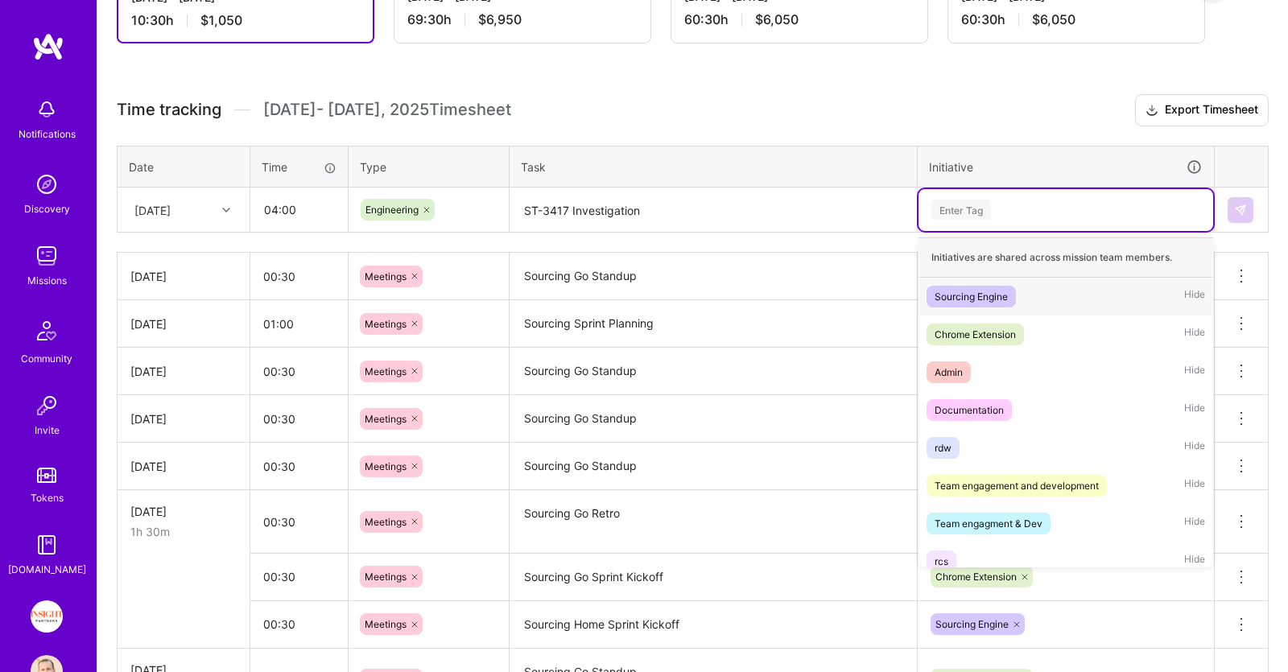
click at [1022, 193] on div "Enter Tag" at bounding box center [1066, 210] width 295 height 42
drag, startPoint x: 1017, startPoint y: 330, endPoint x: 1030, endPoint y: 322, distance: 15.9
click at [1030, 322] on div "Chrome Extension Hide" at bounding box center [1066, 335] width 295 height 38
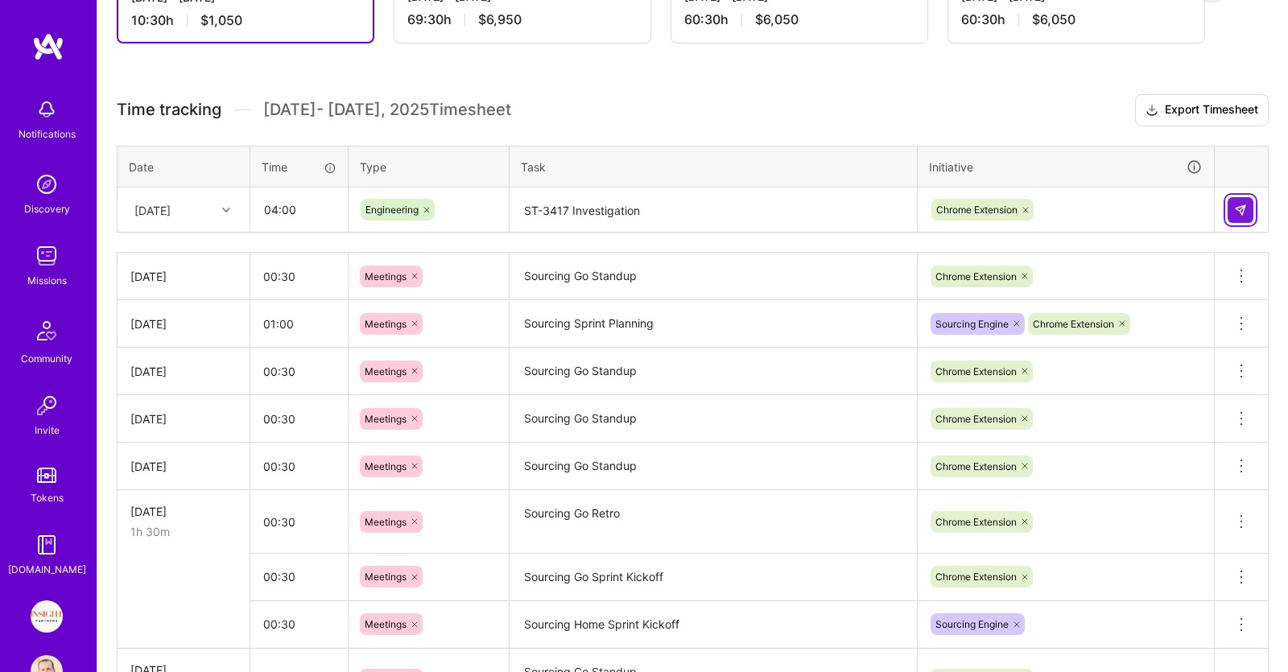
click at [1233, 208] on button at bounding box center [1241, 210] width 26 height 26
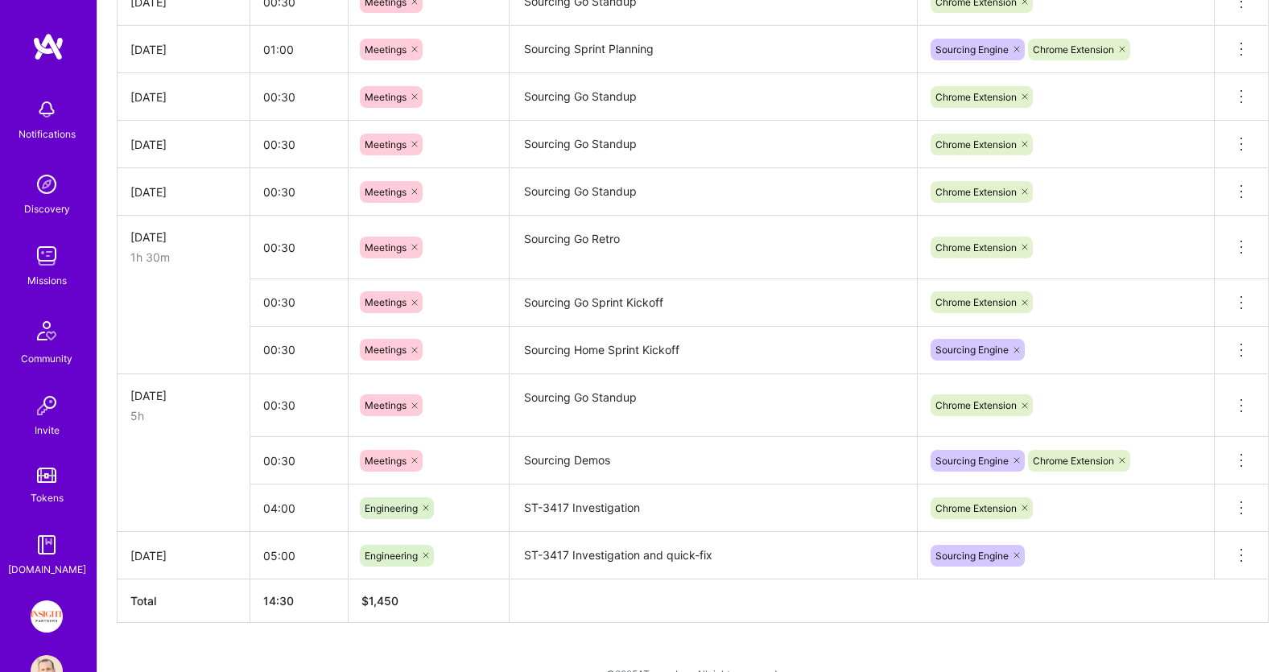
scroll to position [672, 0]
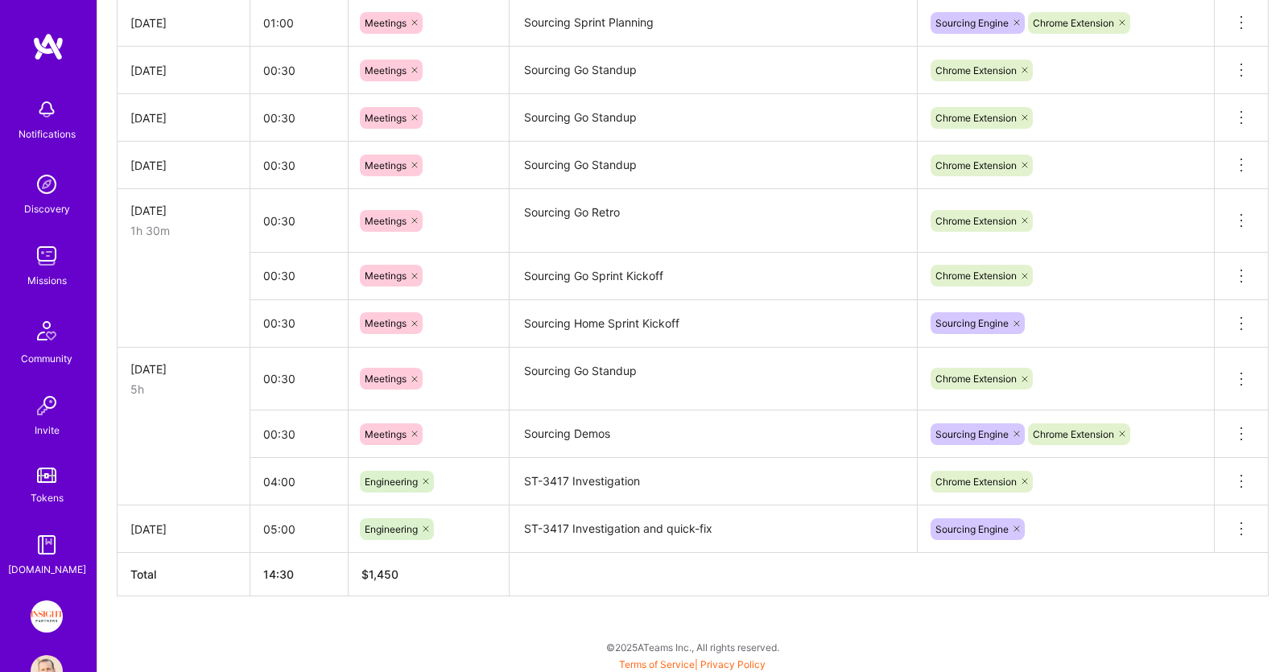
click at [1018, 520] on div at bounding box center [1017, 529] width 16 height 22
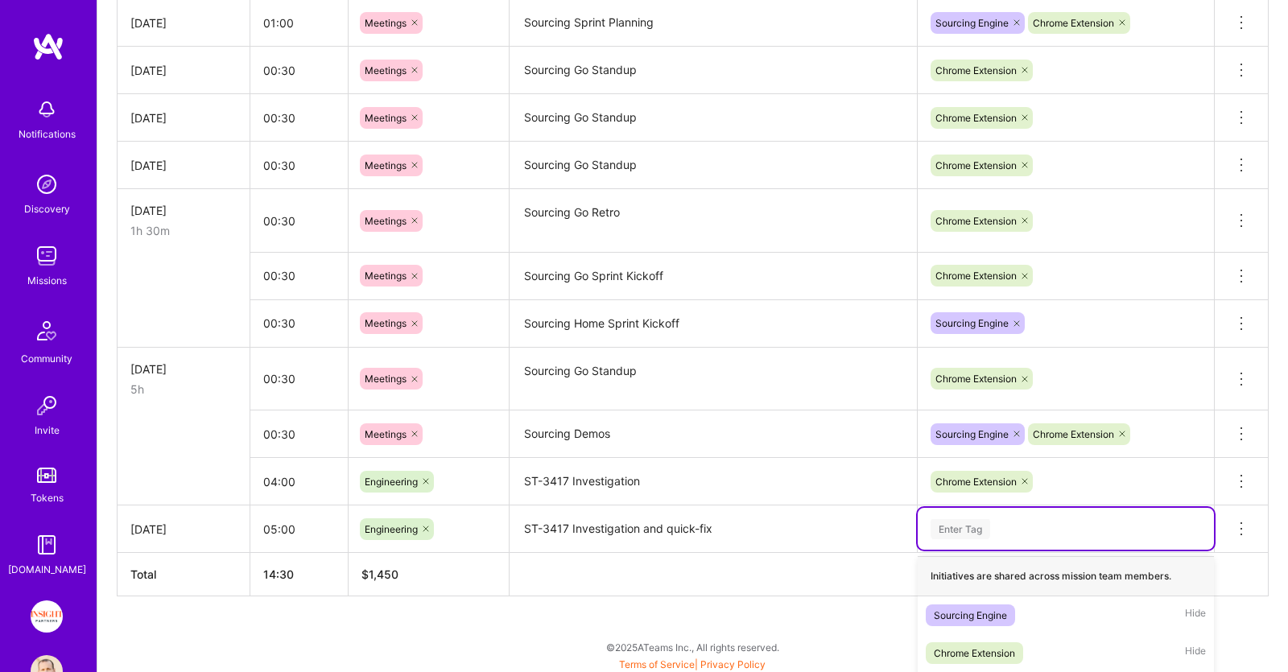
scroll to position [883, 0]
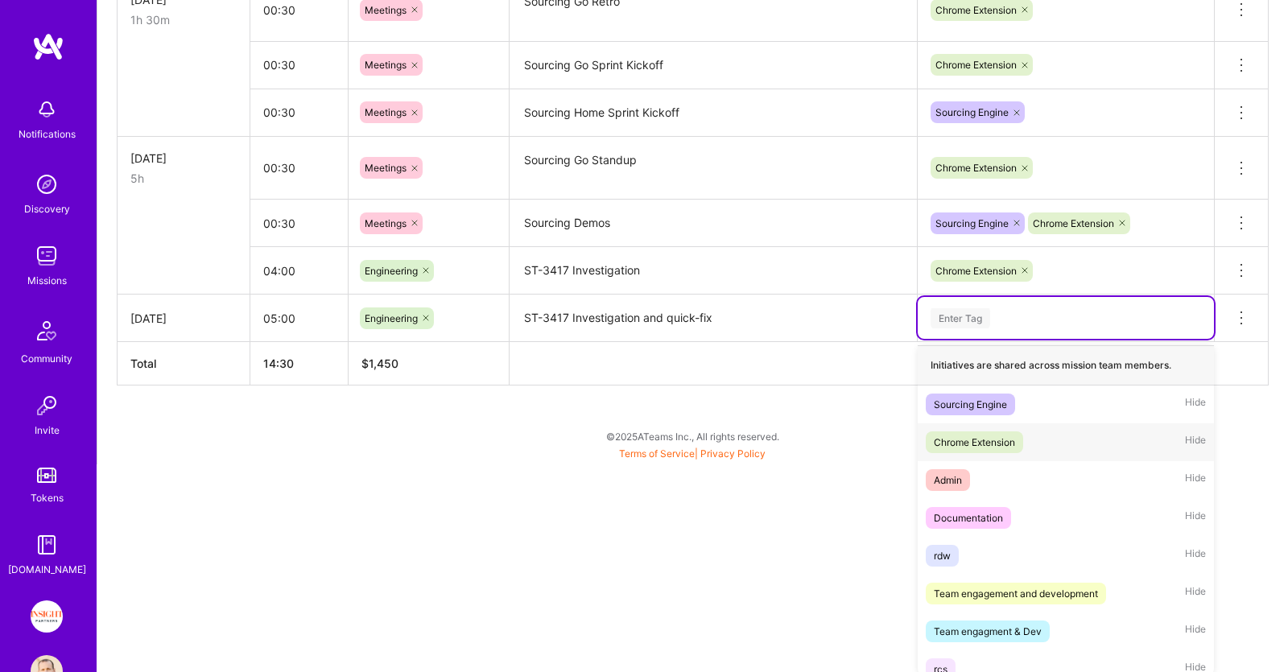
click at [989, 440] on div "Chrome Extension" at bounding box center [974, 442] width 81 height 17
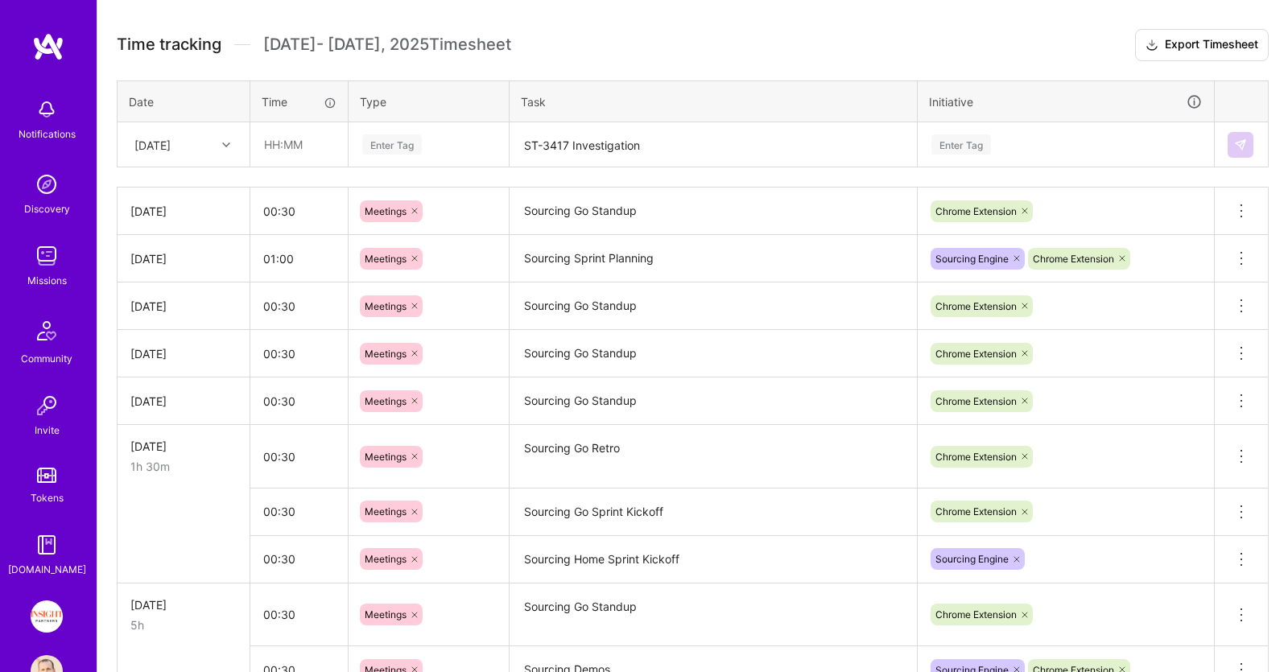
scroll to position [334, 0]
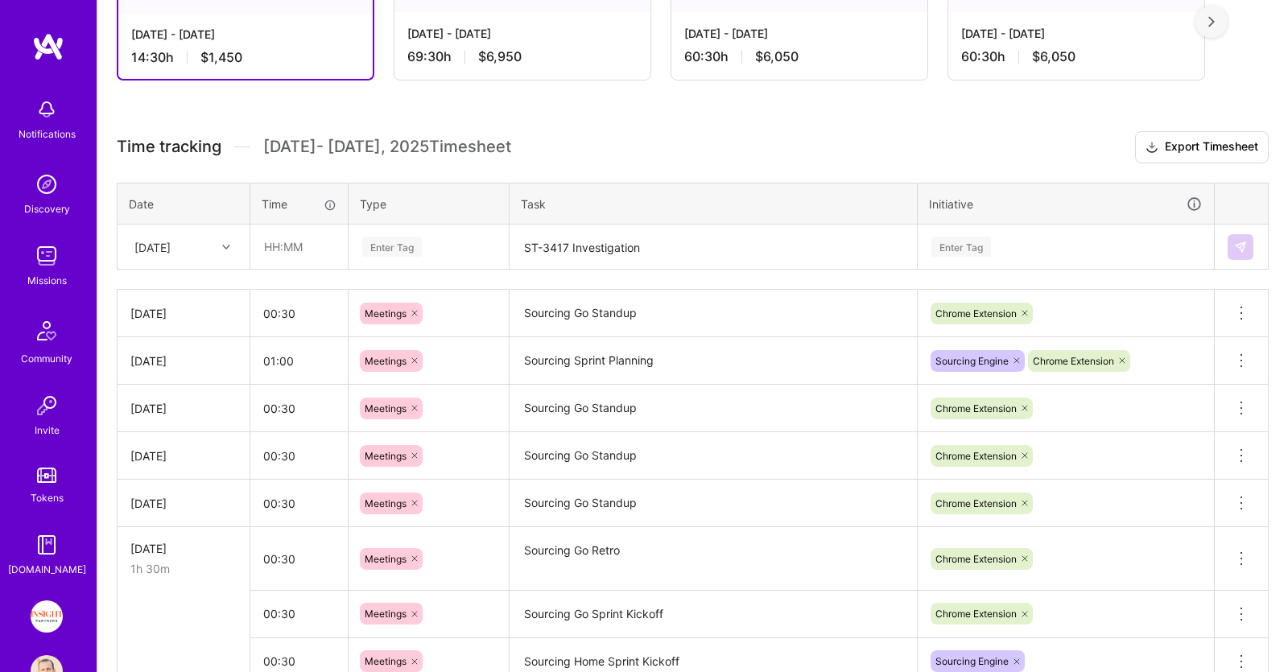
click at [199, 258] on div "[DATE]" at bounding box center [170, 246] width 89 height 27
click at [191, 378] on div "[DATE]" at bounding box center [183, 382] width 130 height 30
click at [303, 244] on input "text" at bounding box center [299, 246] width 96 height 43
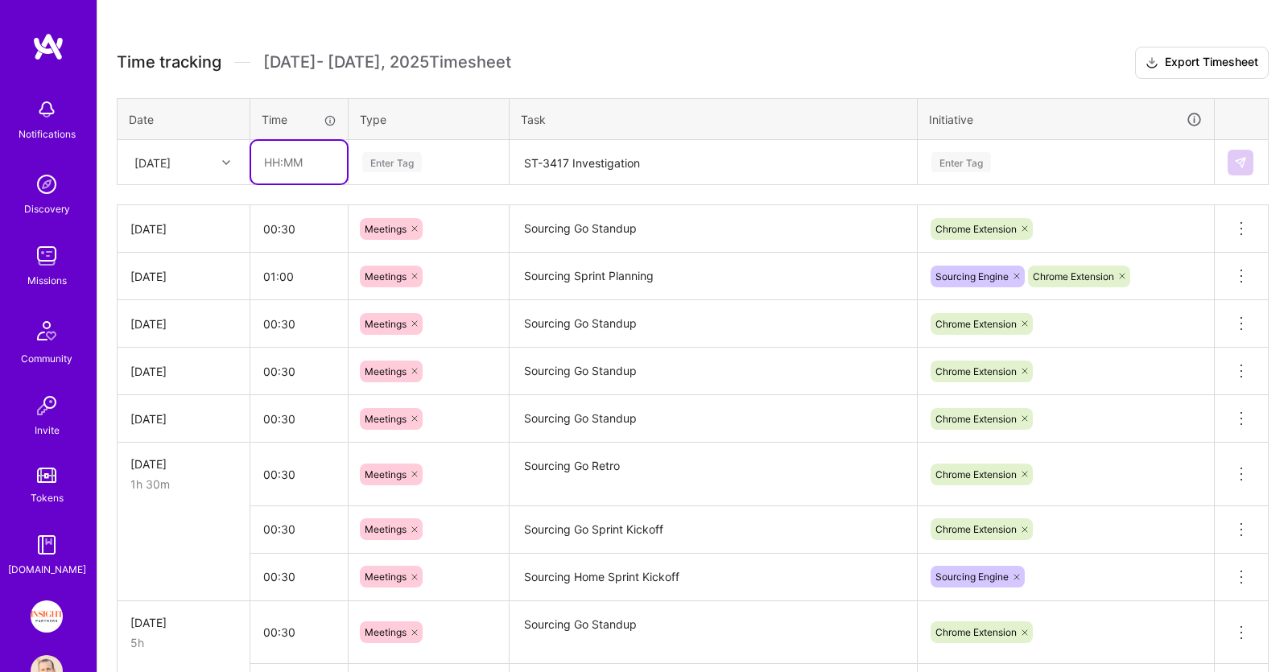
scroll to position [419, 0]
type input "06:00"
click at [469, 163] on div "Enter Tag" at bounding box center [429, 162] width 136 height 20
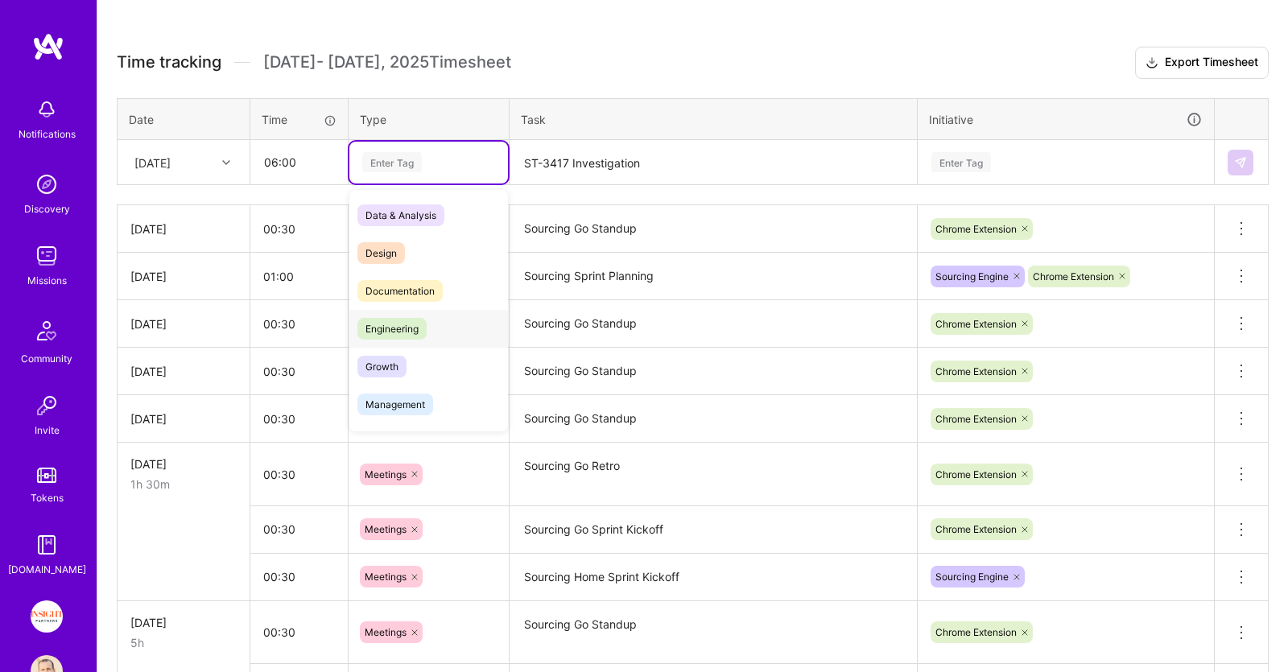
click at [417, 331] on span "Engineering" at bounding box center [391, 329] width 69 height 22
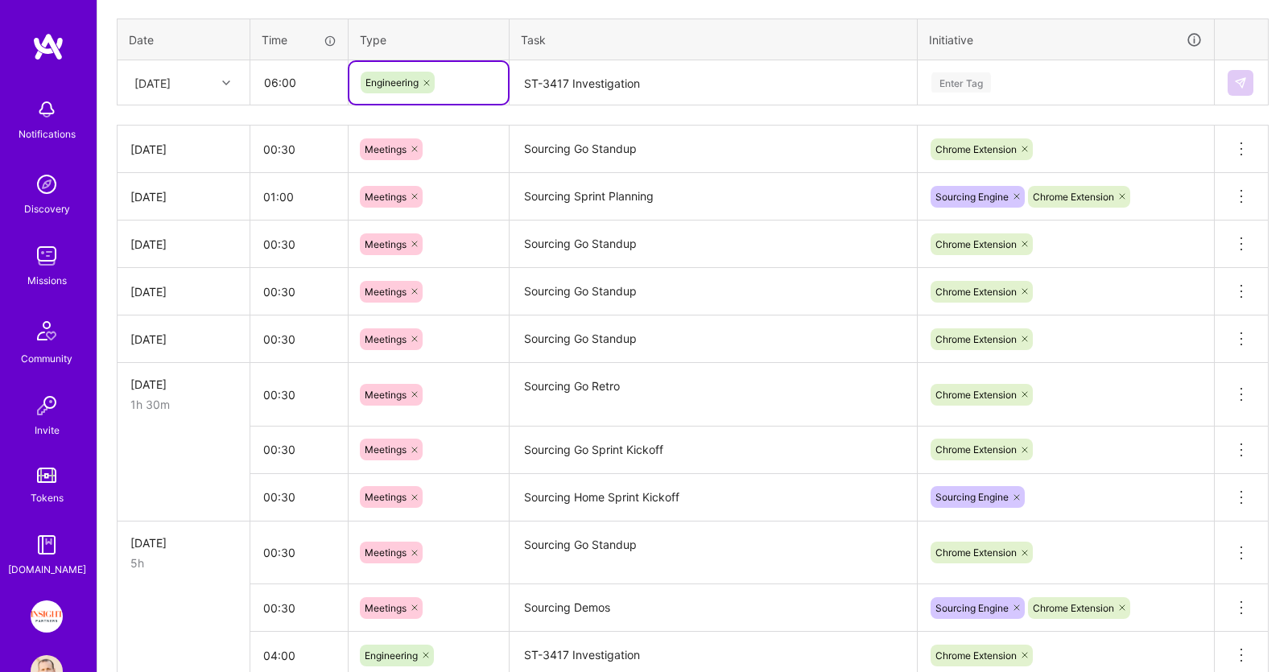
scroll to position [588, 0]
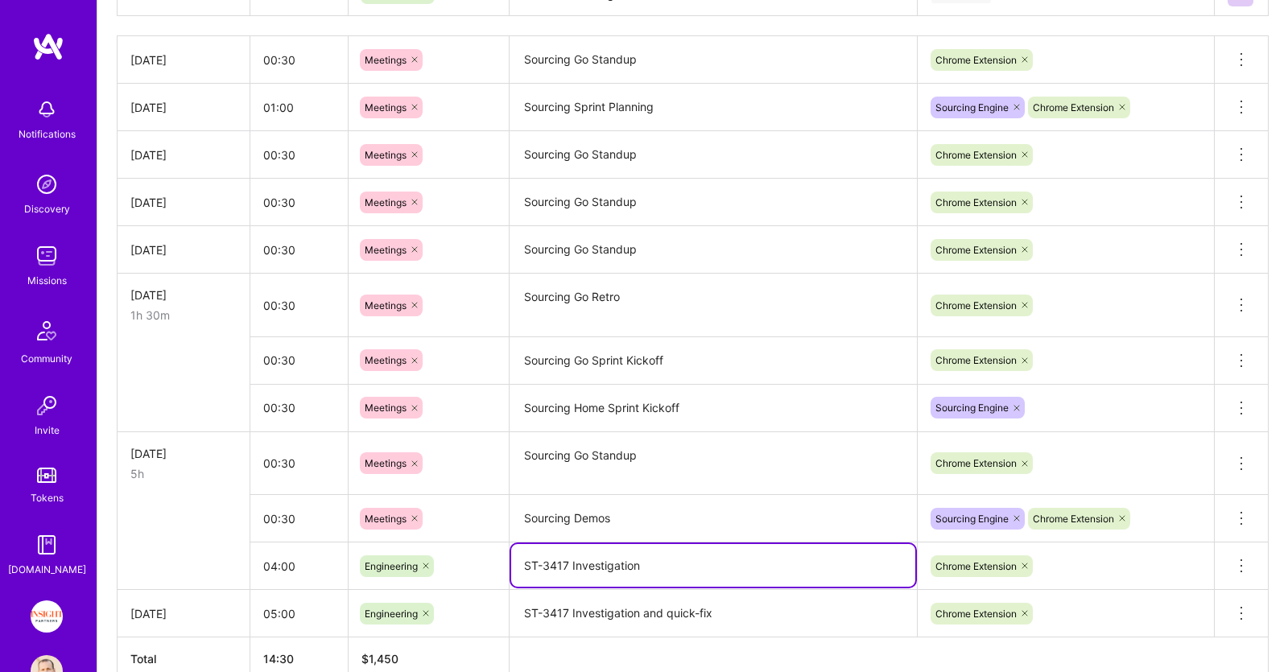
drag, startPoint x: 660, startPoint y: 563, endPoint x: 493, endPoint y: 566, distance: 166.7
click at [511, 566] on textarea "ST-3417 Investigation" at bounding box center [713, 565] width 404 height 43
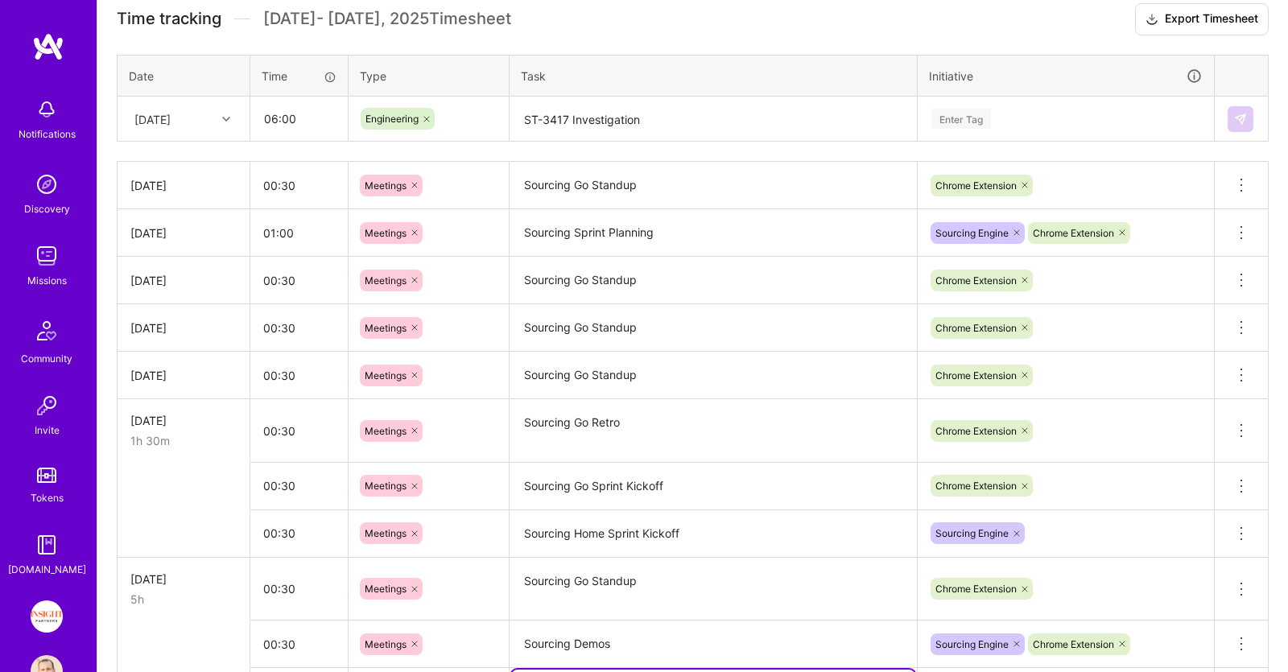
scroll to position [334, 0]
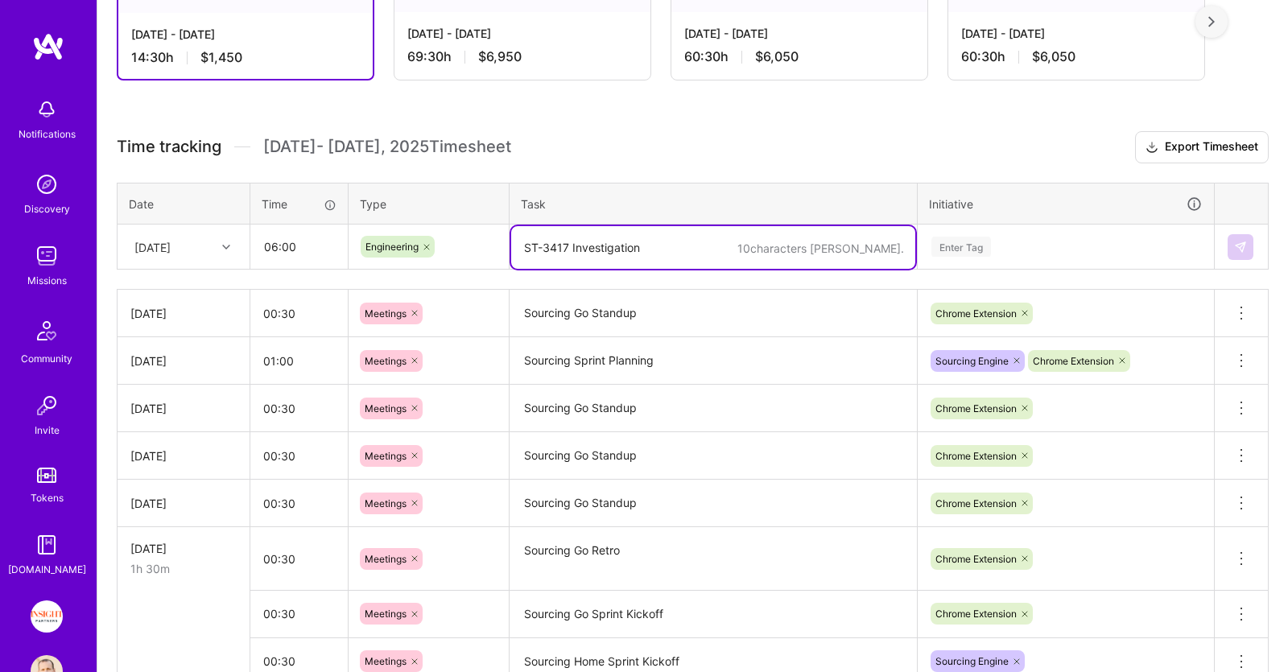
click at [610, 255] on textarea "ST-3417 Investigation" at bounding box center [713, 247] width 404 height 43
paste textarea "ST-3417 Investigation"
type textarea "ST-3417 Investigation"
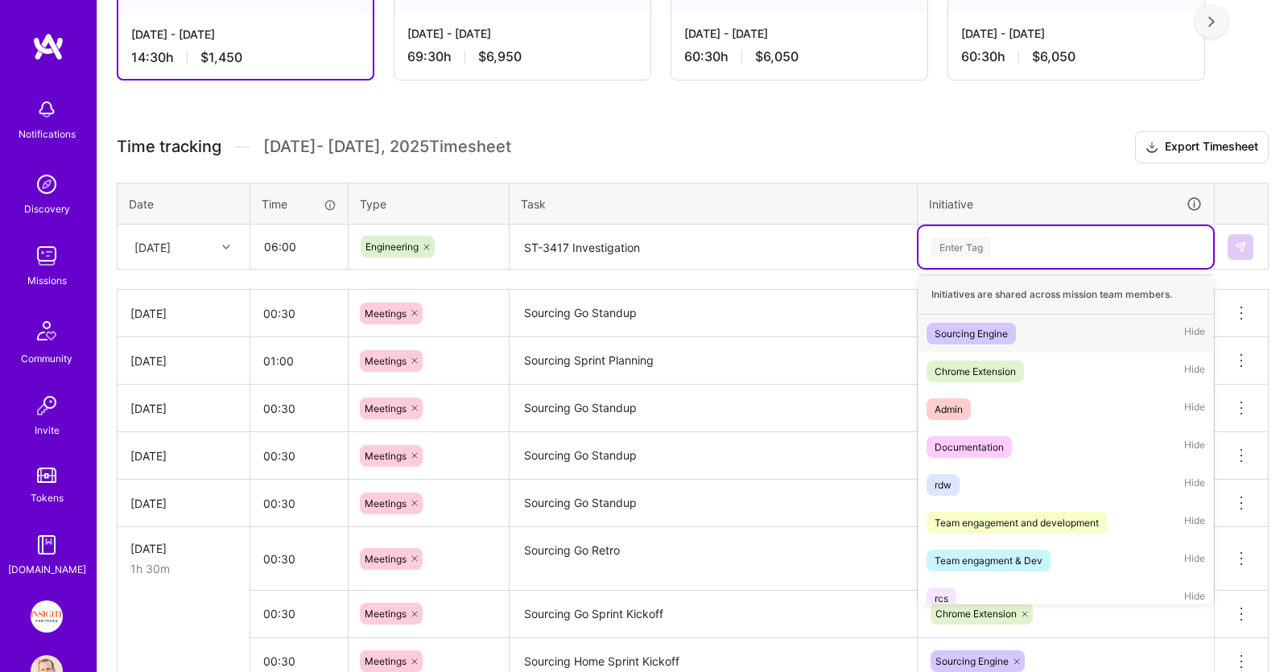
click at [1009, 239] on div "Enter Tag" at bounding box center [1066, 247] width 272 height 20
click at [1003, 370] on div "Chrome Extension" at bounding box center [975, 371] width 81 height 17
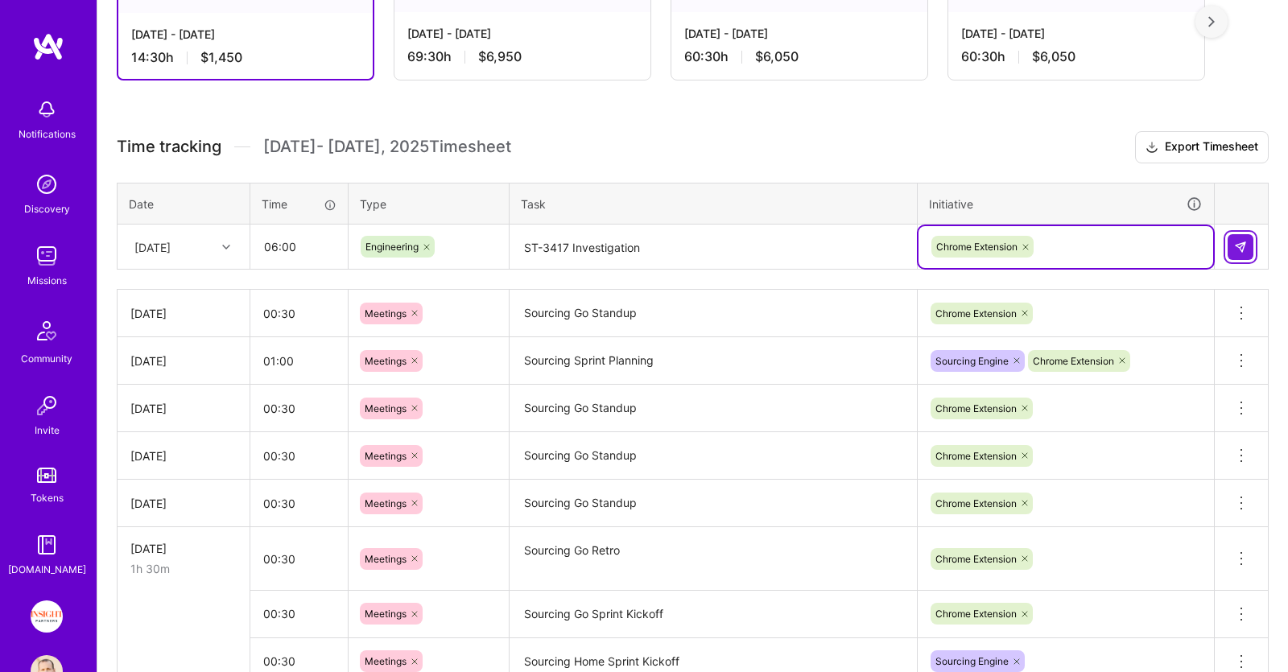
click at [1236, 246] on img at bounding box center [1240, 247] width 13 height 13
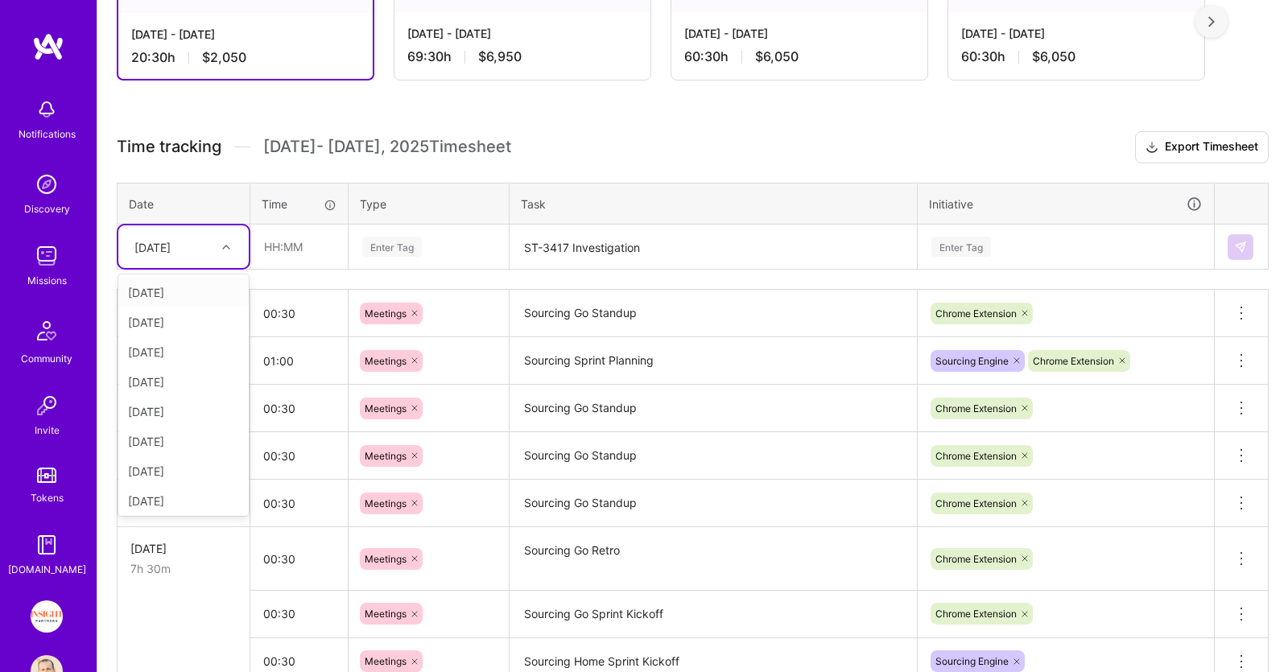
click at [233, 246] on div at bounding box center [228, 247] width 25 height 21
click at [180, 406] on div "[DATE]" at bounding box center [183, 412] width 130 height 30
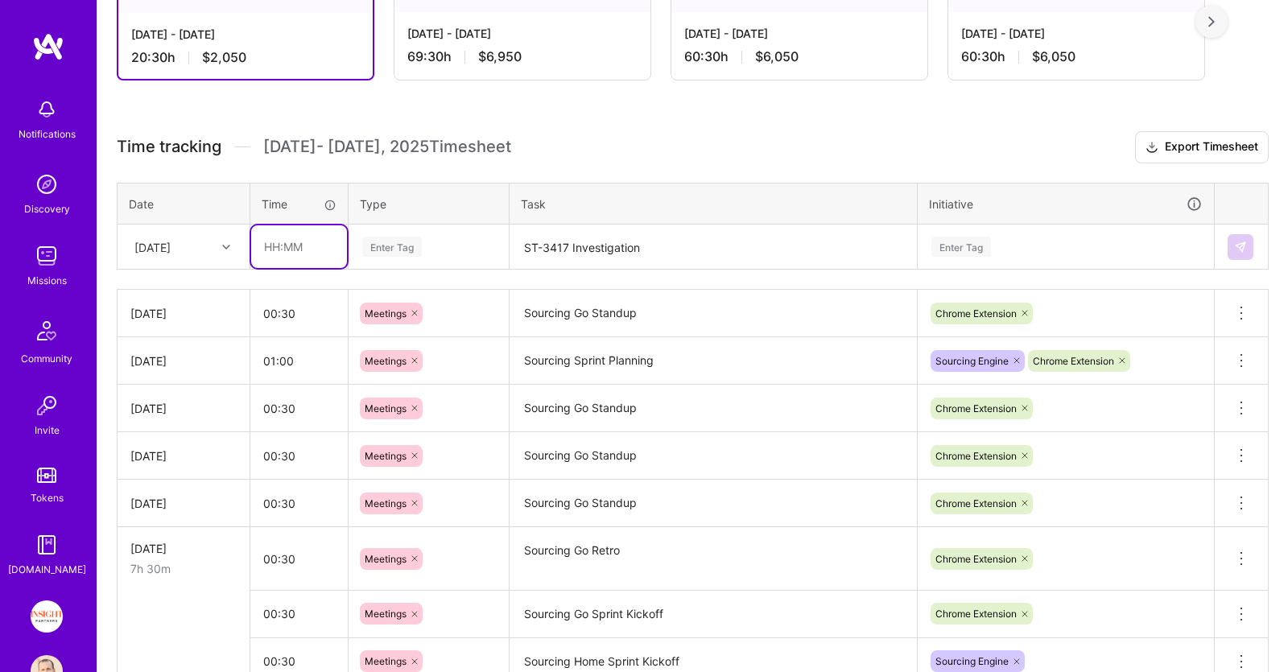
click at [316, 248] on input "text" at bounding box center [299, 246] width 96 height 43
type input "07:00"
click at [423, 238] on div "Enter Tag" at bounding box center [429, 247] width 136 height 20
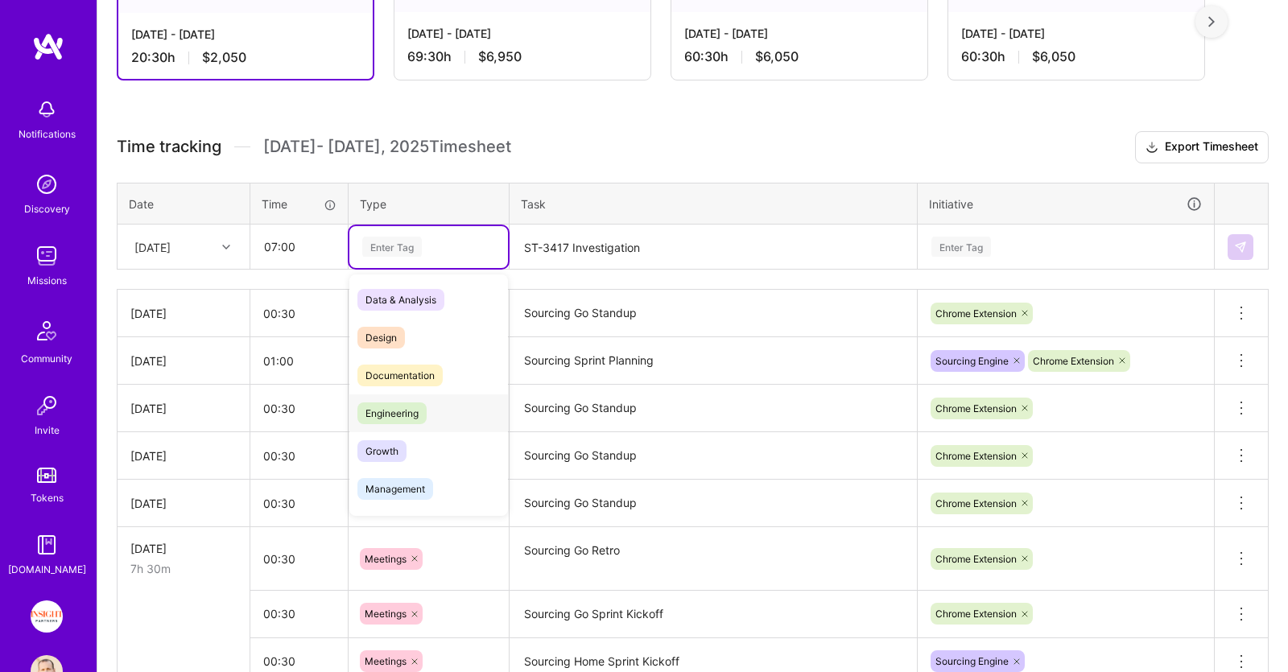
click at [418, 413] on span "Engineering" at bounding box center [391, 413] width 69 height 22
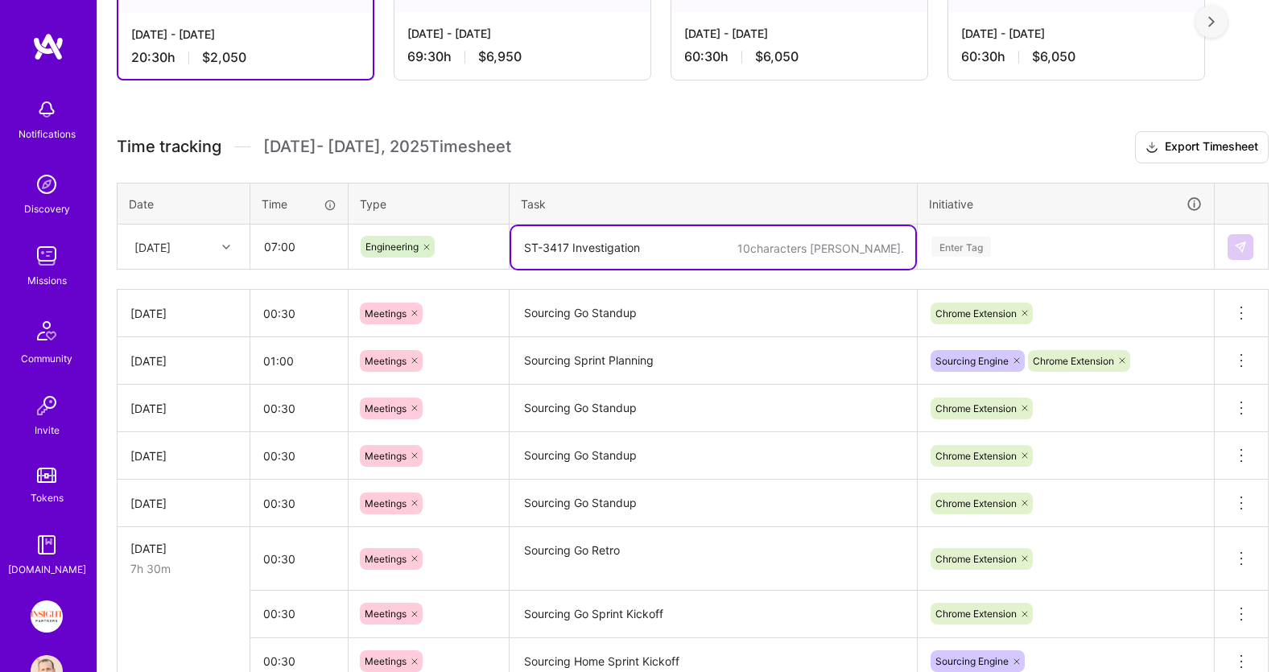
click at [590, 250] on textarea "ST-3417 Investigation" at bounding box center [713, 247] width 404 height 43
paste textarea "ST-3417 Investigation"
type textarea "ST-3417 Investigation"
click at [986, 237] on div "Enter Tag" at bounding box center [961, 246] width 60 height 25
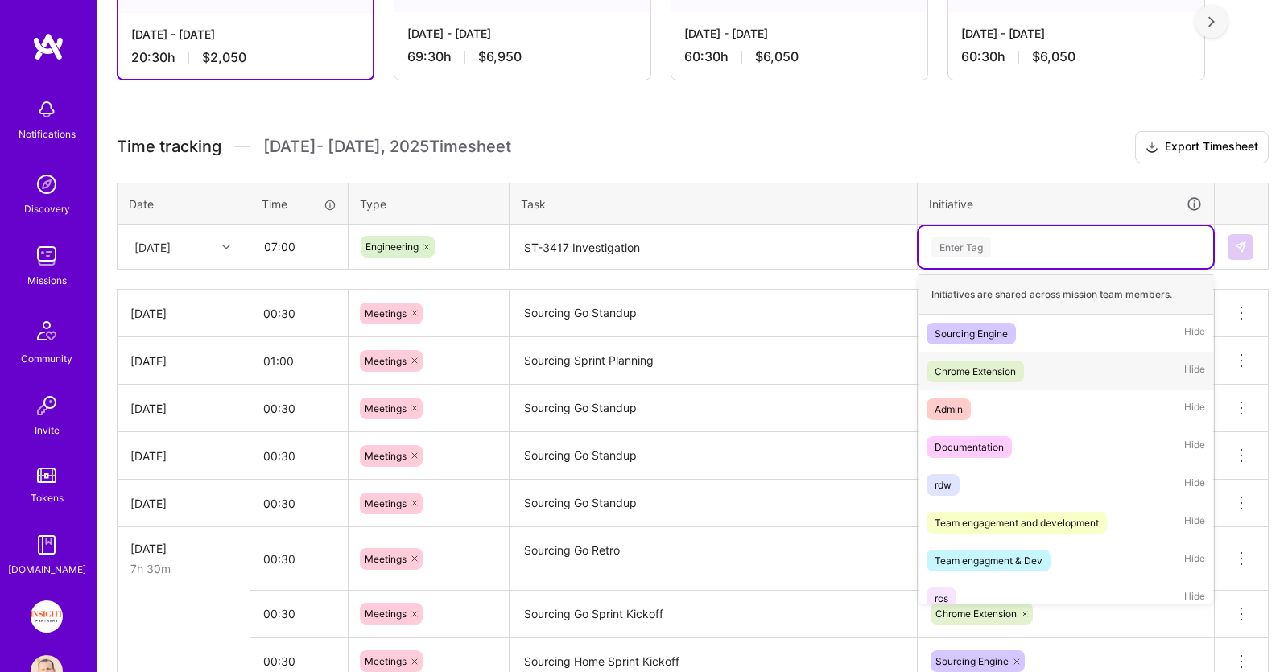
click at [1001, 363] on div "Chrome Extension" at bounding box center [975, 371] width 81 height 17
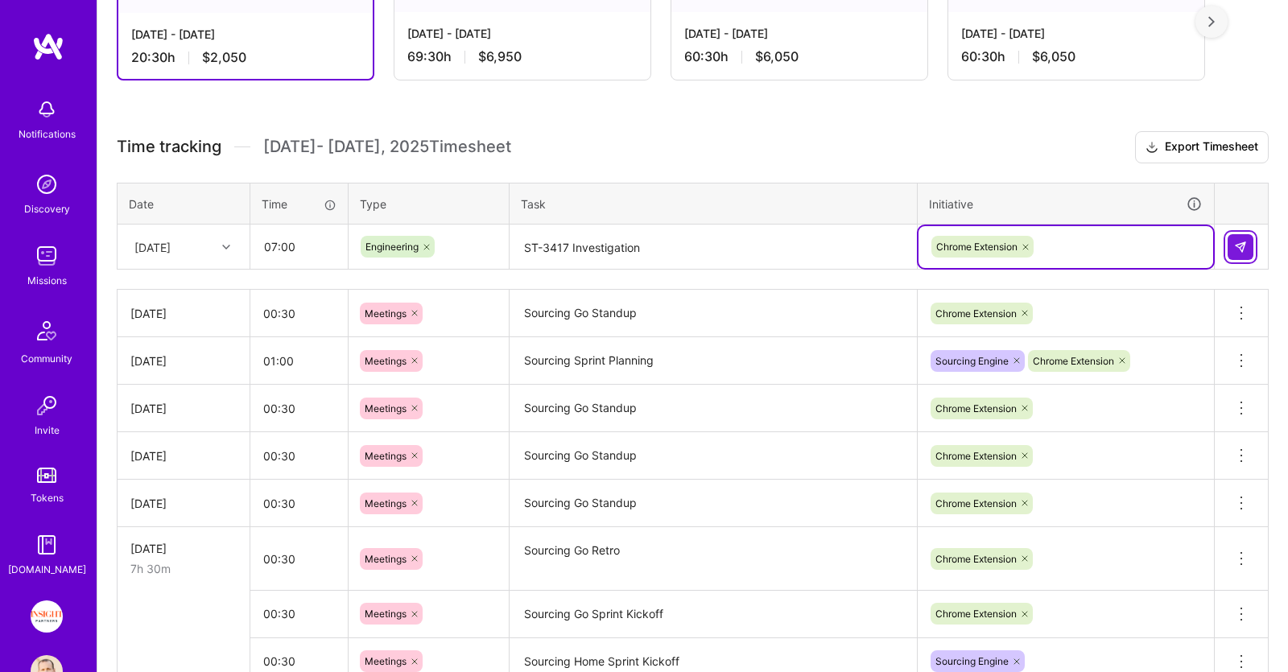
click at [1228, 242] on button at bounding box center [1241, 247] width 26 height 26
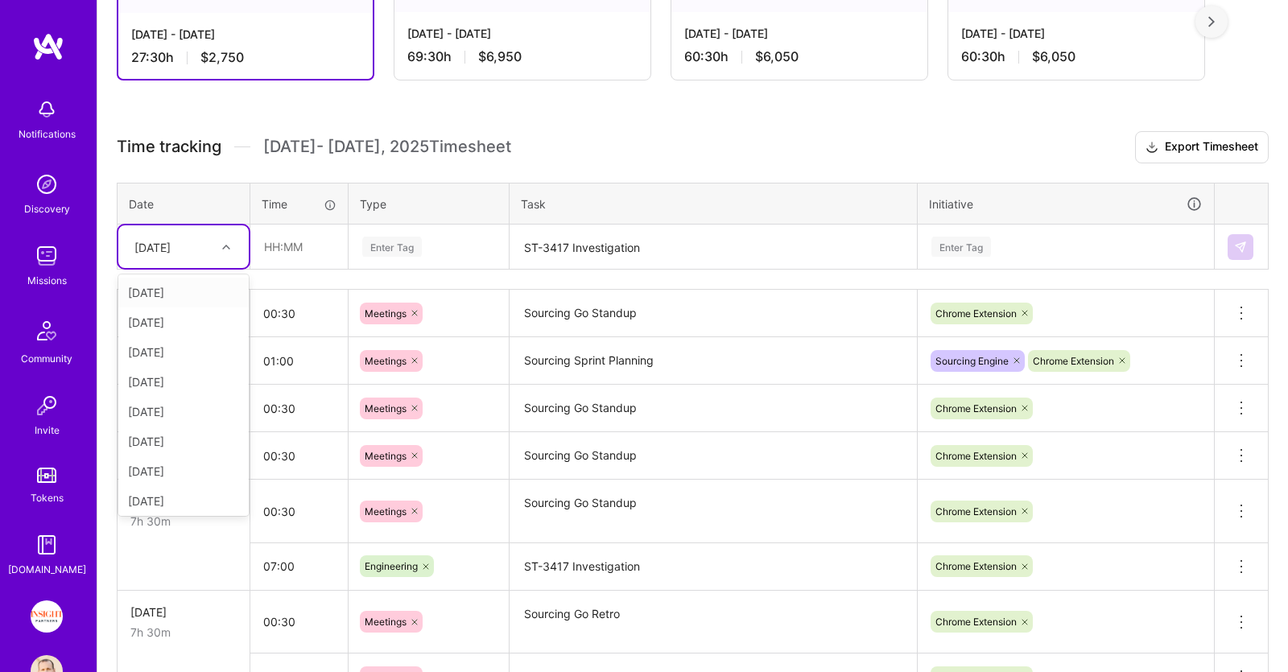
click at [229, 250] on div at bounding box center [228, 247] width 25 height 21
click at [163, 443] on div "[DATE]" at bounding box center [183, 442] width 130 height 30
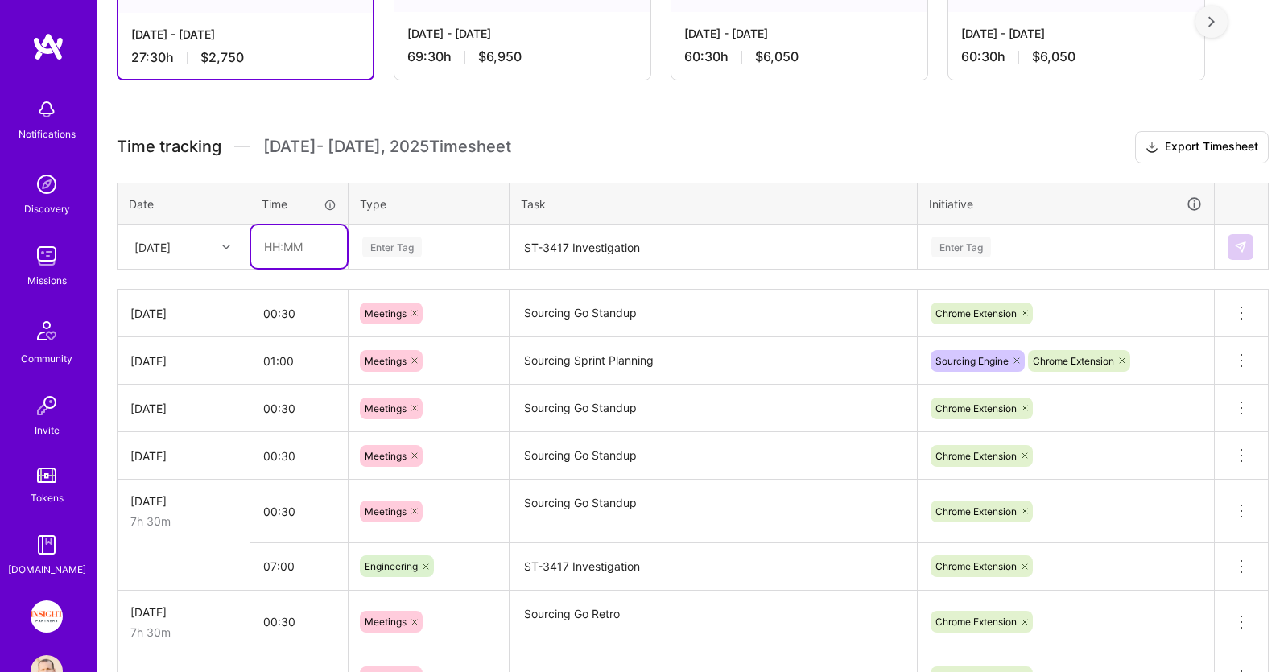
click at [305, 242] on input "text" at bounding box center [299, 246] width 96 height 43
type input "07:30"
click at [472, 228] on div "Enter Tag" at bounding box center [428, 247] width 159 height 42
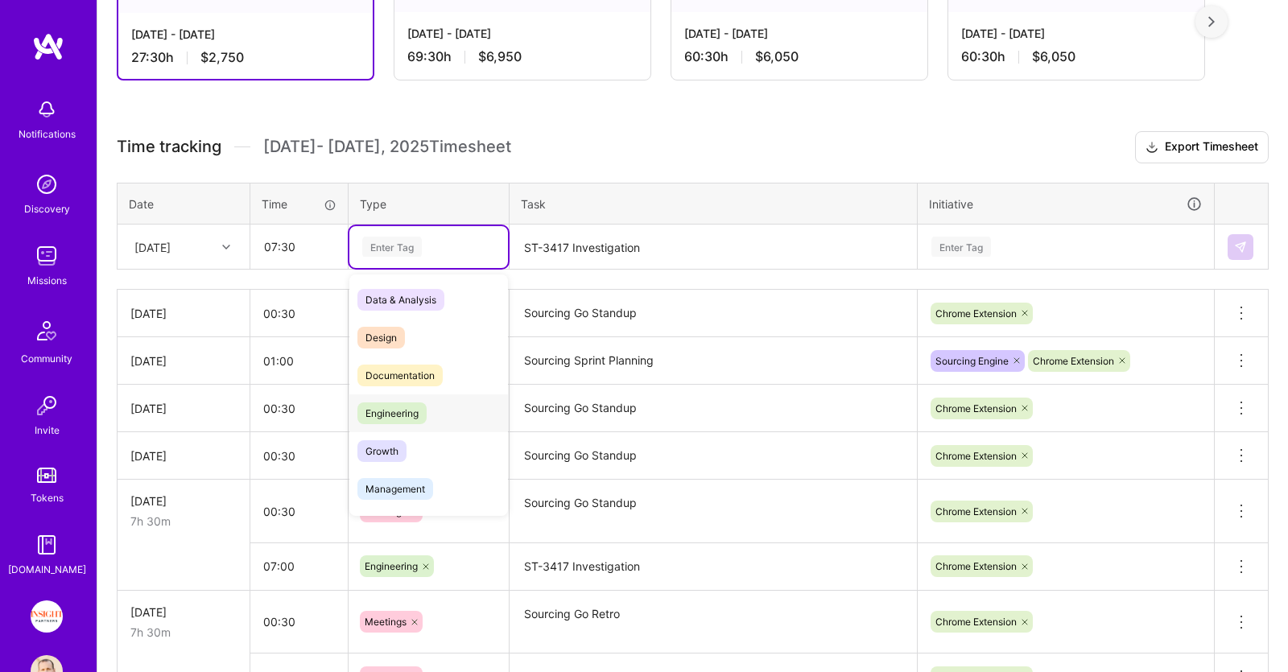
click at [415, 397] on div "Engineering" at bounding box center [428, 413] width 159 height 38
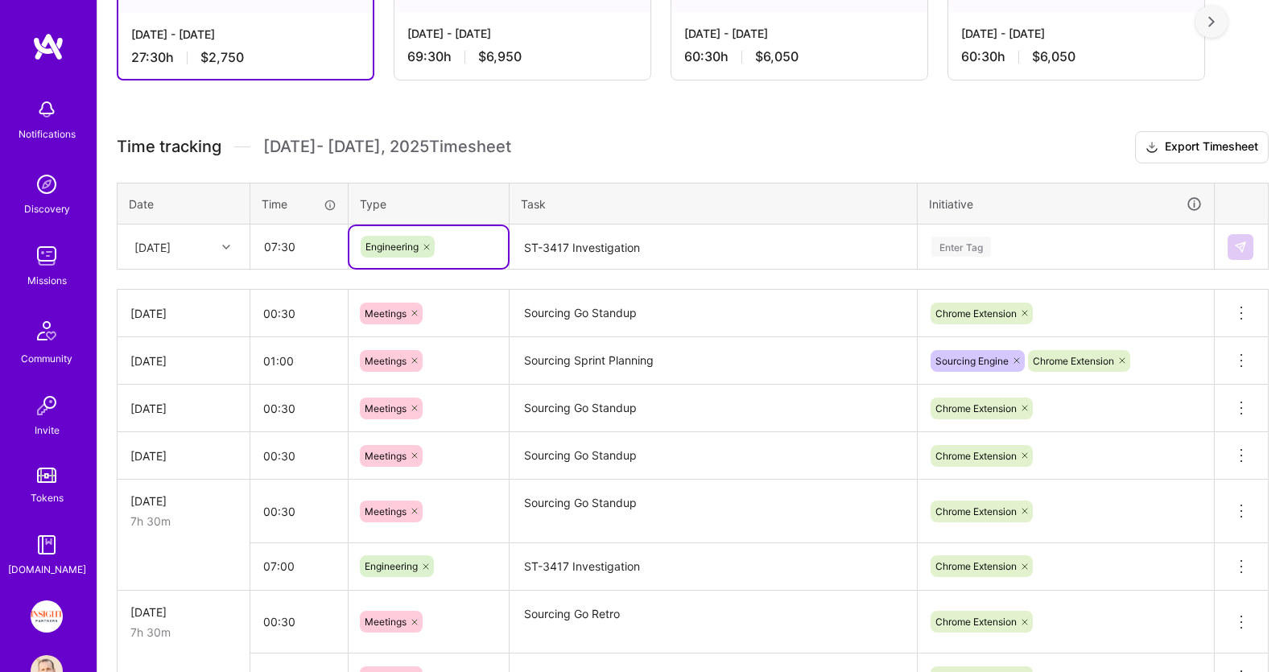
click at [626, 242] on textarea "ST-3417 Investigation" at bounding box center [713, 247] width 404 height 43
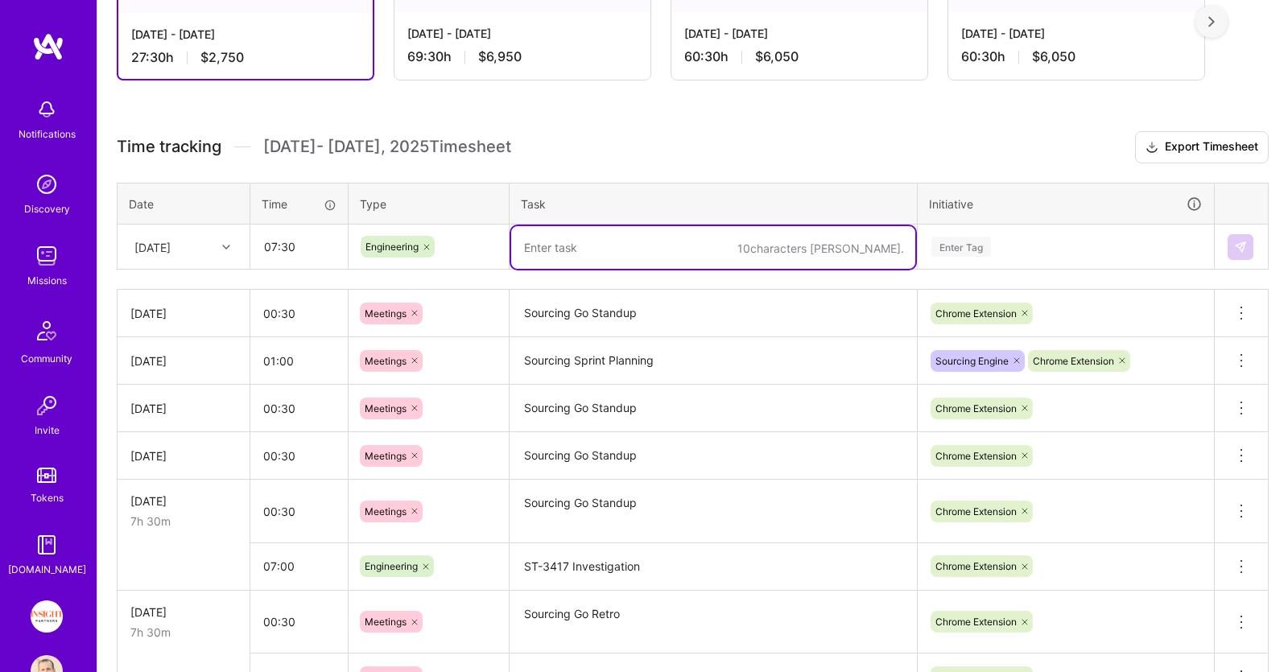
paste textarea "ST-3417 Investigation"
type textarea "ST-3417 Investigation & Unit testing"
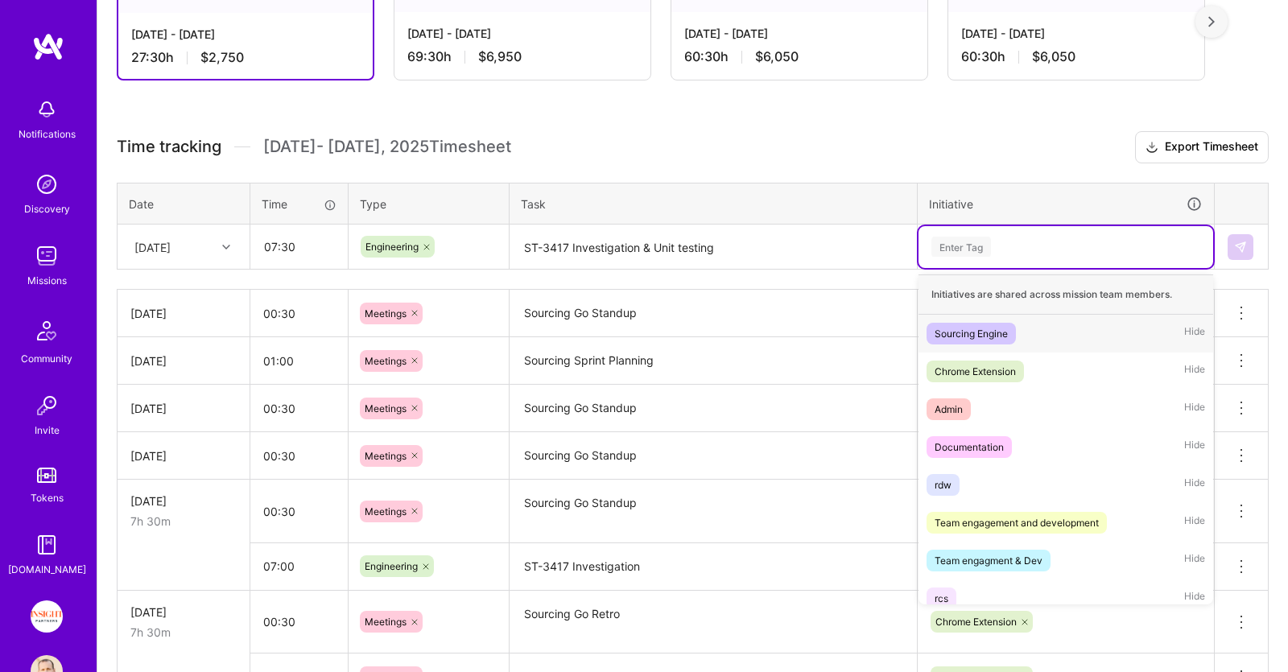
click at [1098, 237] on div "Enter Tag" at bounding box center [1066, 247] width 272 height 20
click at [1036, 359] on div "Chrome Extension Hide" at bounding box center [1066, 372] width 295 height 38
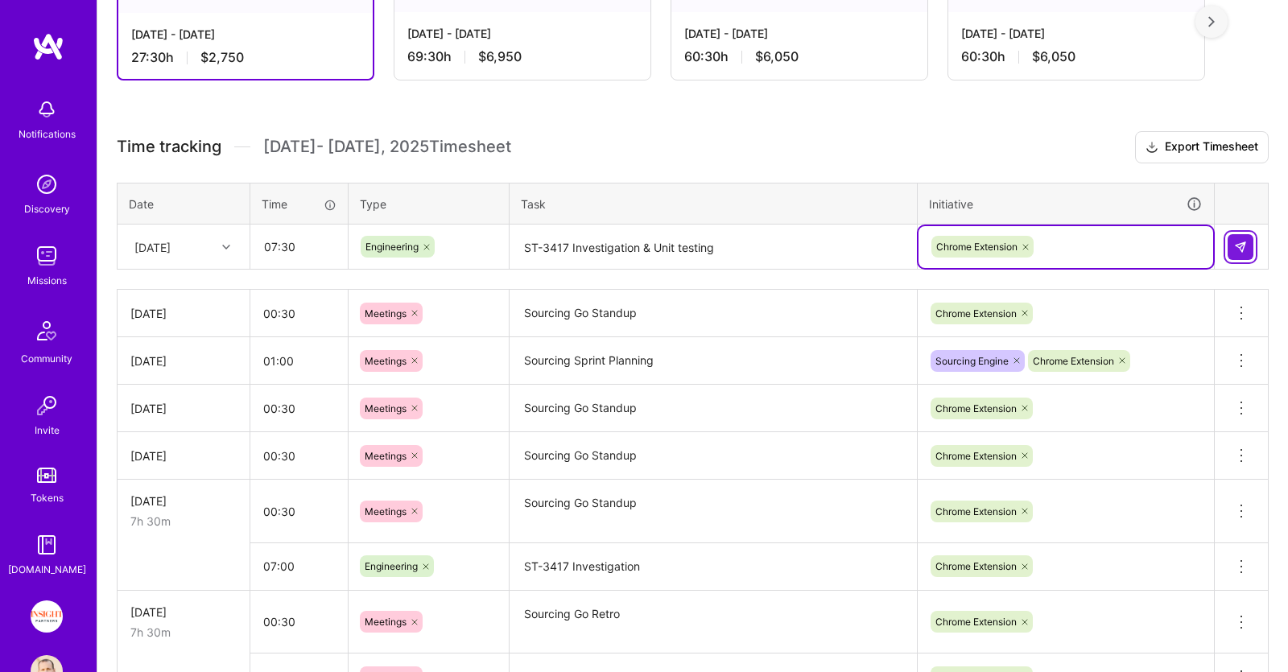
click at [1236, 249] on img at bounding box center [1240, 247] width 13 height 13
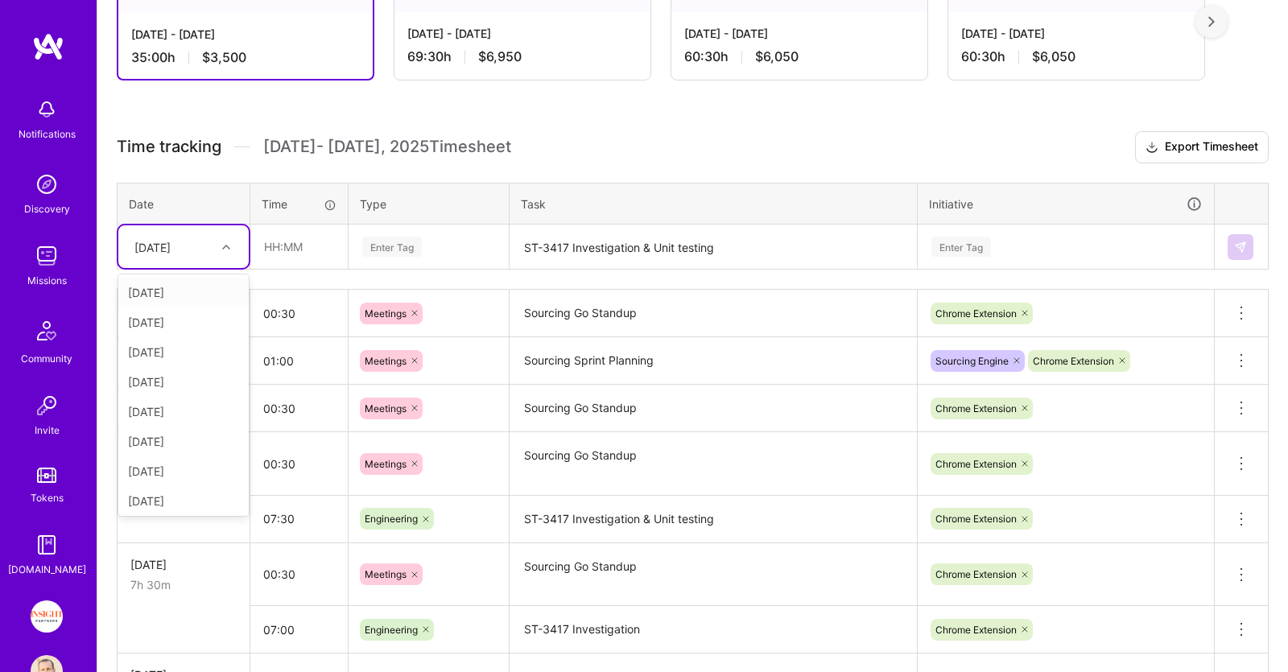
click at [237, 249] on div at bounding box center [228, 247] width 25 height 21
click at [186, 464] on div "[DATE]" at bounding box center [183, 471] width 130 height 30
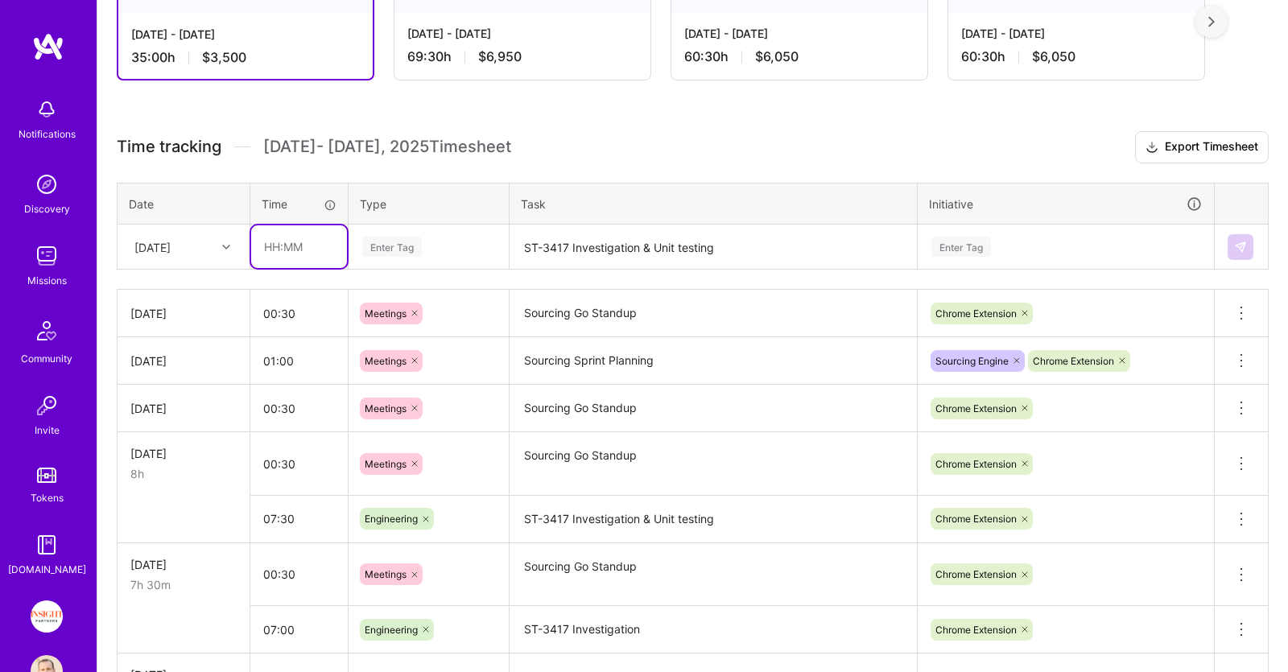
click at [313, 237] on input "text" at bounding box center [299, 246] width 96 height 43
type input "08:00"
click at [447, 248] on div "Enter Tag" at bounding box center [429, 247] width 136 height 20
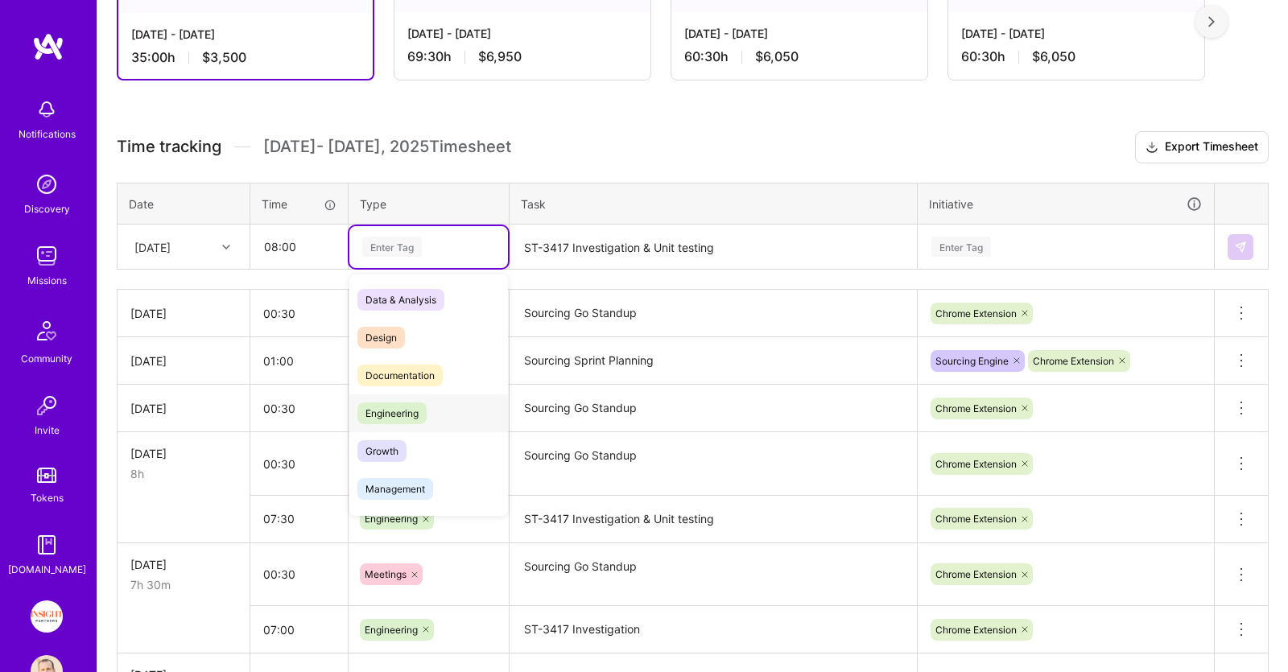
click at [431, 400] on div "Engineering" at bounding box center [428, 413] width 159 height 38
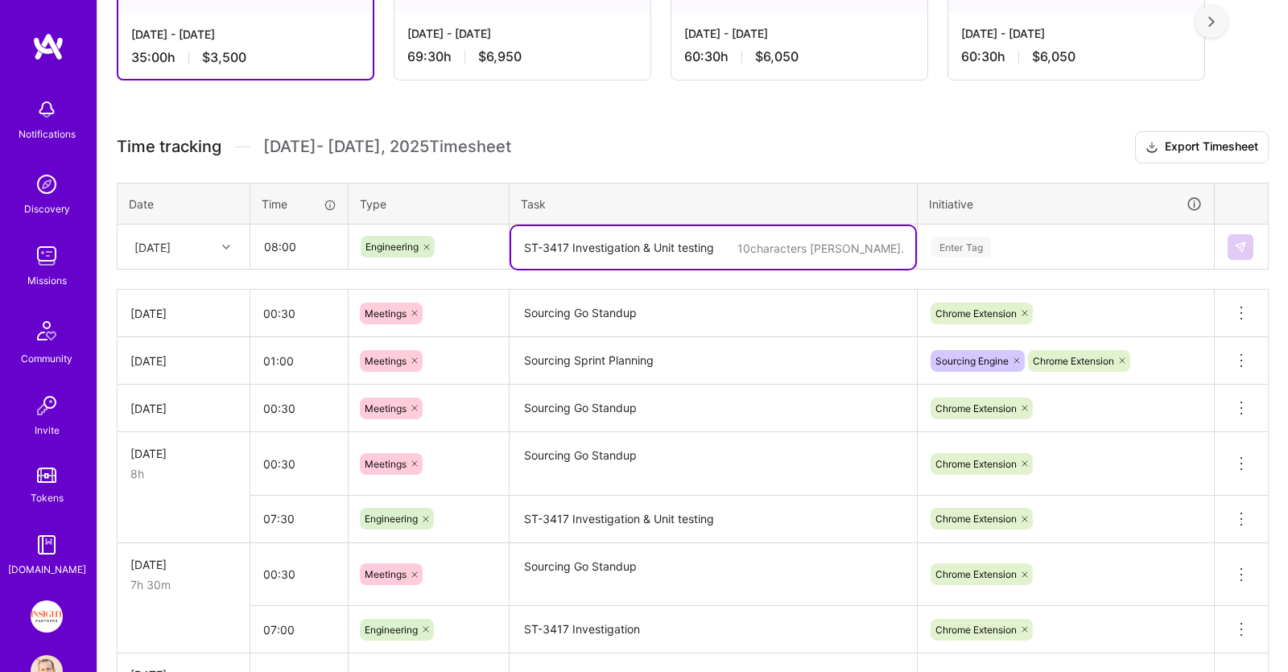
click at [595, 256] on textarea "ST-3417 Investigation & Unit testing" at bounding box center [713, 247] width 404 height 43
paste textarea "ST-3417 Investigation"
drag, startPoint x: 570, startPoint y: 242, endPoint x: 625, endPoint y: 246, distance: 54.9
click at [625, 246] on textarea "ST-3417 Investigation" at bounding box center [713, 247] width 404 height 43
drag, startPoint x: 668, startPoint y: 246, endPoint x: 570, endPoint y: 253, distance: 98.4
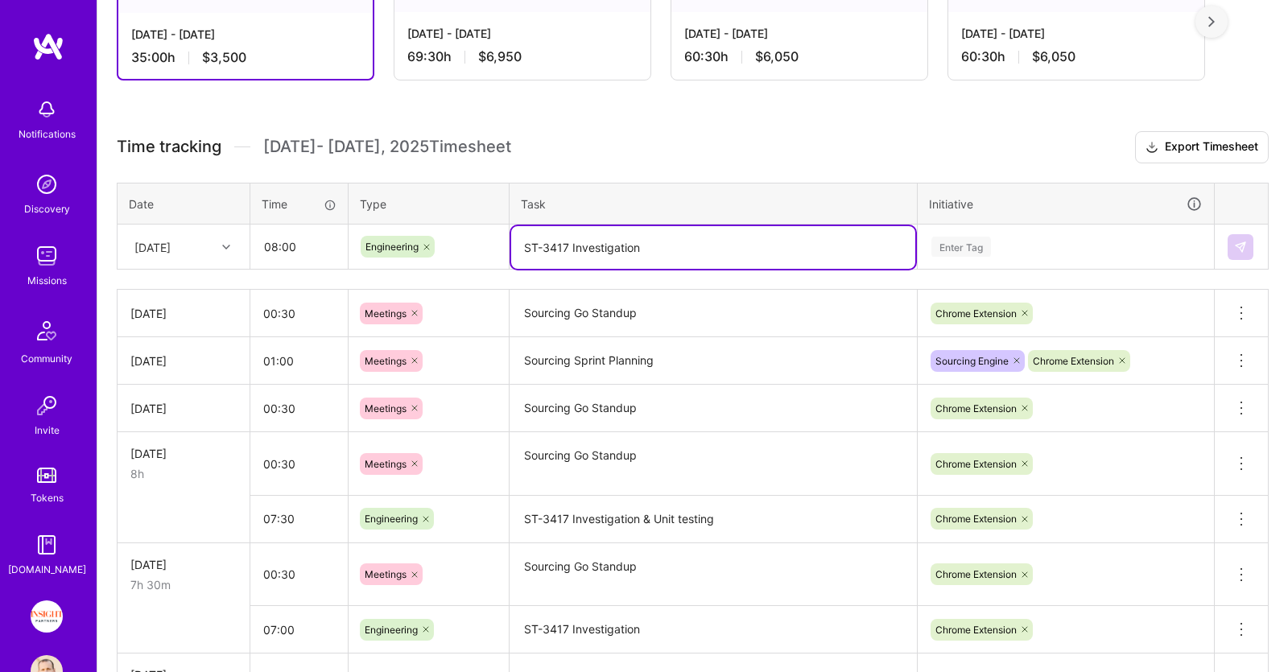
click at [570, 253] on textarea "ST-3417 Investigation" at bounding box center [713, 247] width 404 height 43
type textarea "ST-3417 Testing"
click at [1061, 237] on div "Enter Tag" at bounding box center [1066, 247] width 272 height 20
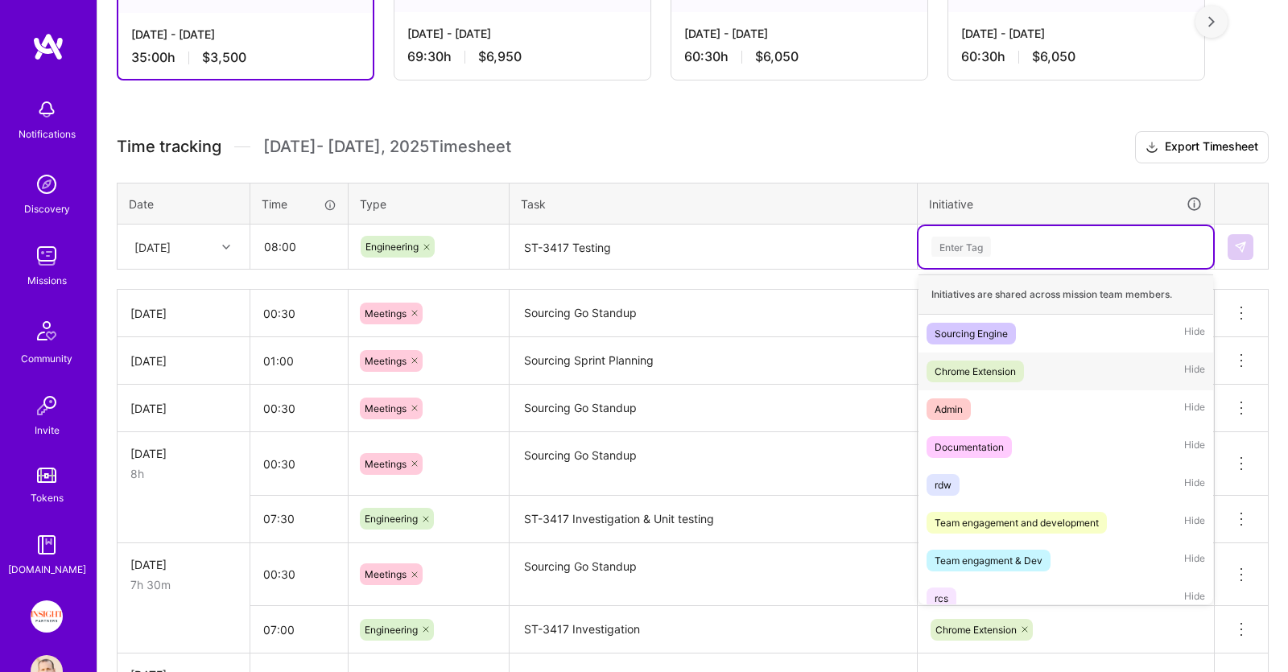
click at [1034, 357] on div "Chrome Extension Hide" at bounding box center [1066, 372] width 295 height 38
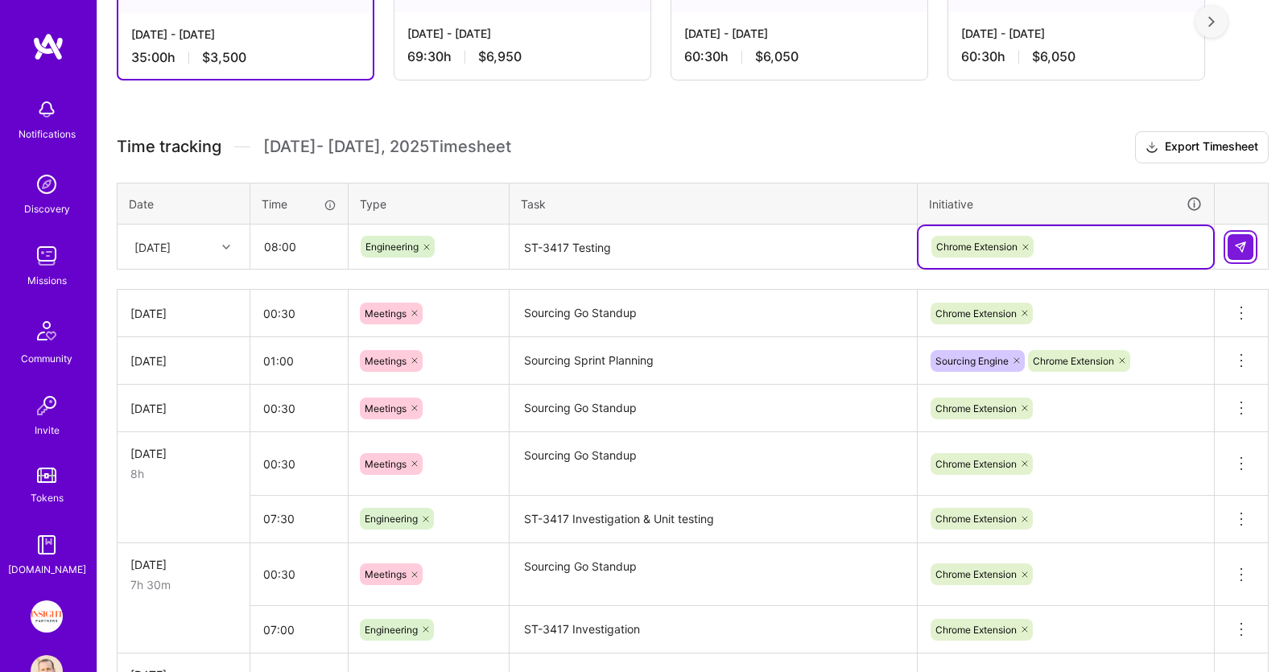
click at [1232, 246] on button at bounding box center [1241, 247] width 26 height 26
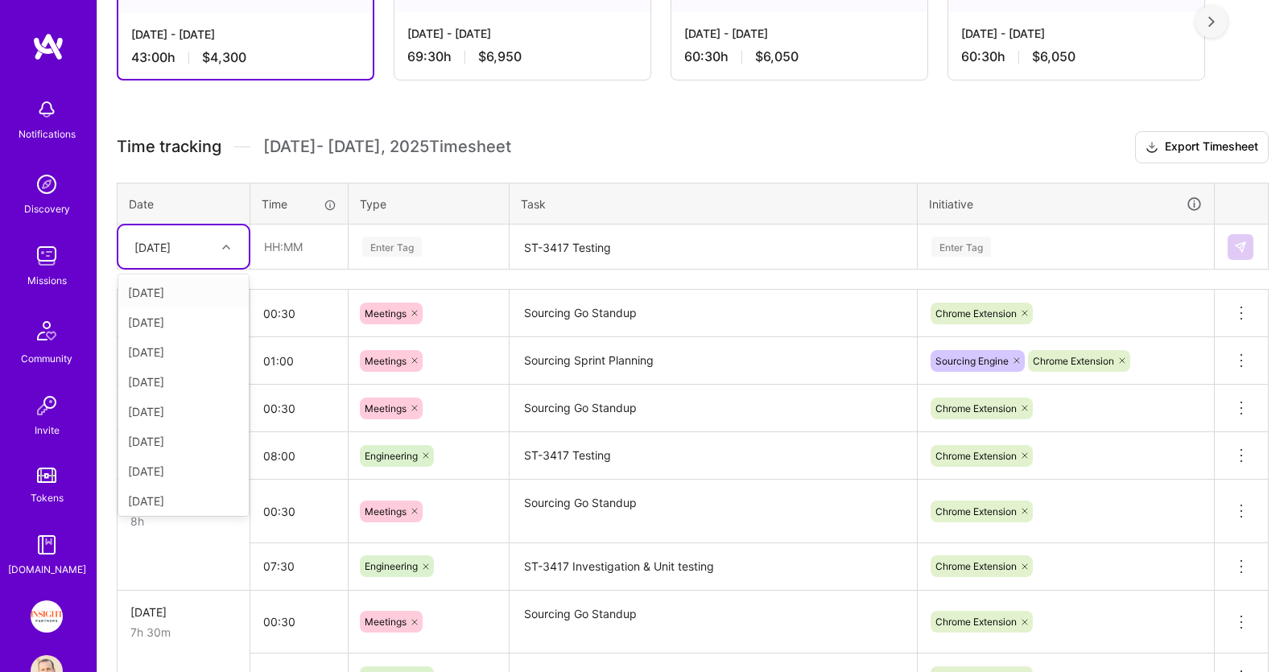
click at [195, 235] on div "[DATE]" at bounding box center [170, 246] width 89 height 27
click at [173, 428] on div "[DATE]" at bounding box center [183, 438] width 130 height 30
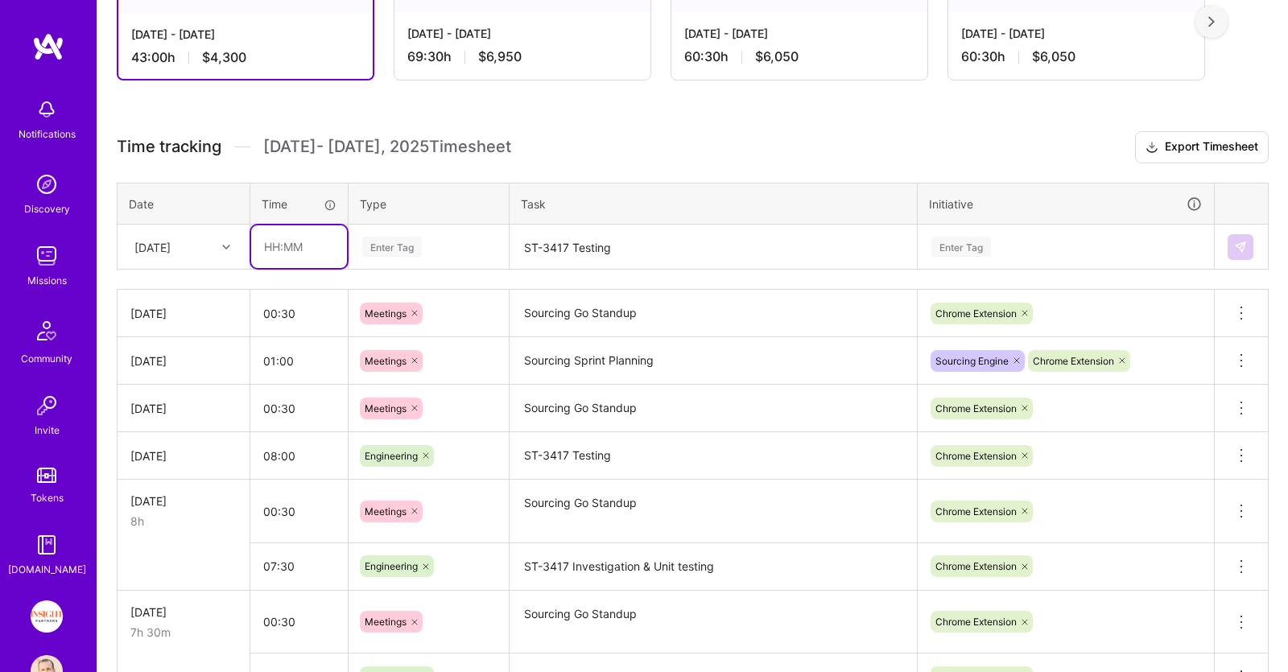
click at [315, 242] on input "text" at bounding box center [299, 246] width 96 height 43
type input "07:00"
click at [451, 244] on div "Enter Tag" at bounding box center [429, 247] width 136 height 20
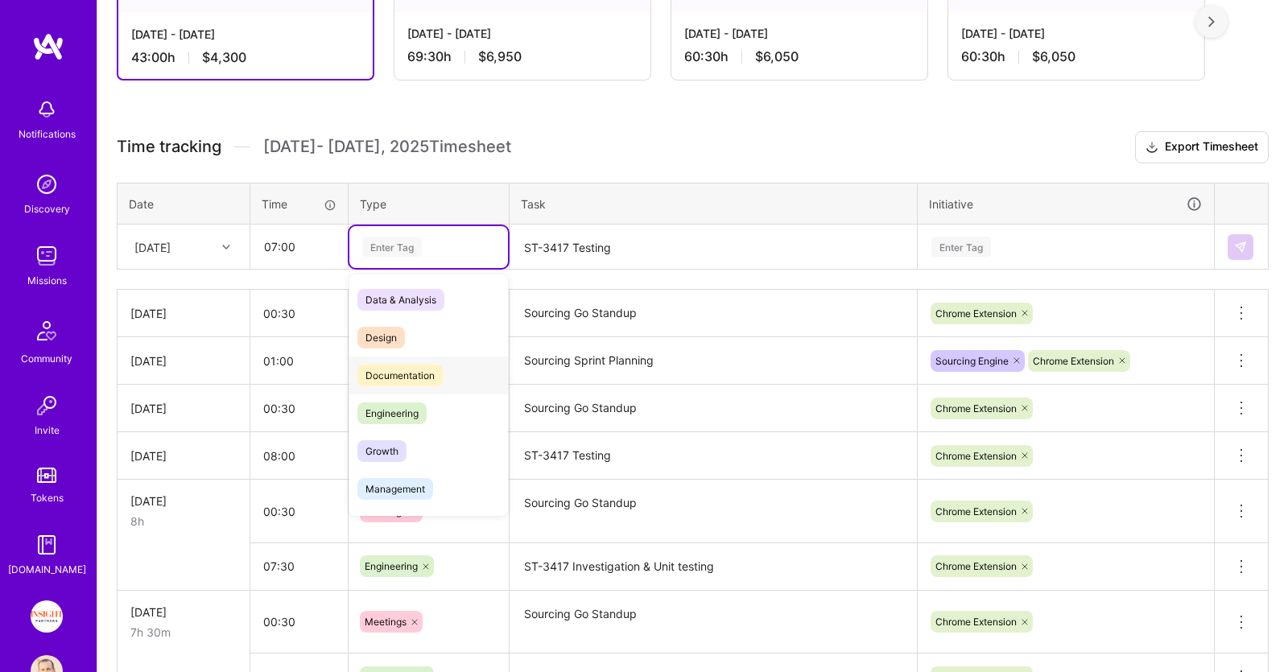
click at [429, 395] on div "Engineering" at bounding box center [428, 413] width 159 height 38
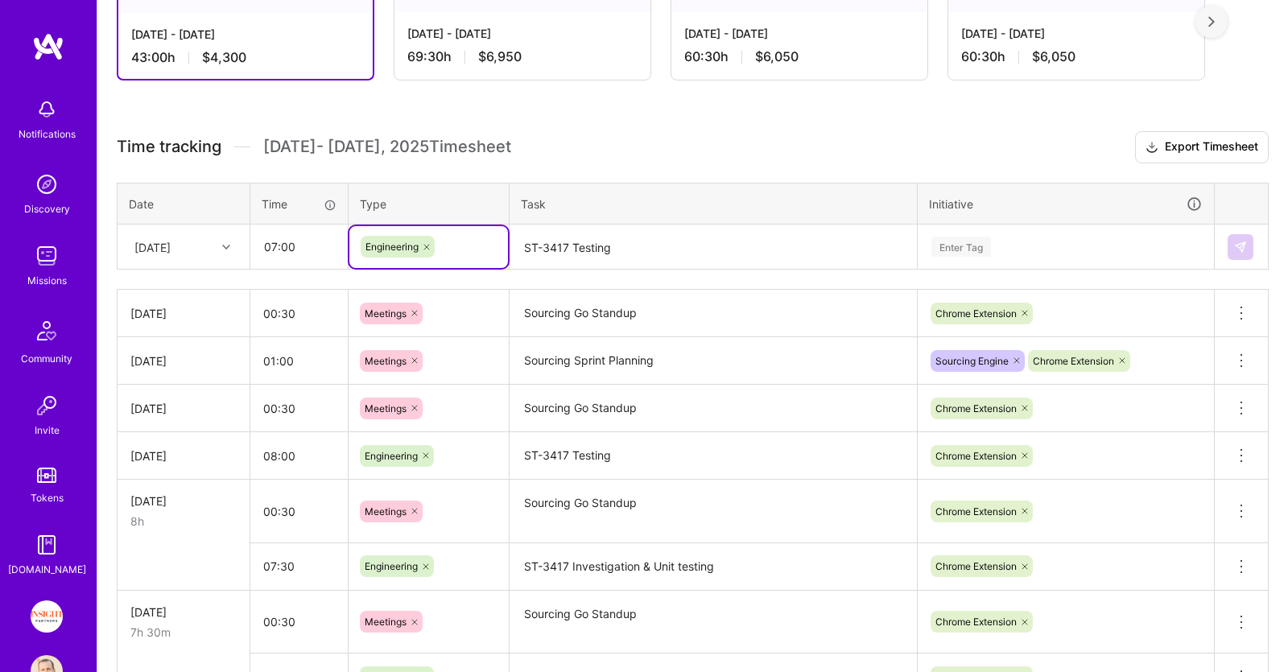
click at [630, 233] on textarea "ST-3417 Testing" at bounding box center [713, 247] width 404 height 43
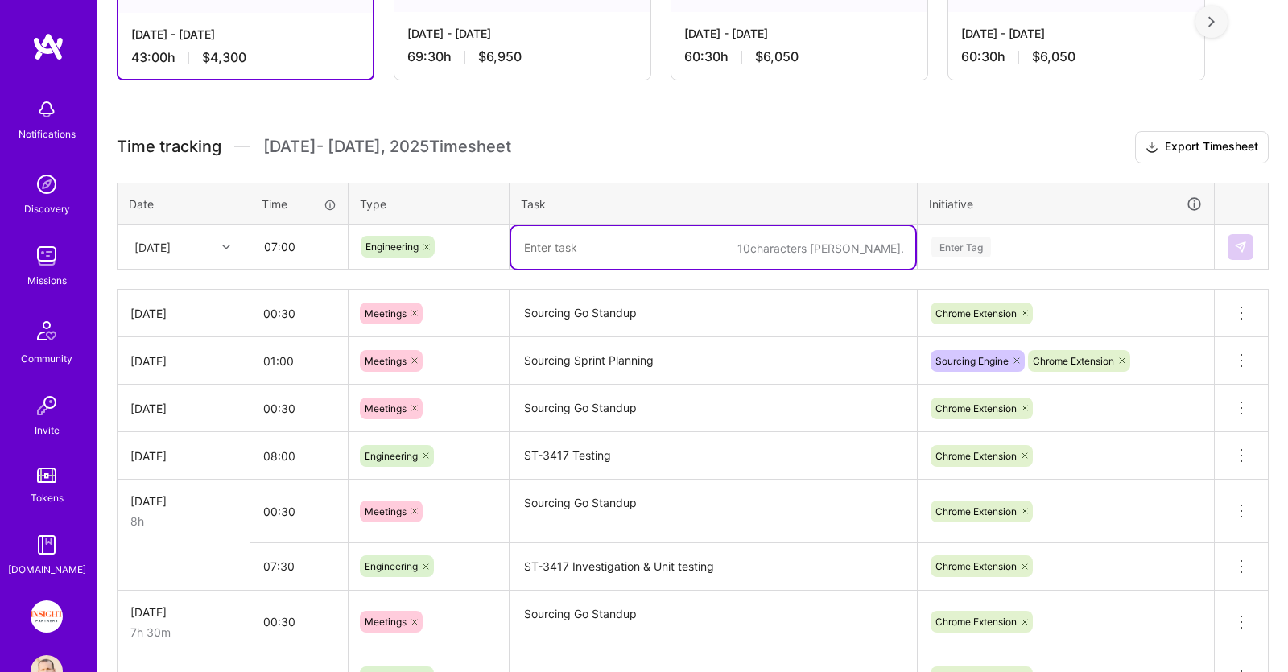
paste textarea "ST-3417 Investigation"
click at [597, 254] on textarea "ST-3417 Investigation" at bounding box center [713, 247] width 404 height 43
type textarea "ST-3417 Testing"
click at [1014, 256] on div "Enter Tag" at bounding box center [1066, 247] width 295 height 42
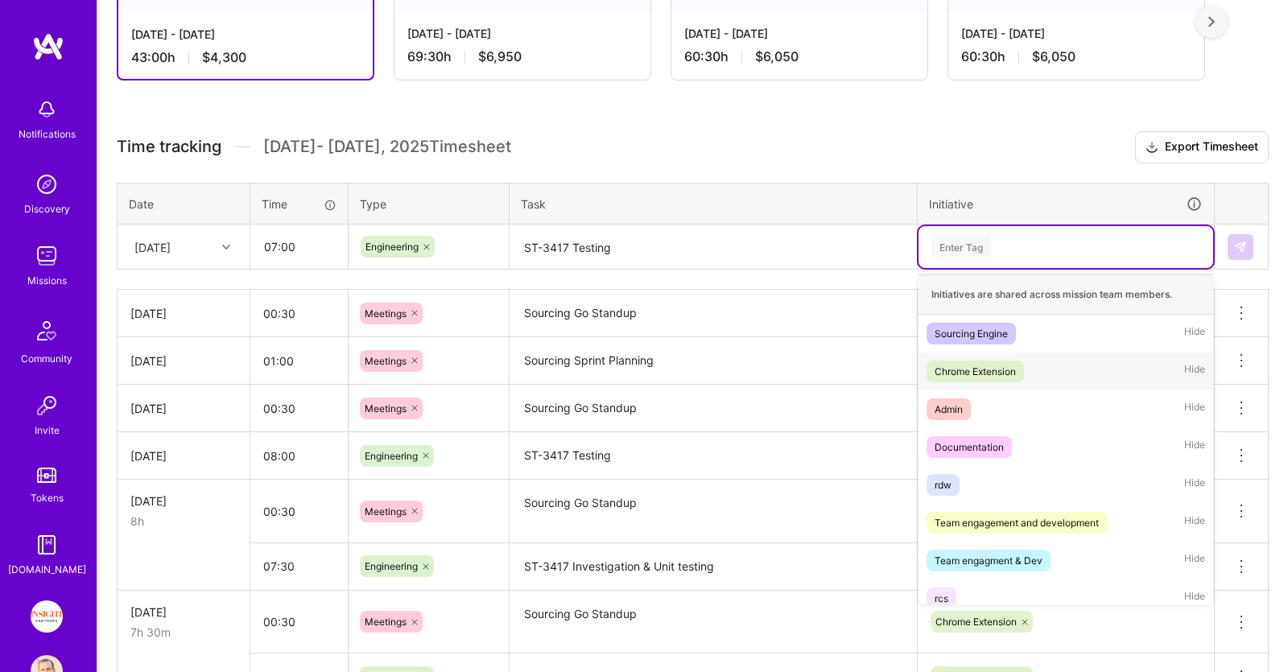
drag, startPoint x: 1008, startPoint y: 371, endPoint x: 1034, endPoint y: 360, distance: 28.9
click at [1009, 371] on div "Chrome Extension" at bounding box center [975, 371] width 81 height 17
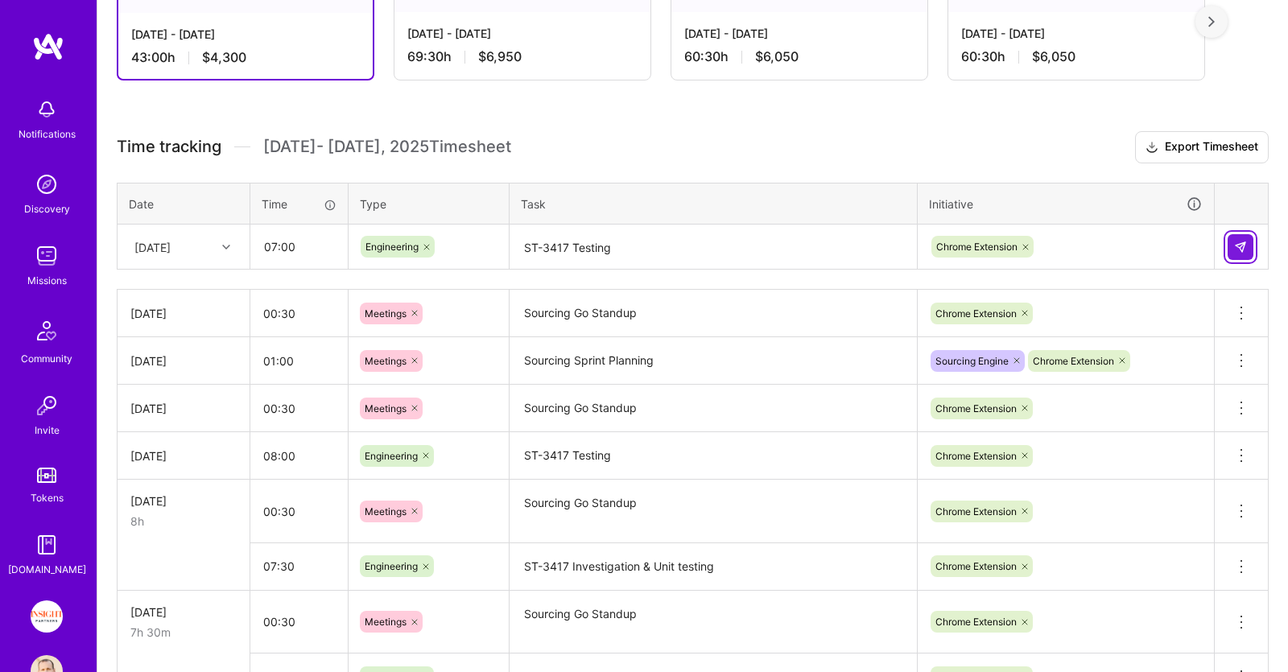
click at [1240, 242] on img at bounding box center [1240, 247] width 13 height 13
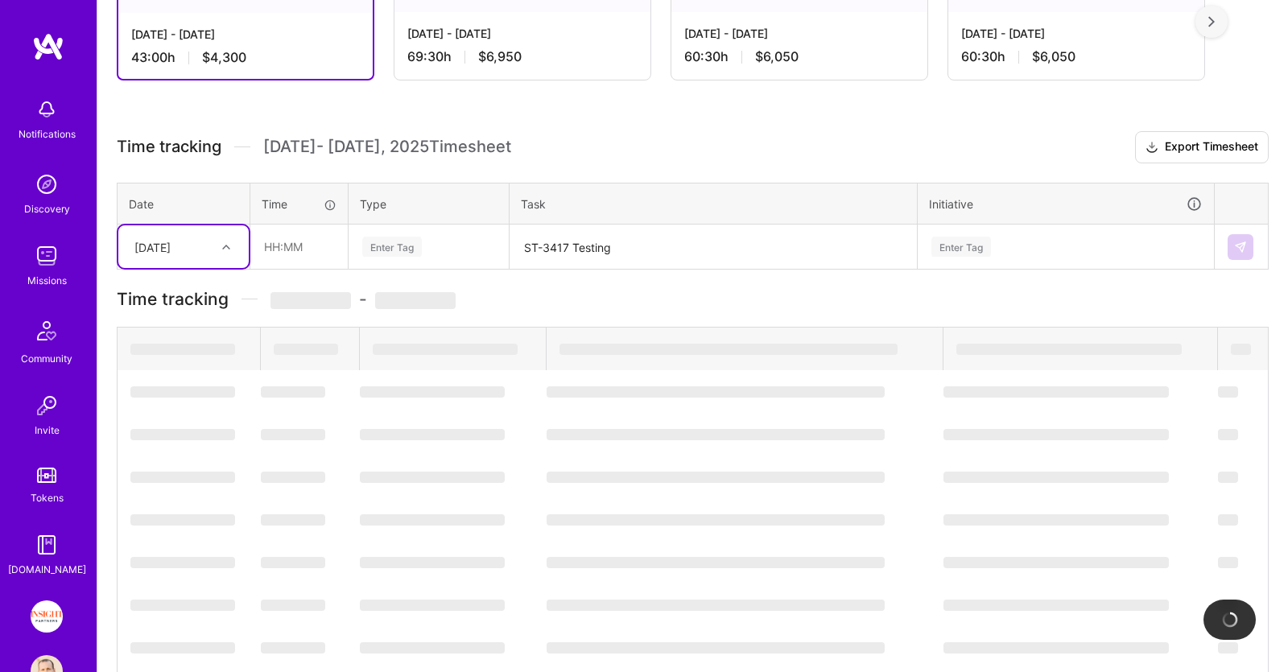
click at [177, 236] on div "[DATE]" at bounding box center [170, 246] width 89 height 27
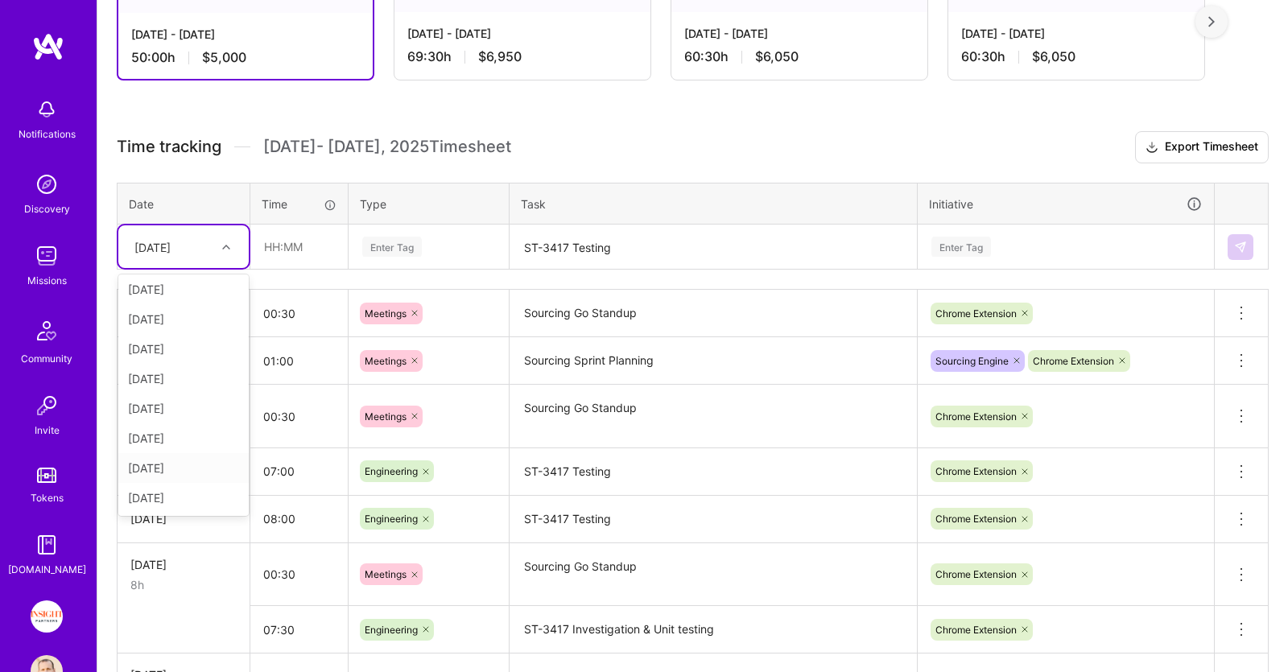
click at [182, 463] on div "[DATE]" at bounding box center [183, 468] width 130 height 30
click at [341, 250] on input "text" at bounding box center [299, 246] width 96 height 43
type input "05:30"
click at [485, 242] on div "Enter Tag" at bounding box center [429, 247] width 136 height 20
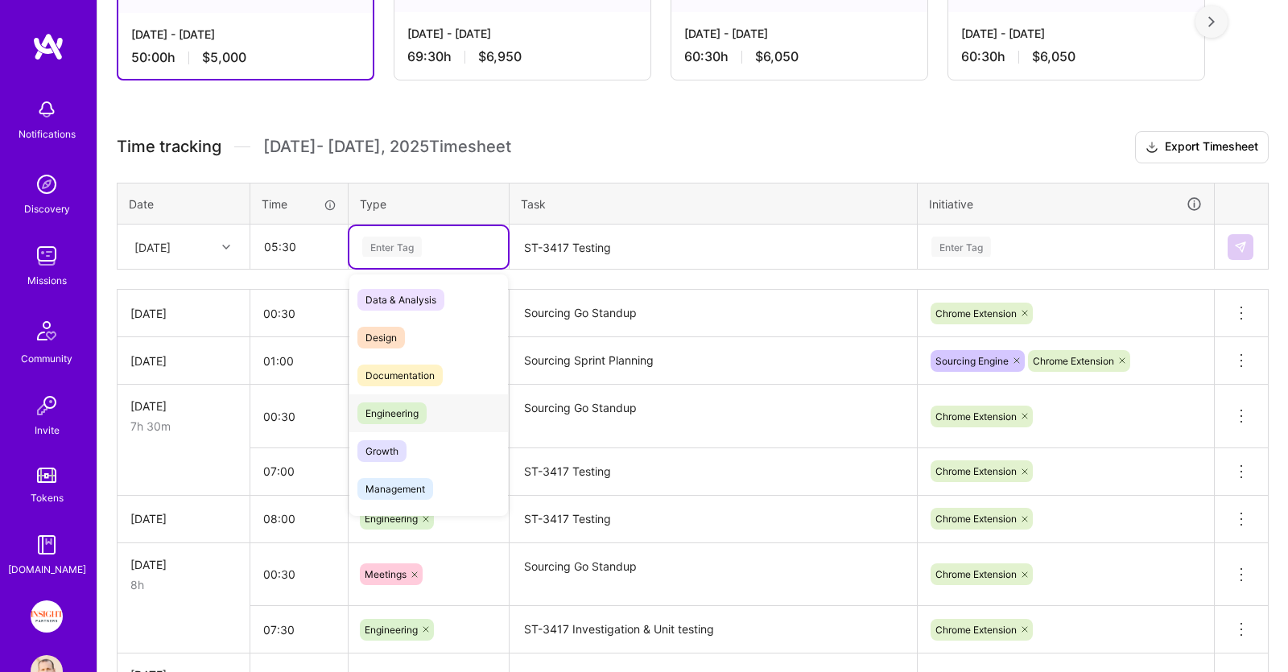
click at [435, 408] on div "Engineering" at bounding box center [428, 413] width 159 height 38
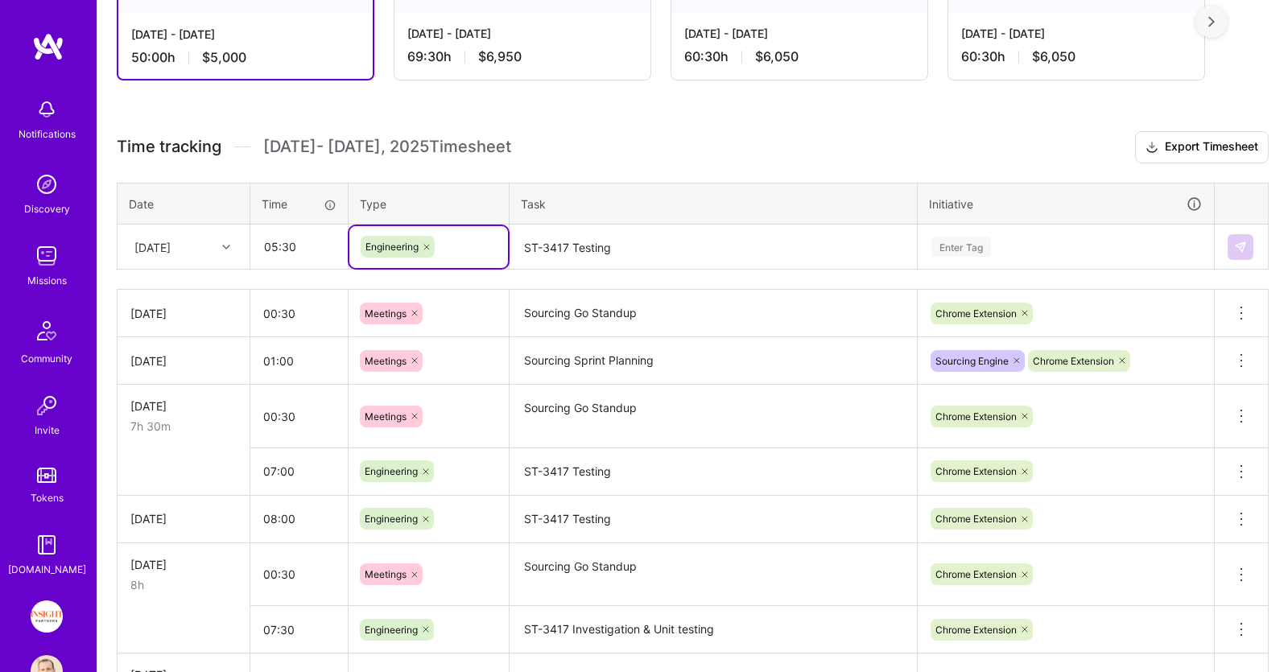
click at [620, 243] on textarea "ST-3417 Testing" at bounding box center [713, 247] width 404 height 43
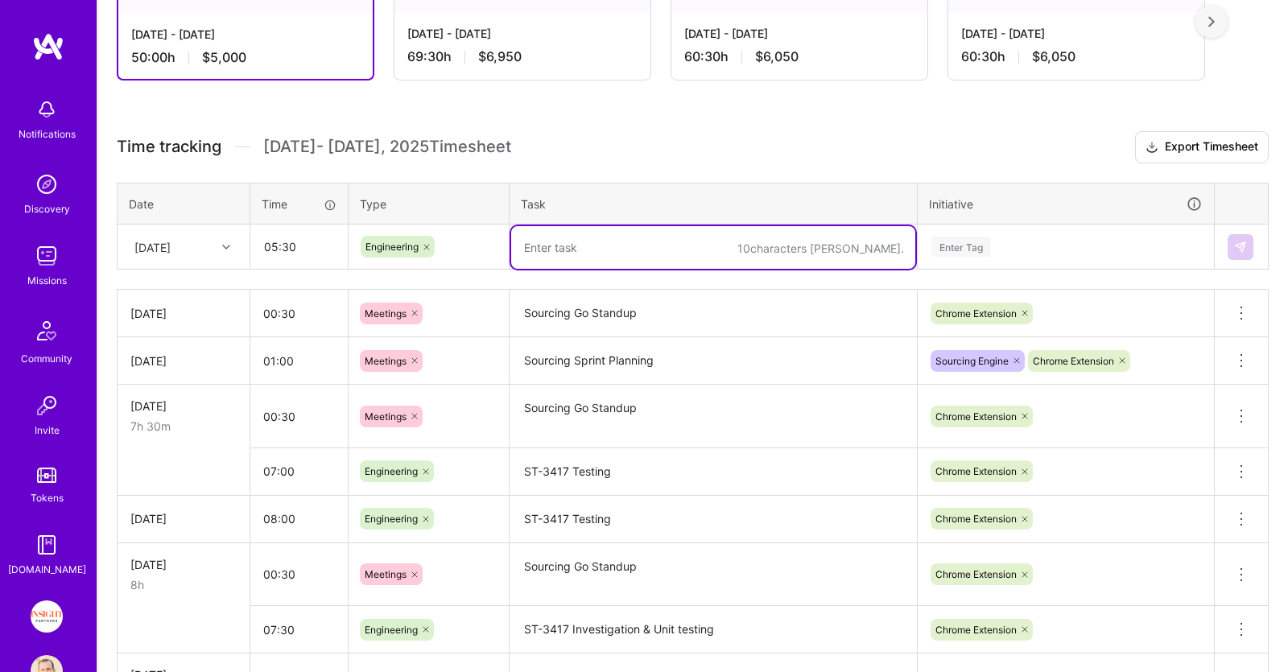
paste textarea "ST-3417 Investigation"
click at [620, 242] on textarea "ST-3417 Investigation" at bounding box center [713, 247] width 404 height 43
click at [619, 251] on textarea "ST-3417 Implementation & Deployment" at bounding box center [713, 247] width 404 height 43
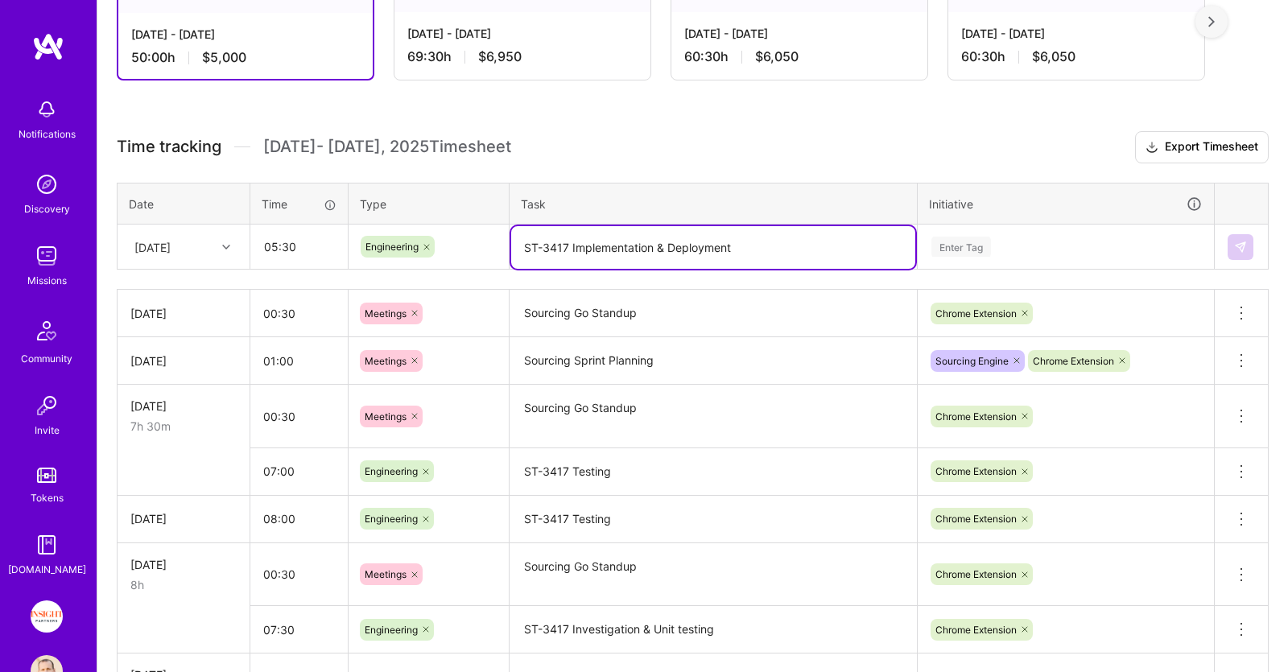
type textarea "ST-3417 Implementation & Deployment"
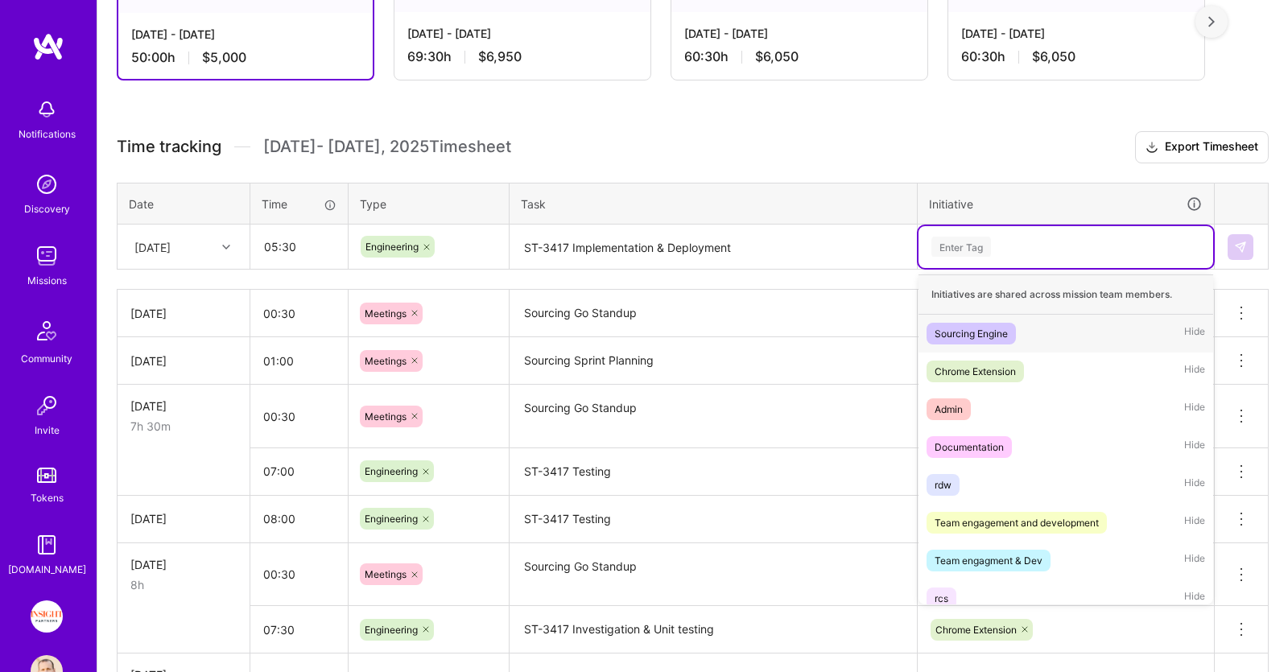
click at [1004, 252] on div "Enter Tag" at bounding box center [1066, 247] width 272 height 20
click at [1003, 361] on span "Chrome Extension" at bounding box center [975, 372] width 97 height 22
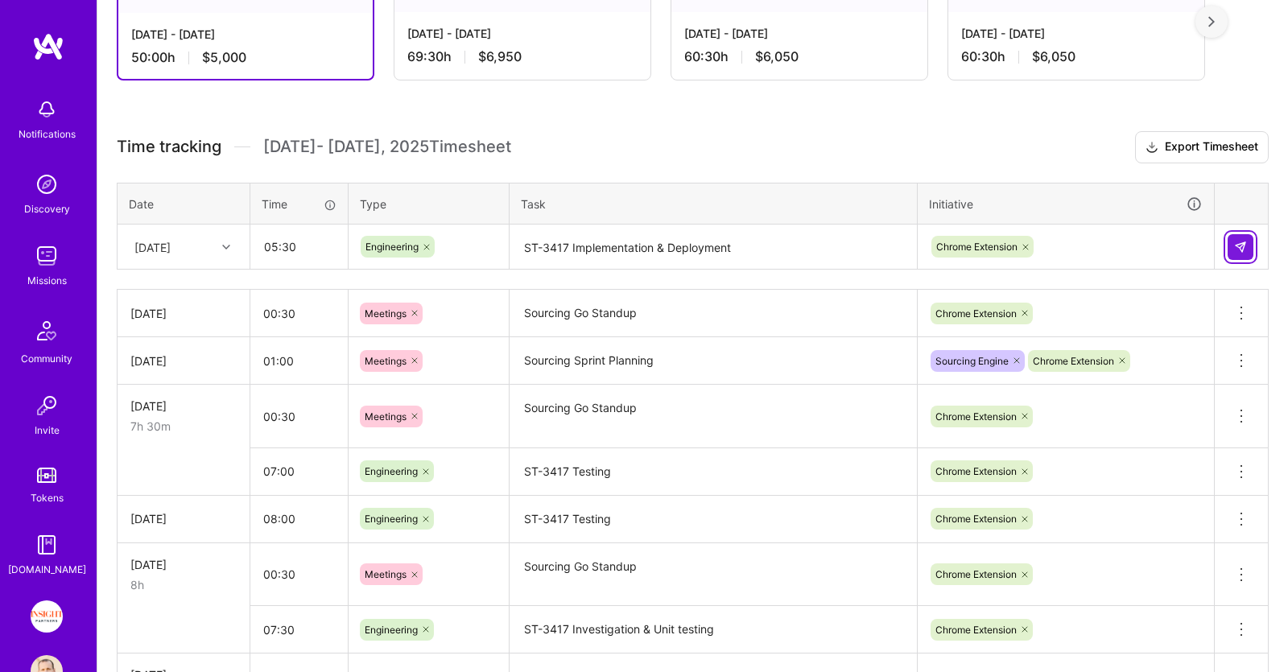
click at [1233, 243] on button at bounding box center [1241, 247] width 26 height 26
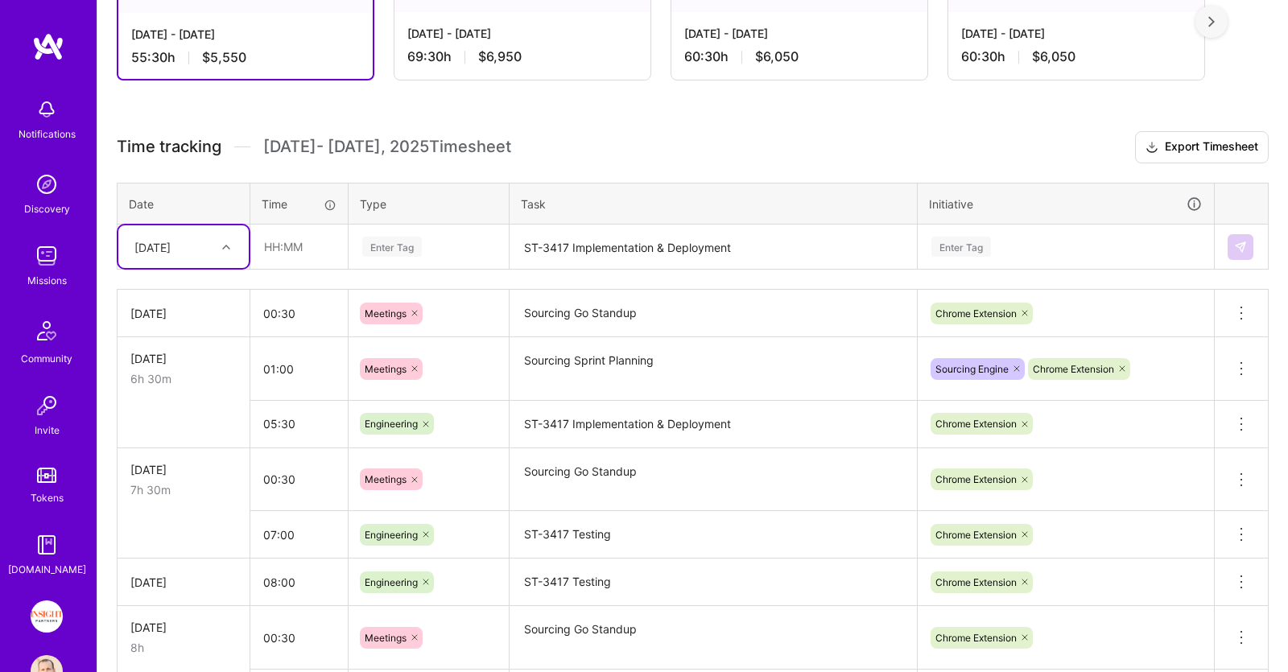
click at [635, 534] on textarea "ST-3417 Testing" at bounding box center [713, 535] width 404 height 44
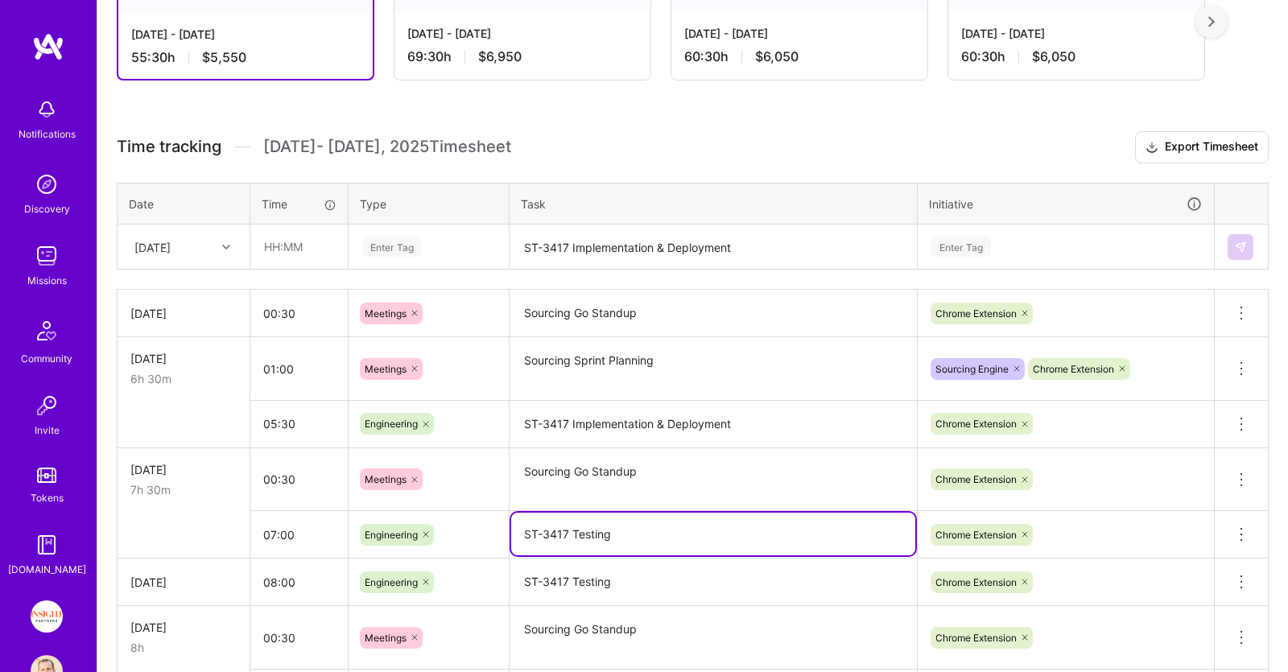
click at [635, 534] on textarea "ST-3417 Testing" at bounding box center [713, 534] width 404 height 43
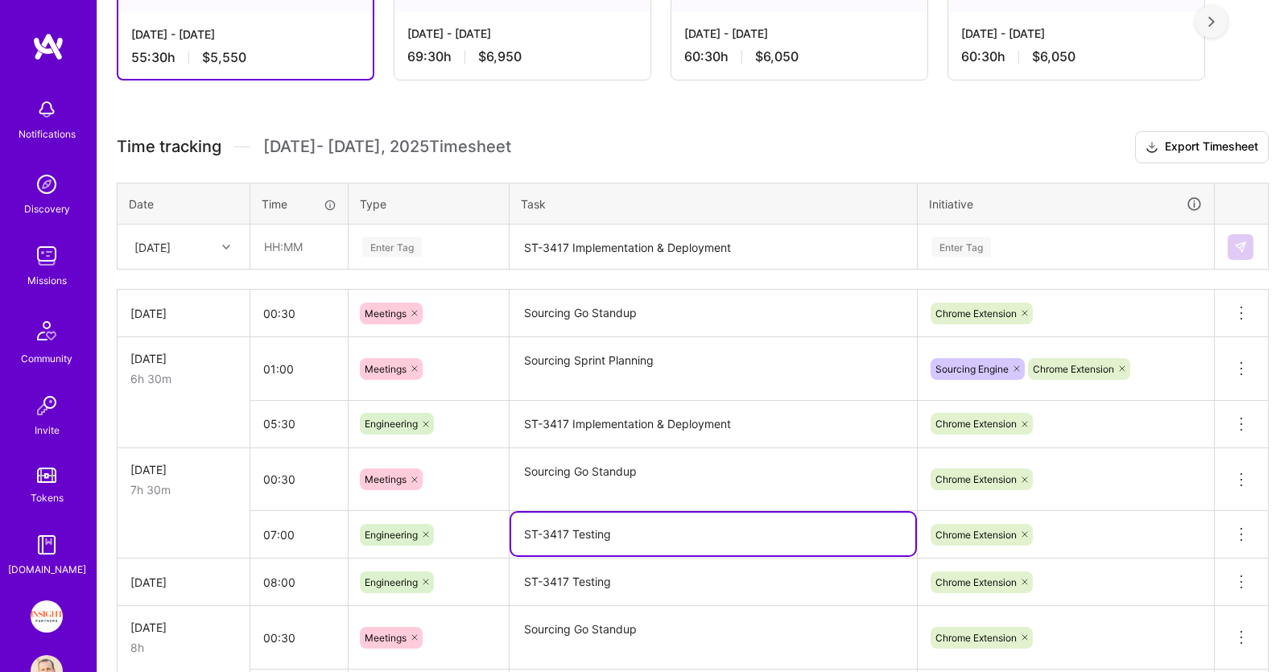
click at [636, 534] on textarea "ST-3417 Testing" at bounding box center [713, 534] width 404 height 43
paste textarea "Implementation"
type textarea "ST-3417 Implementation"
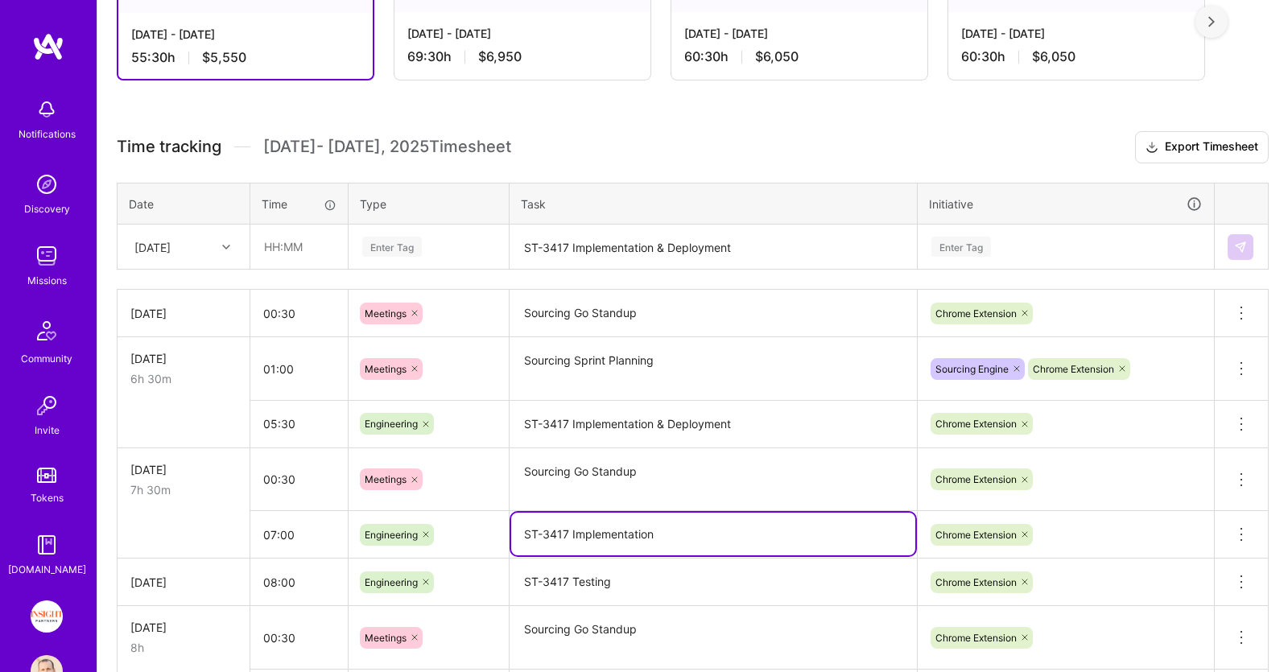
click at [771, 263] on textarea "ST-3417 Implementation & Deployment" at bounding box center [713, 247] width 404 height 43
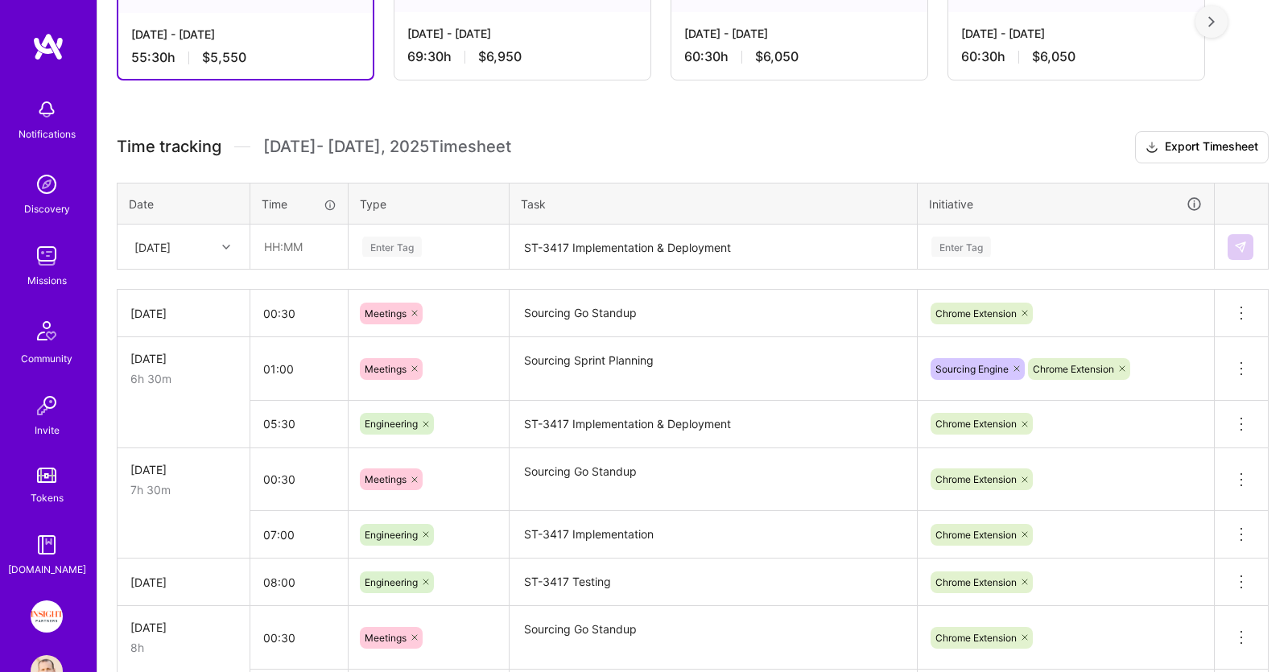
click at [215, 240] on div "[DATE]" at bounding box center [170, 246] width 89 height 27
click at [153, 491] on div "[DATE]" at bounding box center [183, 498] width 130 height 30
click at [311, 244] on input "text" at bounding box center [299, 246] width 96 height 43
type input "07:30"
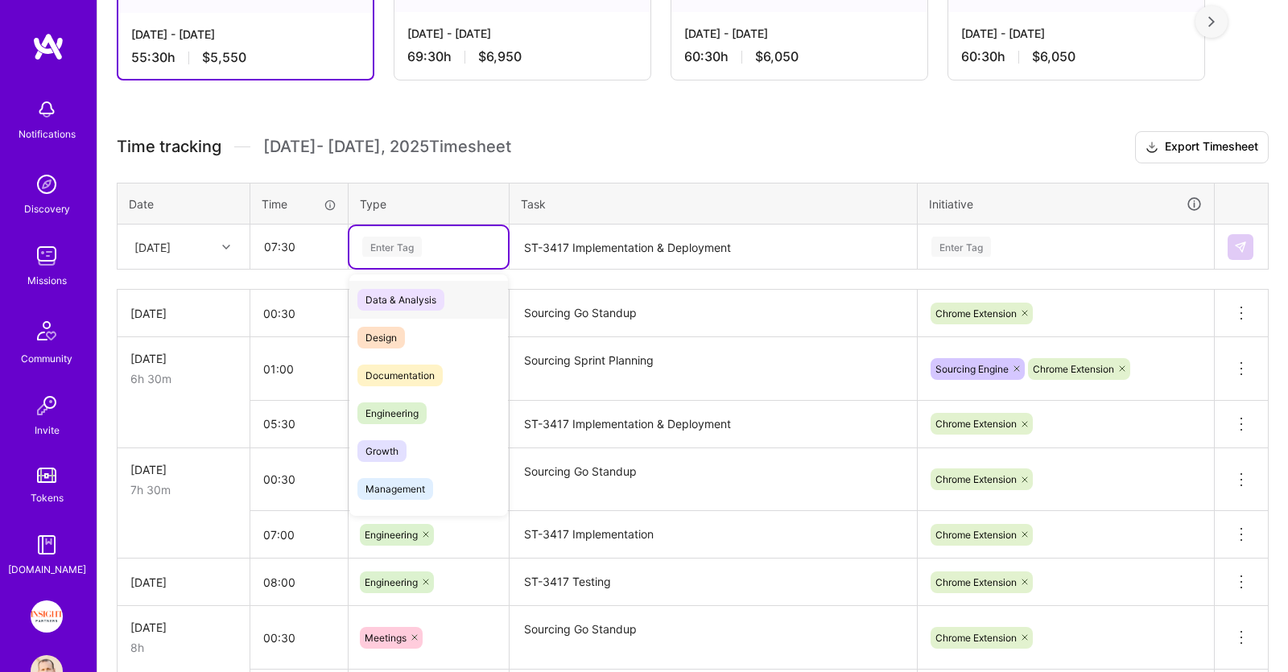
click at [435, 229] on div "Enter Tag" at bounding box center [428, 247] width 159 height 42
click at [438, 405] on div "Engineering" at bounding box center [428, 413] width 159 height 38
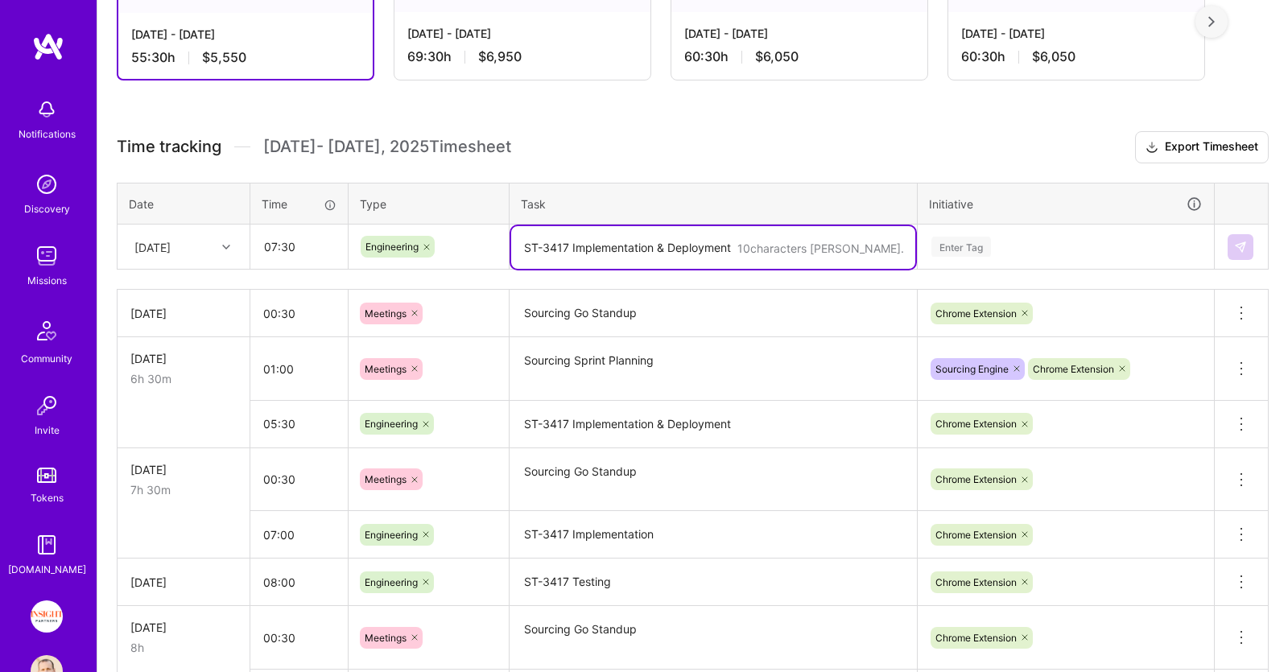
click at [628, 237] on textarea "ST-3417 Implementation & Deployment" at bounding box center [713, 247] width 404 height 43
paste textarea "ST-3386"
type textarea "ST-3386 Implementation"
click at [1039, 248] on div "Enter Tag" at bounding box center [1066, 247] width 272 height 20
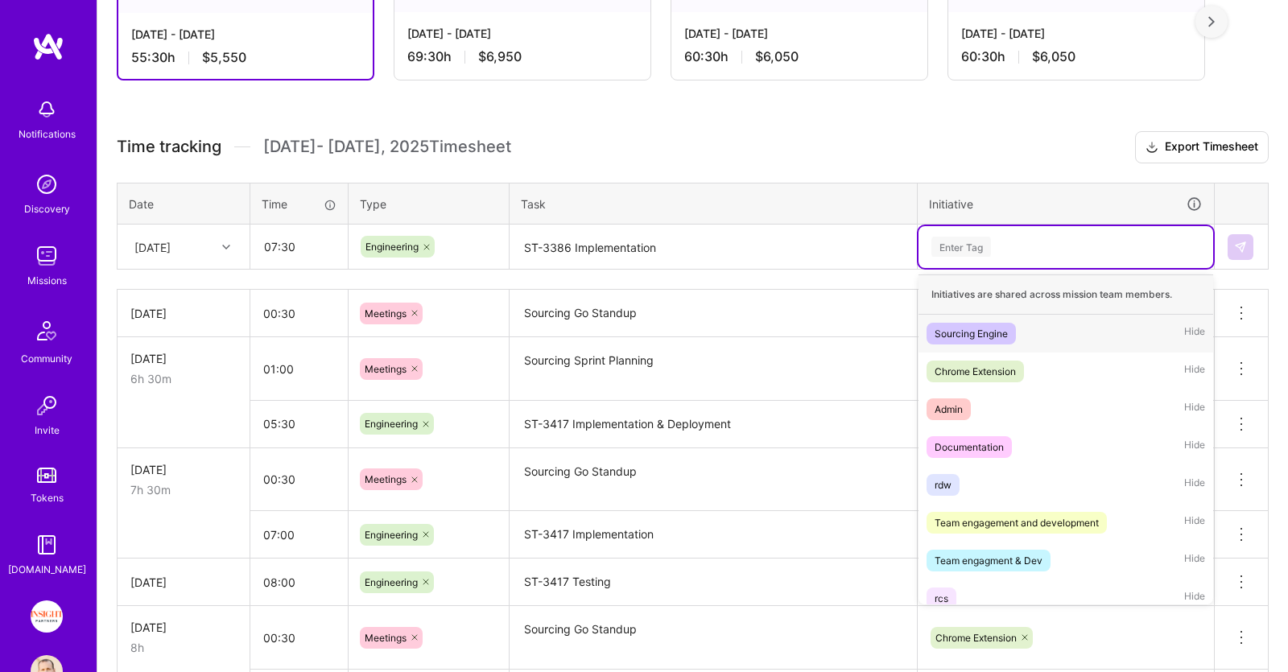
click at [1030, 324] on div "Sourcing Engine Hide" at bounding box center [1066, 334] width 295 height 38
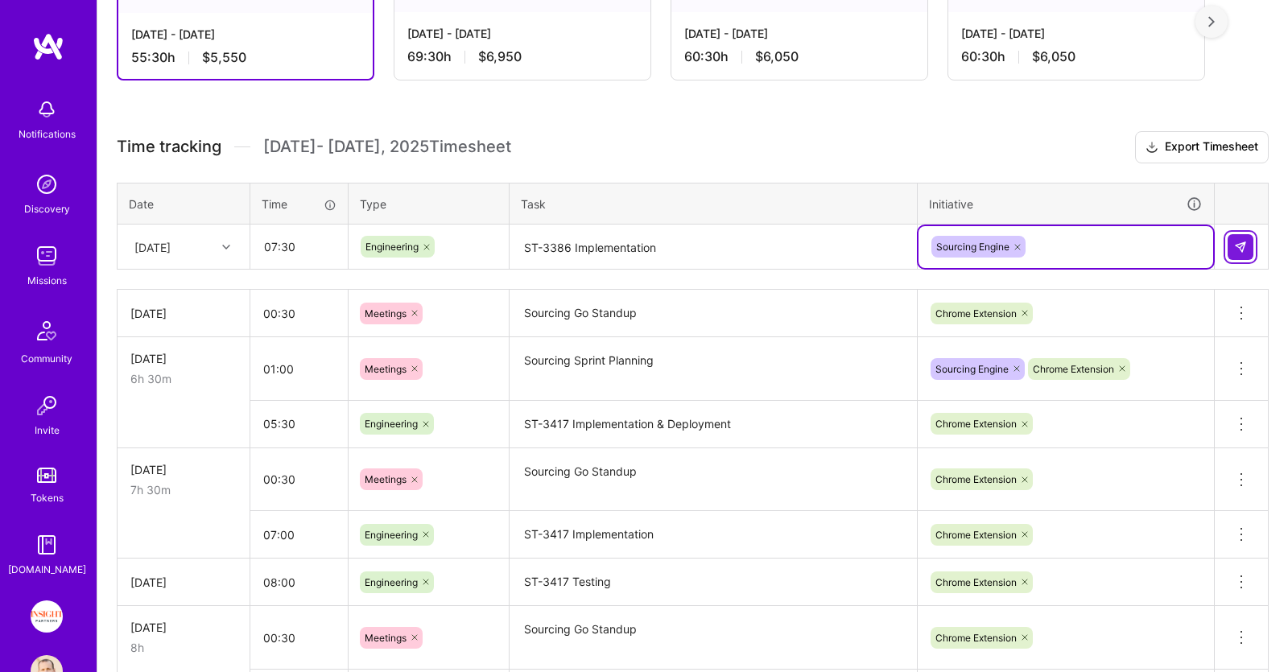
click at [1242, 247] on img at bounding box center [1240, 247] width 13 height 13
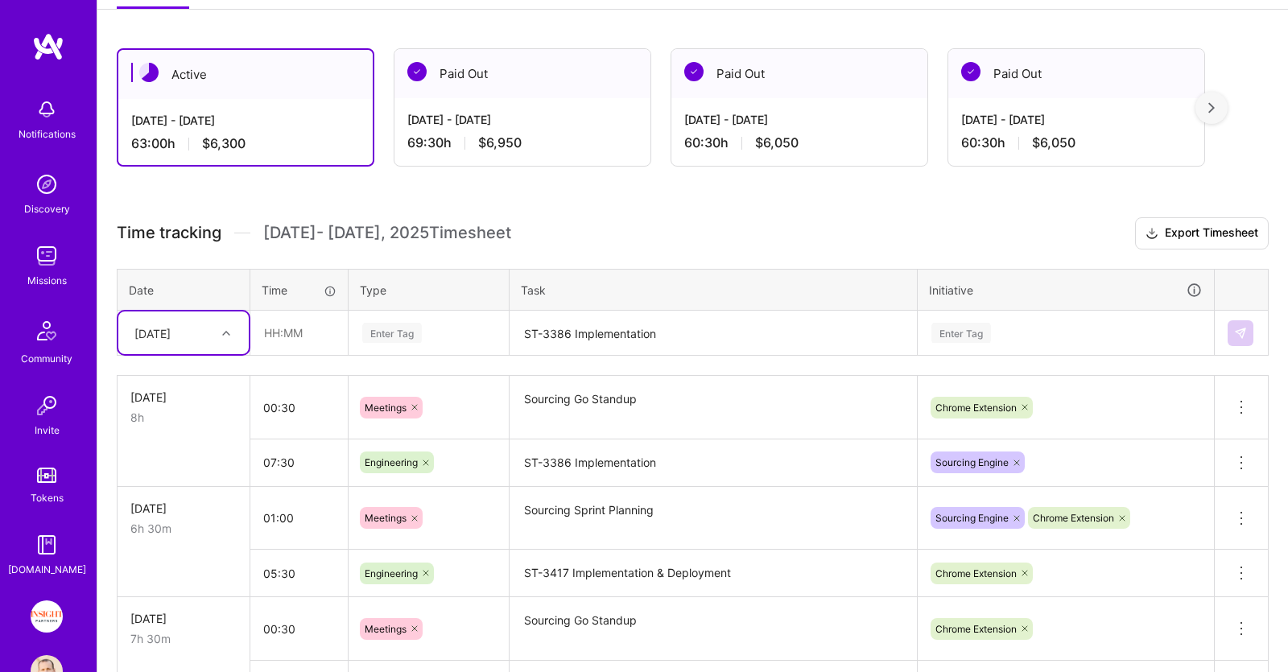
scroll to position [68, 0]
